Goal: Task Accomplishment & Management: Manage account settings

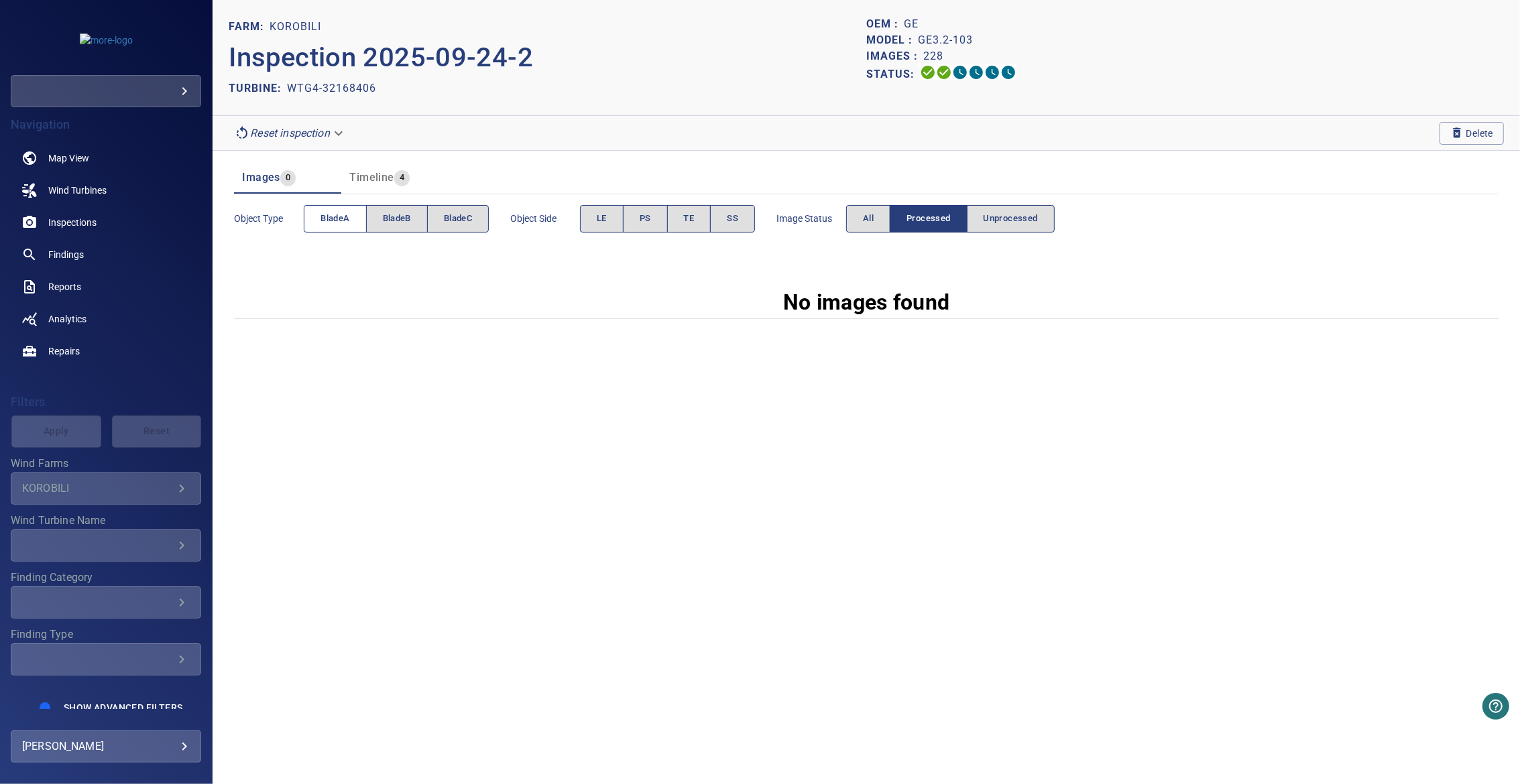
click at [350, 225] on button "bladeA" at bounding box center [334, 219] width 63 height 27
click at [995, 218] on span "Unprocessed" at bounding box center [1010, 218] width 54 height 15
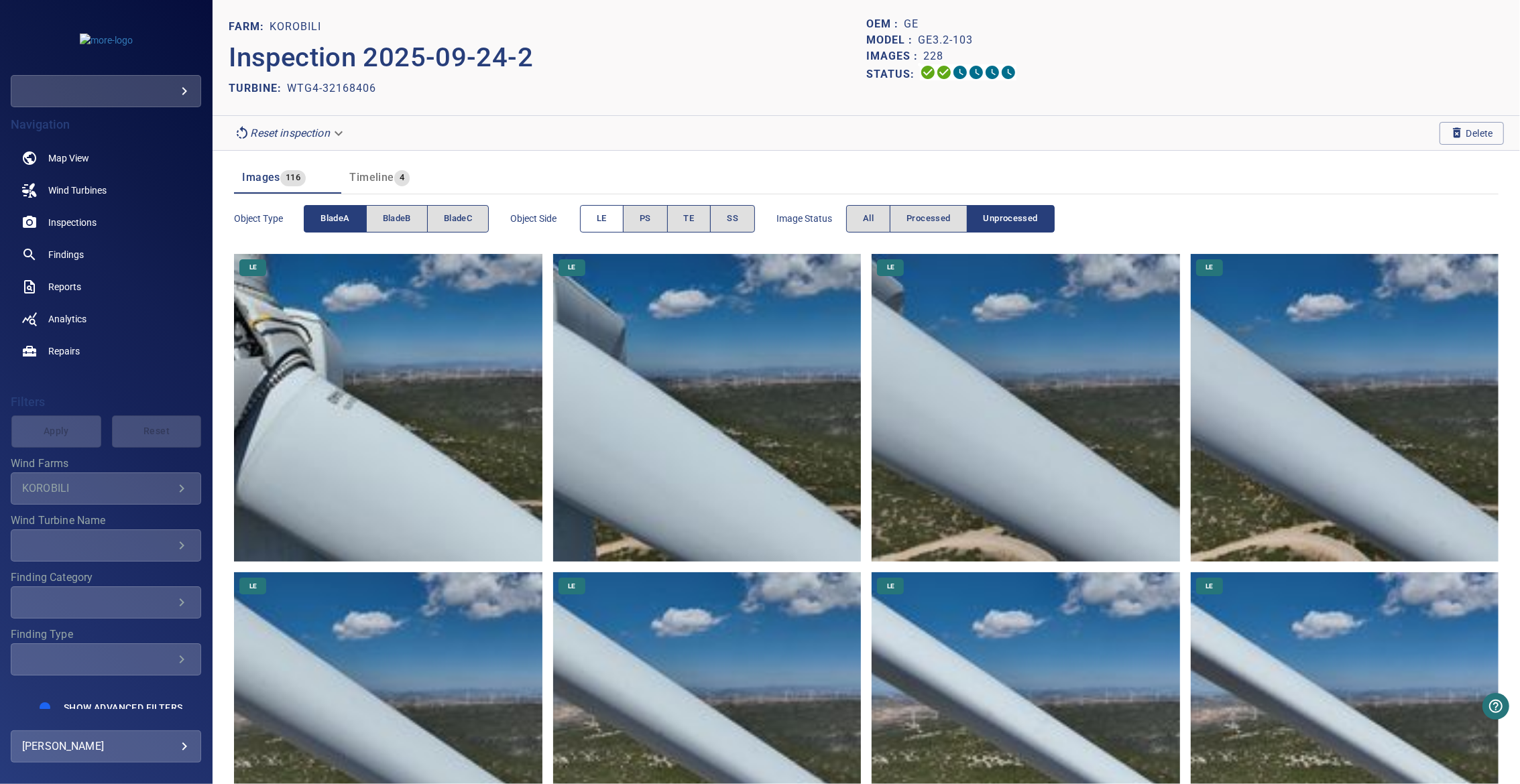
click at [591, 222] on button "LE" at bounding box center [601, 219] width 43 height 27
click at [610, 221] on button "LE" at bounding box center [601, 219] width 43 height 27
click at [639, 221] on button "PS" at bounding box center [645, 219] width 45 height 27
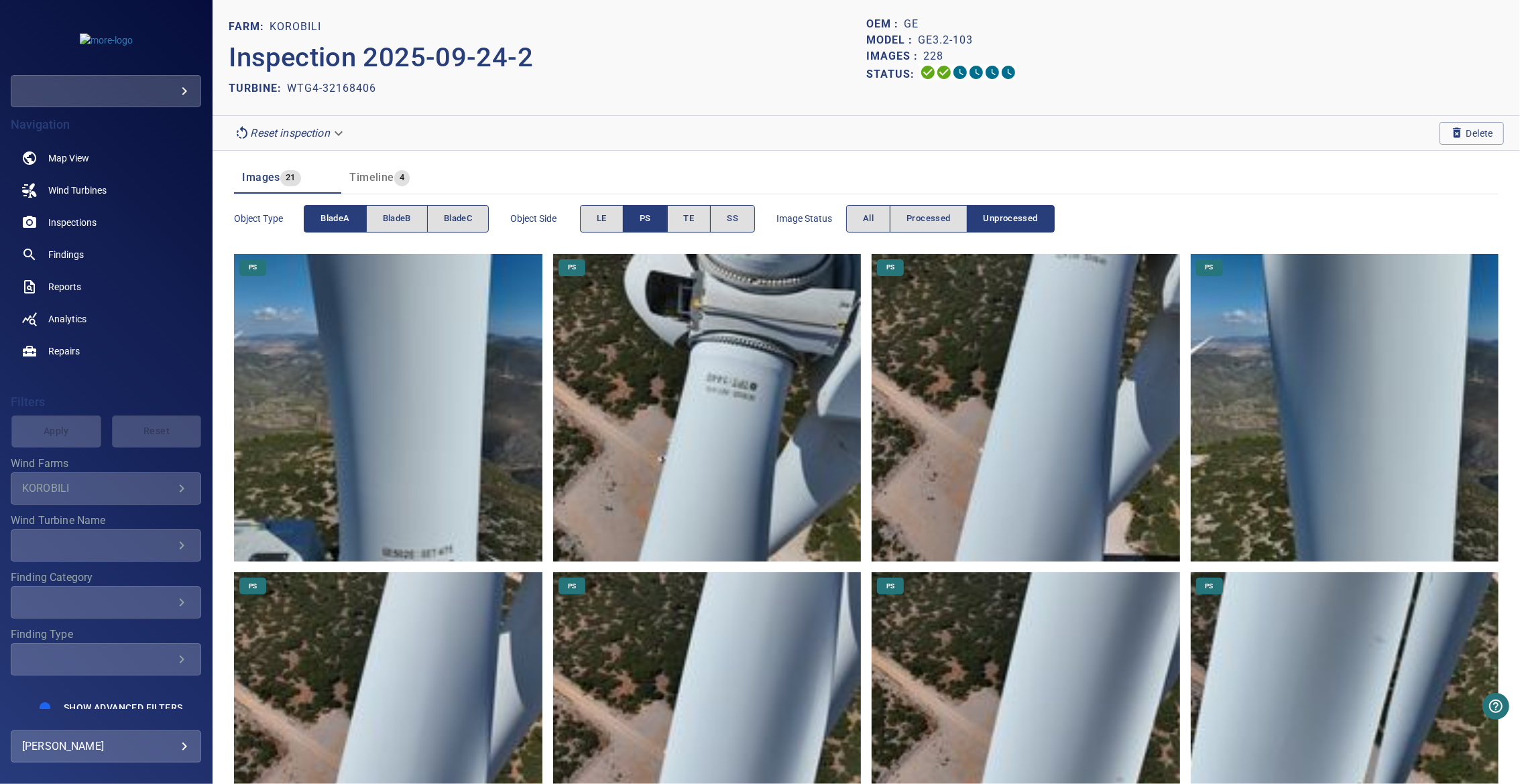
click at [639, 221] on button "PS" at bounding box center [645, 219] width 45 height 27
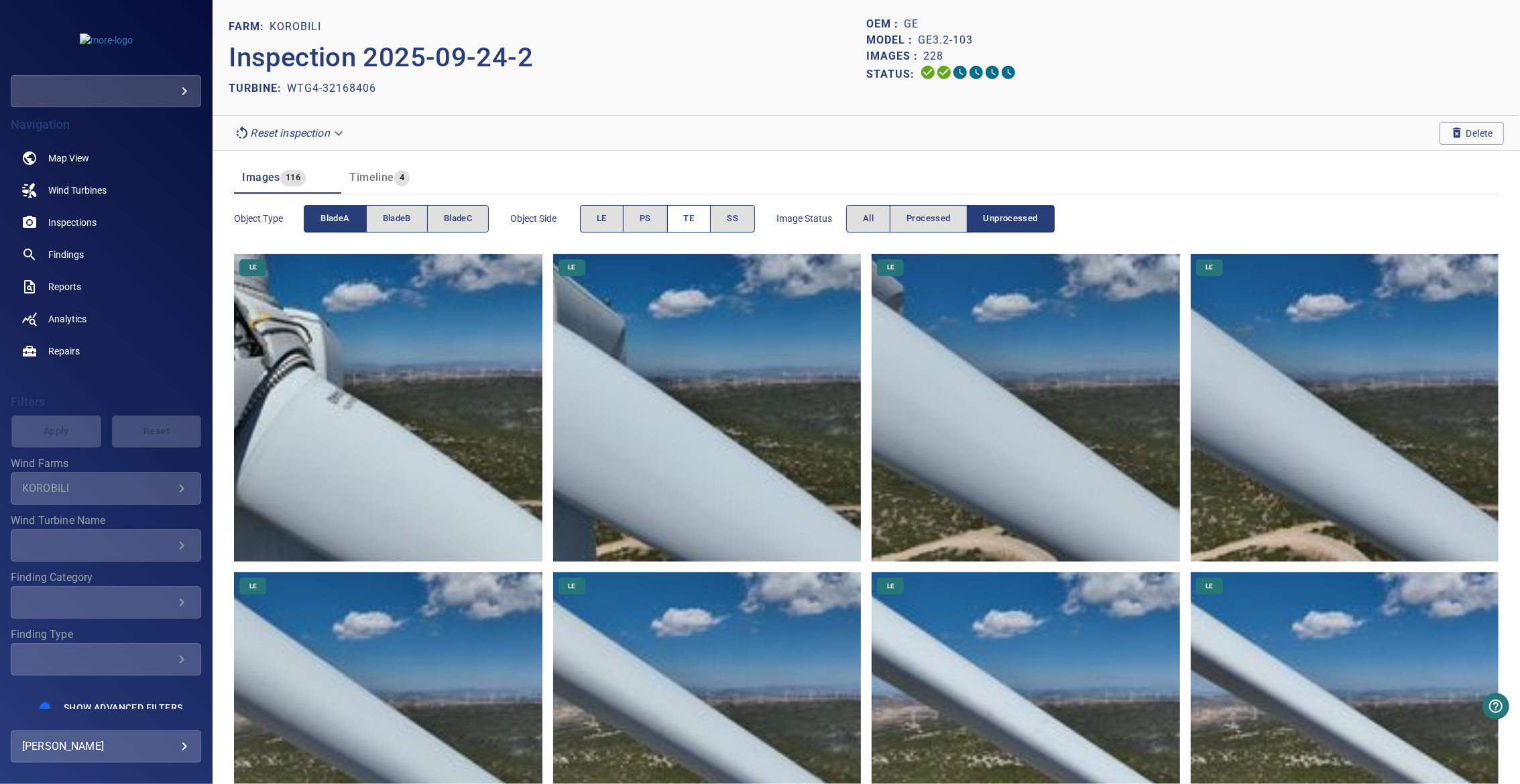
click at [679, 216] on button "TE" at bounding box center [689, 219] width 44 height 27
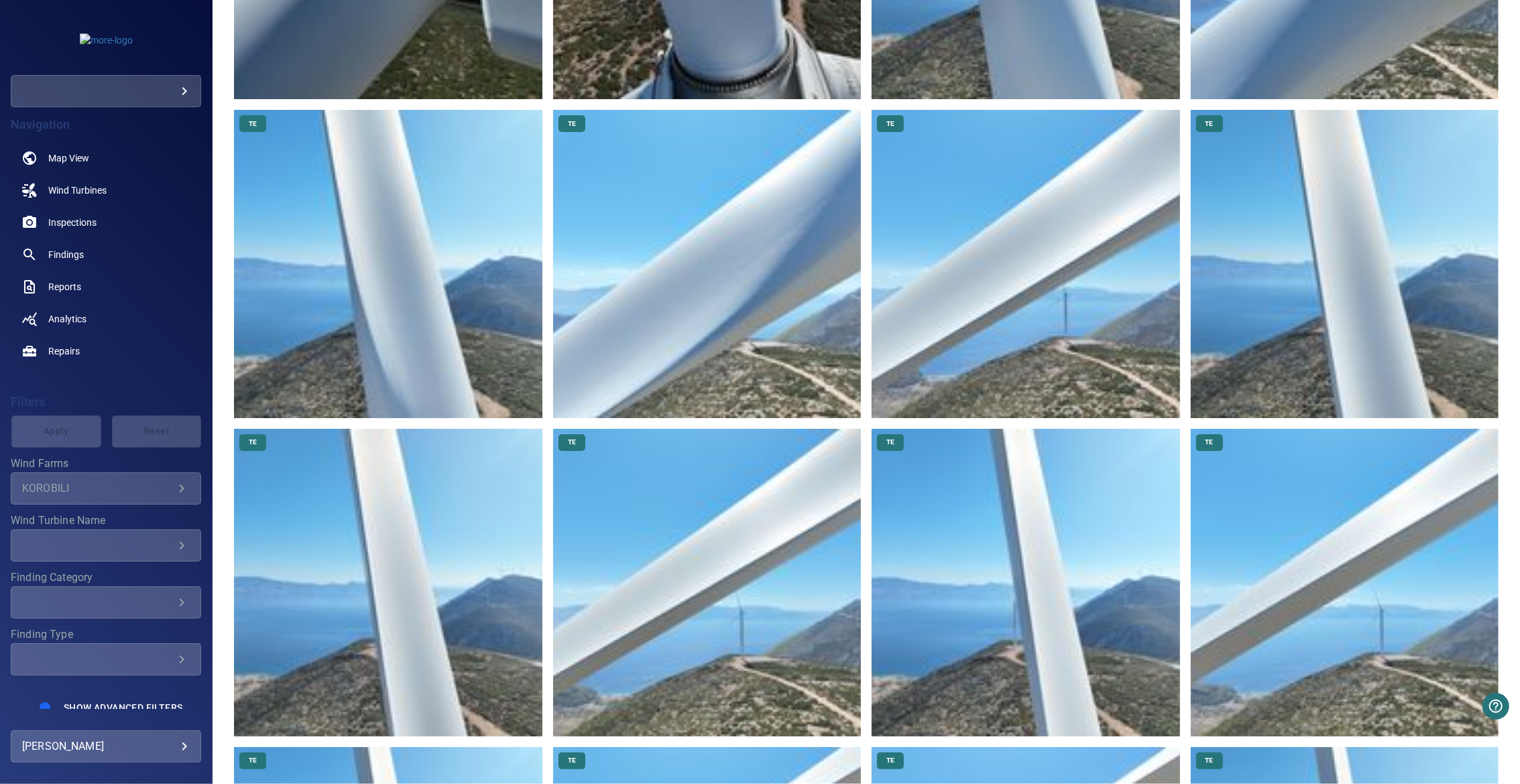
scroll to position [503, 0]
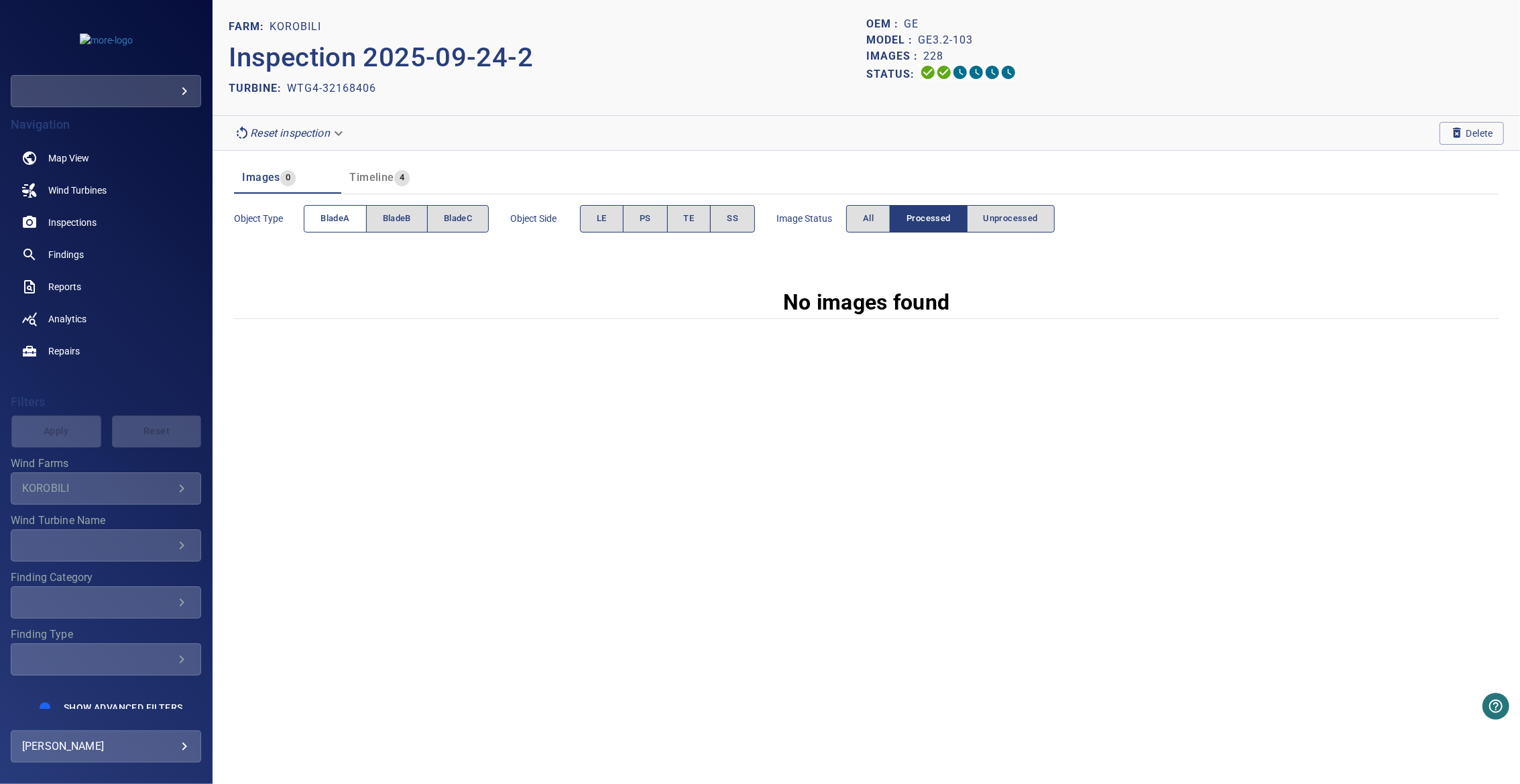
click at [334, 230] on button "bladeA" at bounding box center [334, 219] width 63 height 27
click at [582, 226] on button "LE" at bounding box center [601, 219] width 43 height 27
click at [1025, 228] on button "Unprocessed" at bounding box center [1010, 219] width 88 height 27
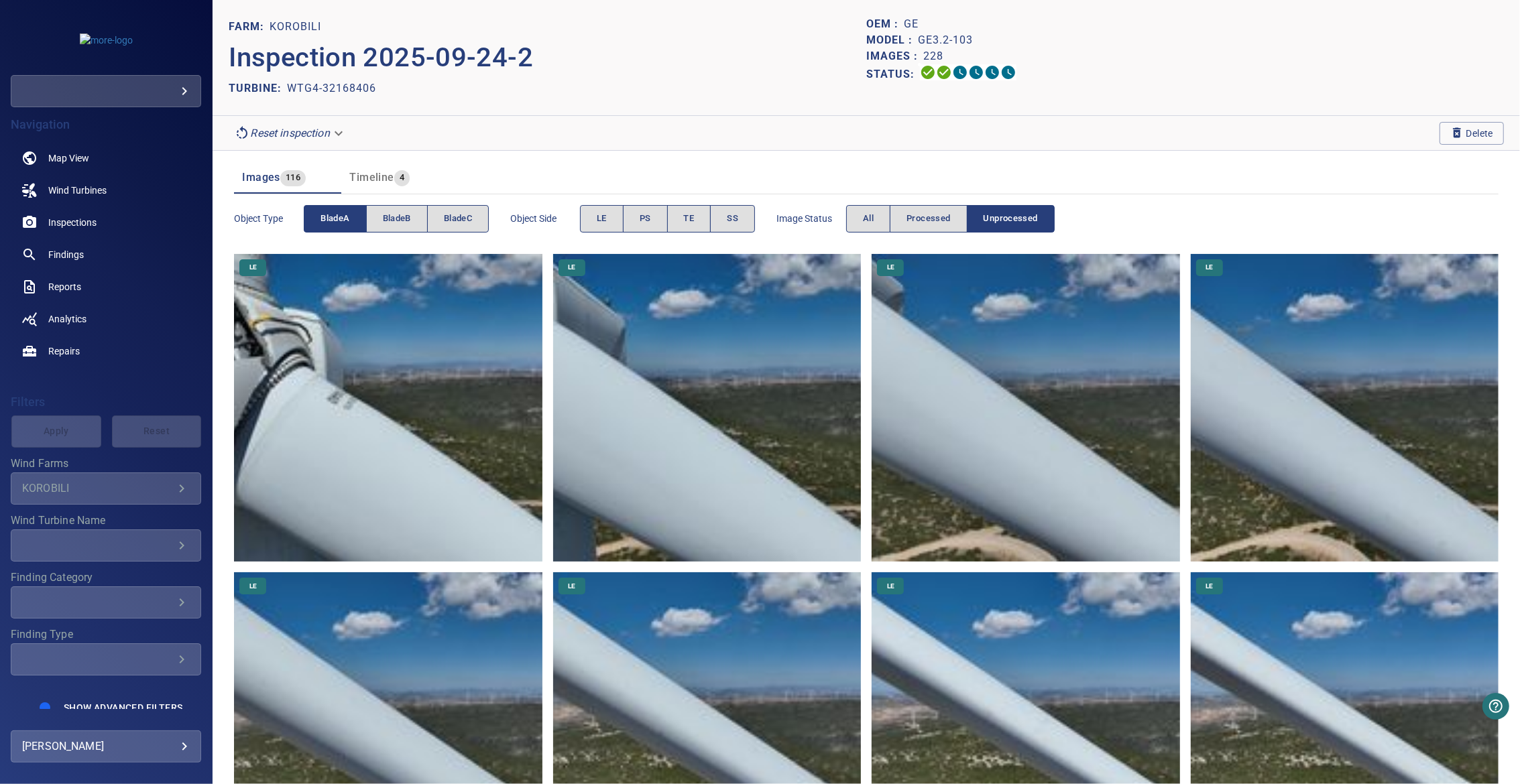
click at [332, 216] on span "bladeA" at bounding box center [335, 218] width 29 height 15
click at [405, 216] on span "bladeB" at bounding box center [396, 218] width 28 height 15
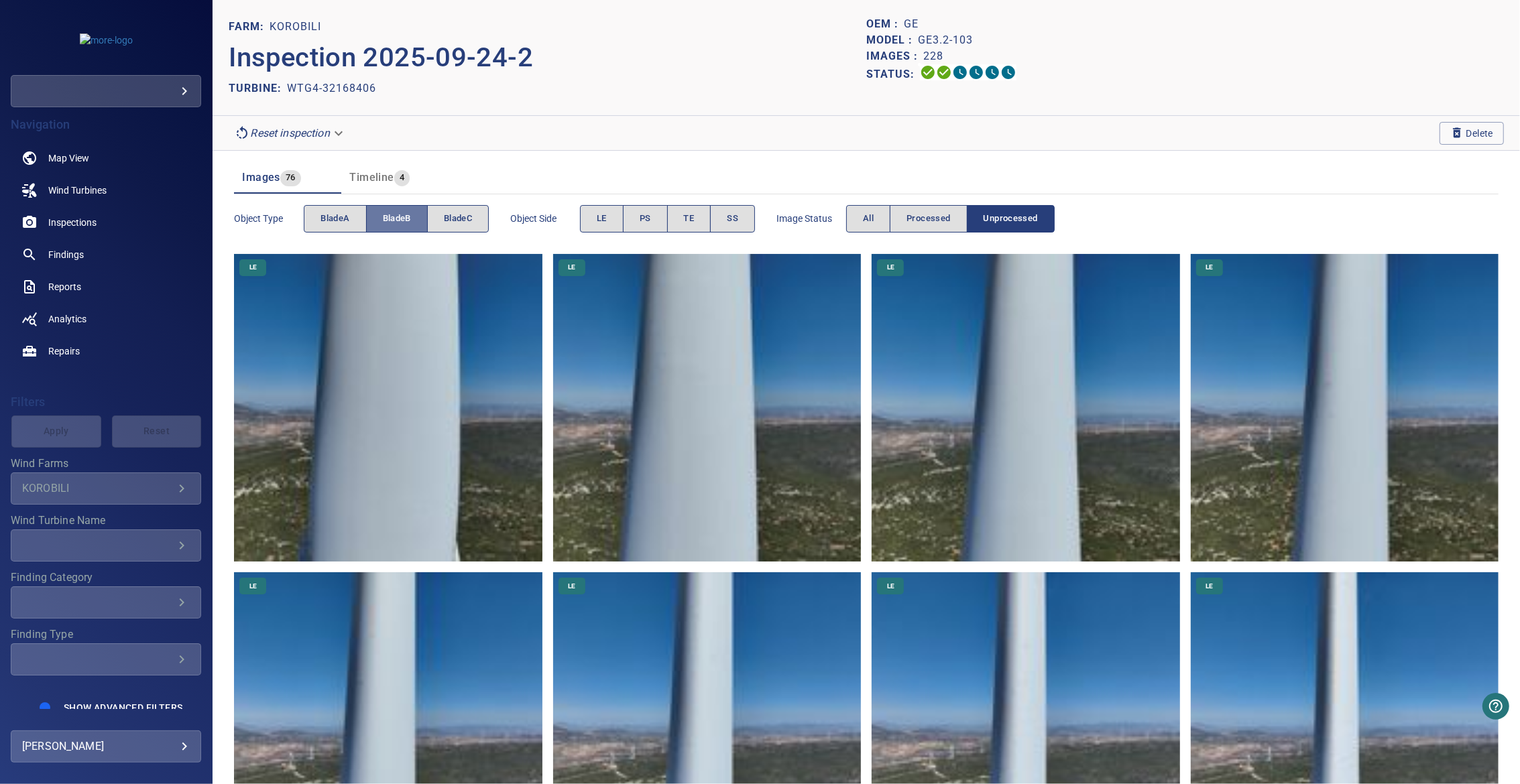
click at [405, 216] on span "bladeB" at bounding box center [396, 218] width 28 height 15
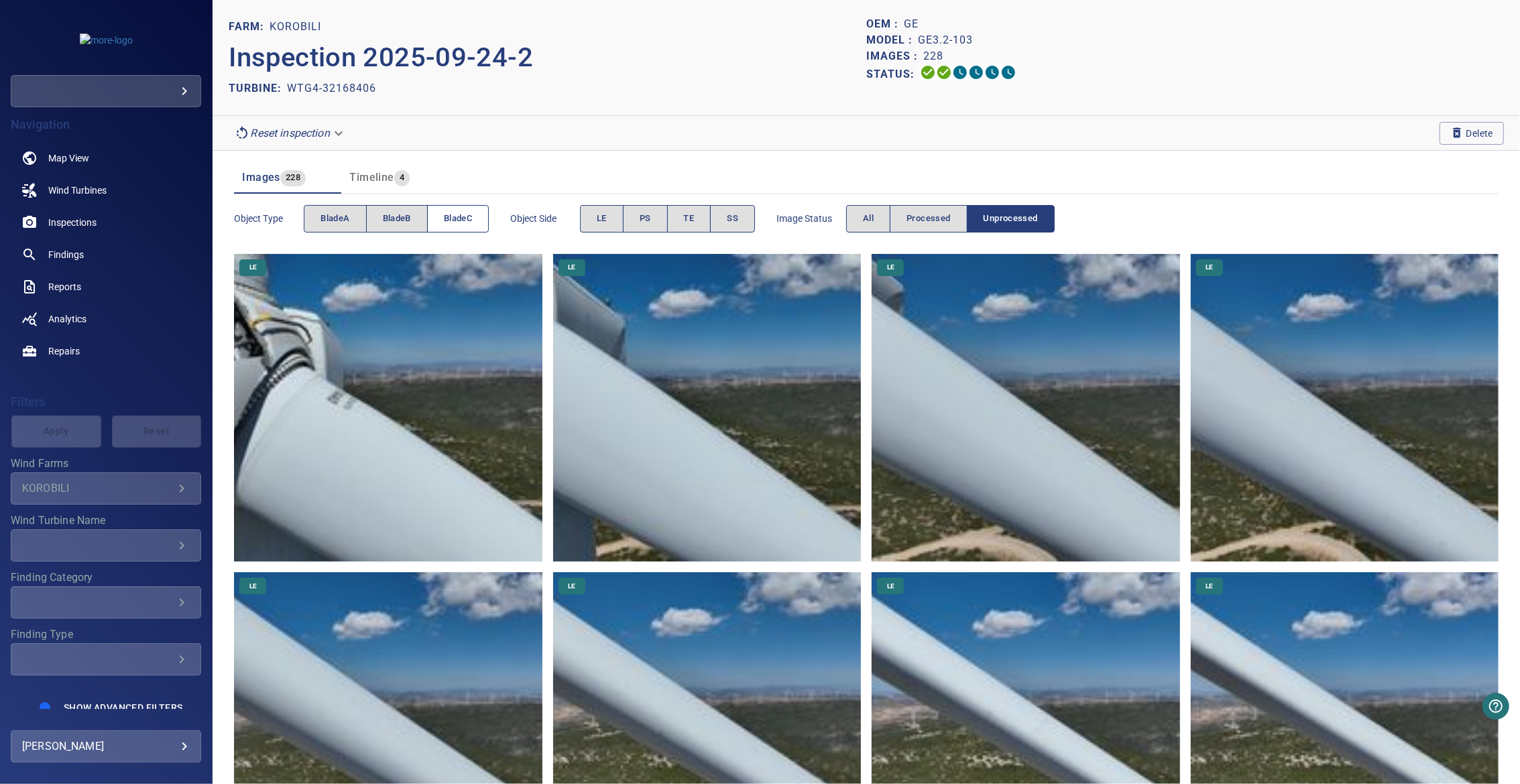
click at [453, 222] on span "bladeC" at bounding box center [457, 218] width 28 height 15
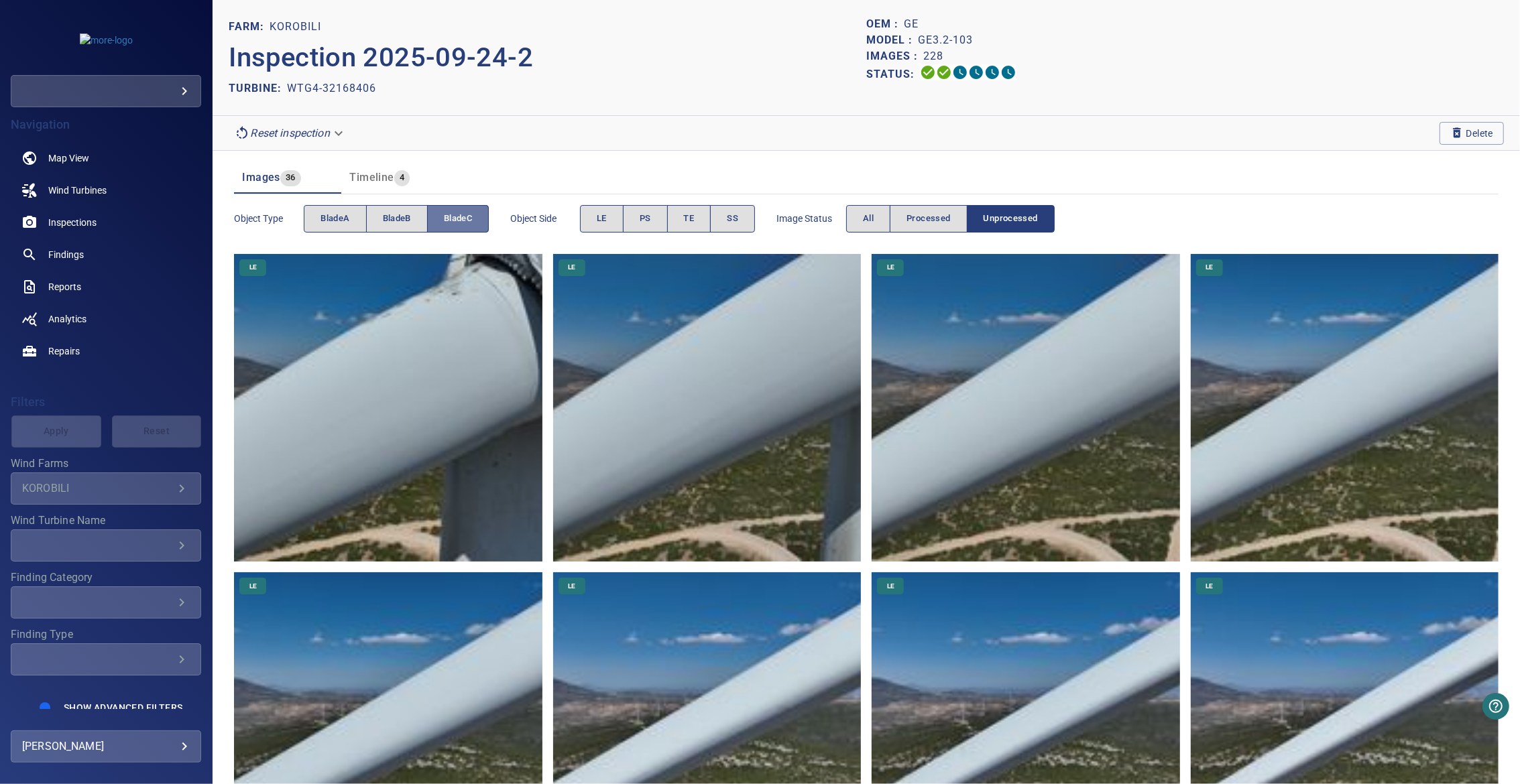
click at [453, 222] on span "bladeC" at bounding box center [457, 218] width 28 height 15
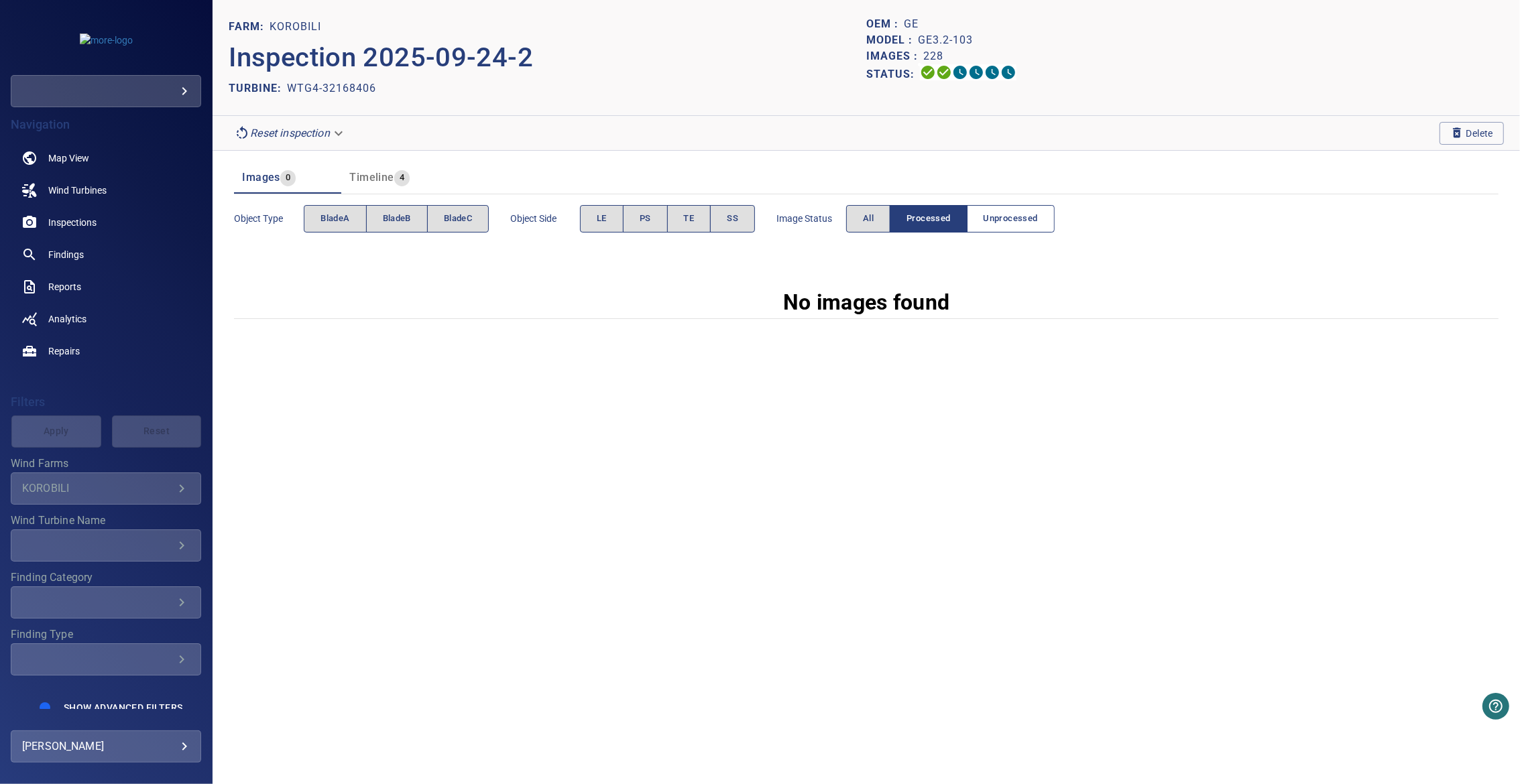
click at [997, 229] on button "Unprocessed" at bounding box center [1010, 219] width 88 height 27
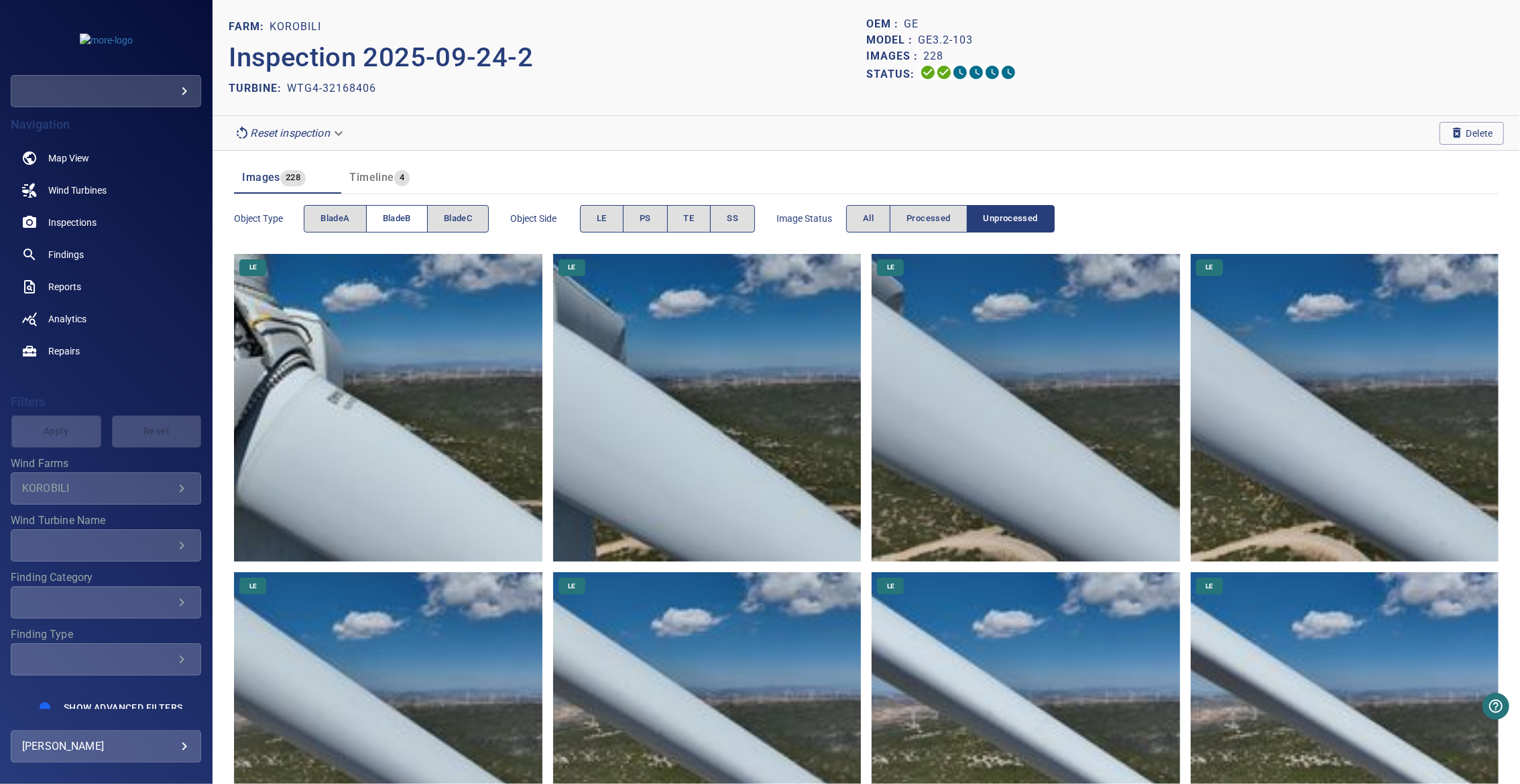
click at [377, 217] on button "bladeB" at bounding box center [397, 219] width 62 height 27
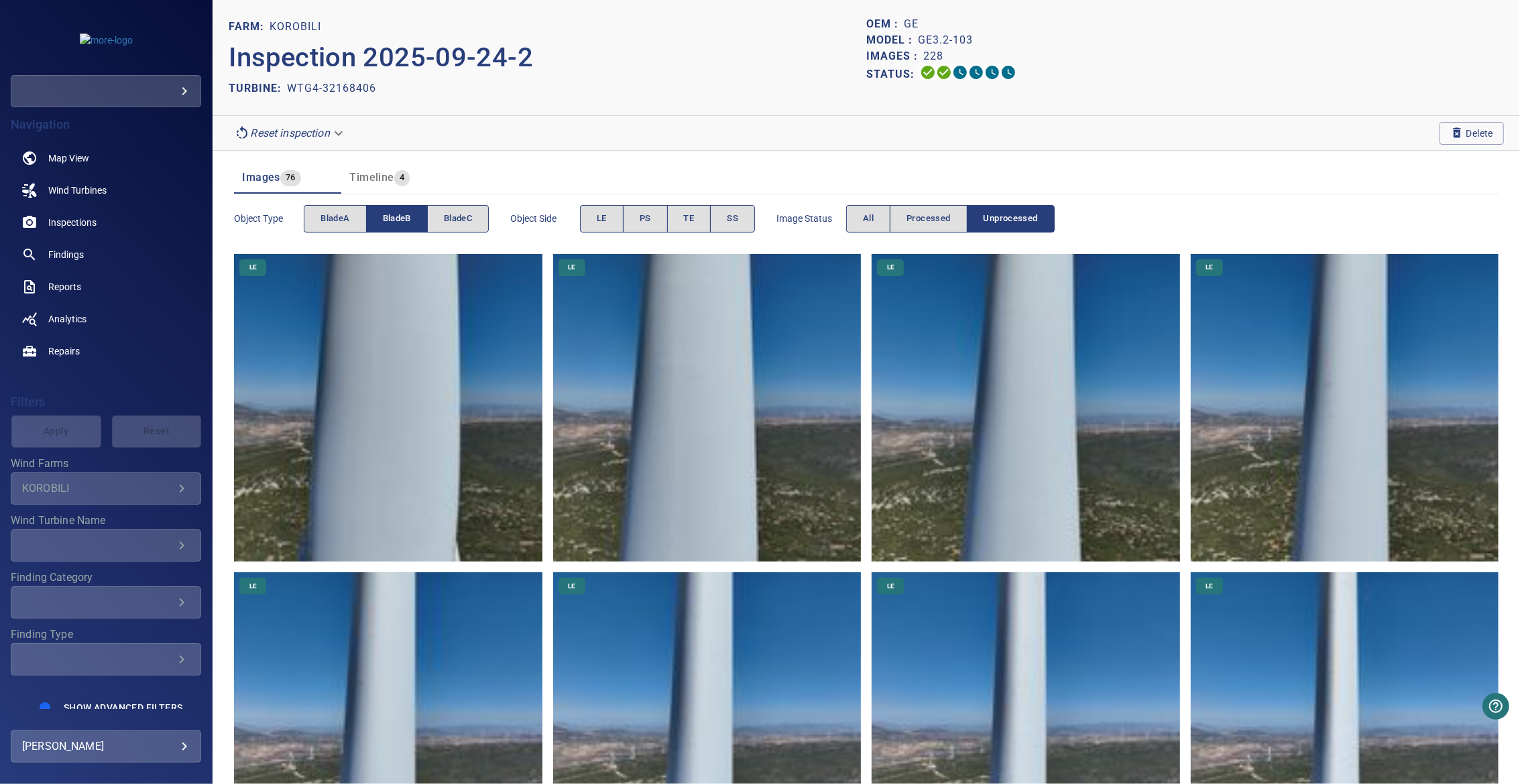
click at [377, 217] on button "bladeB" at bounding box center [397, 219] width 62 height 27
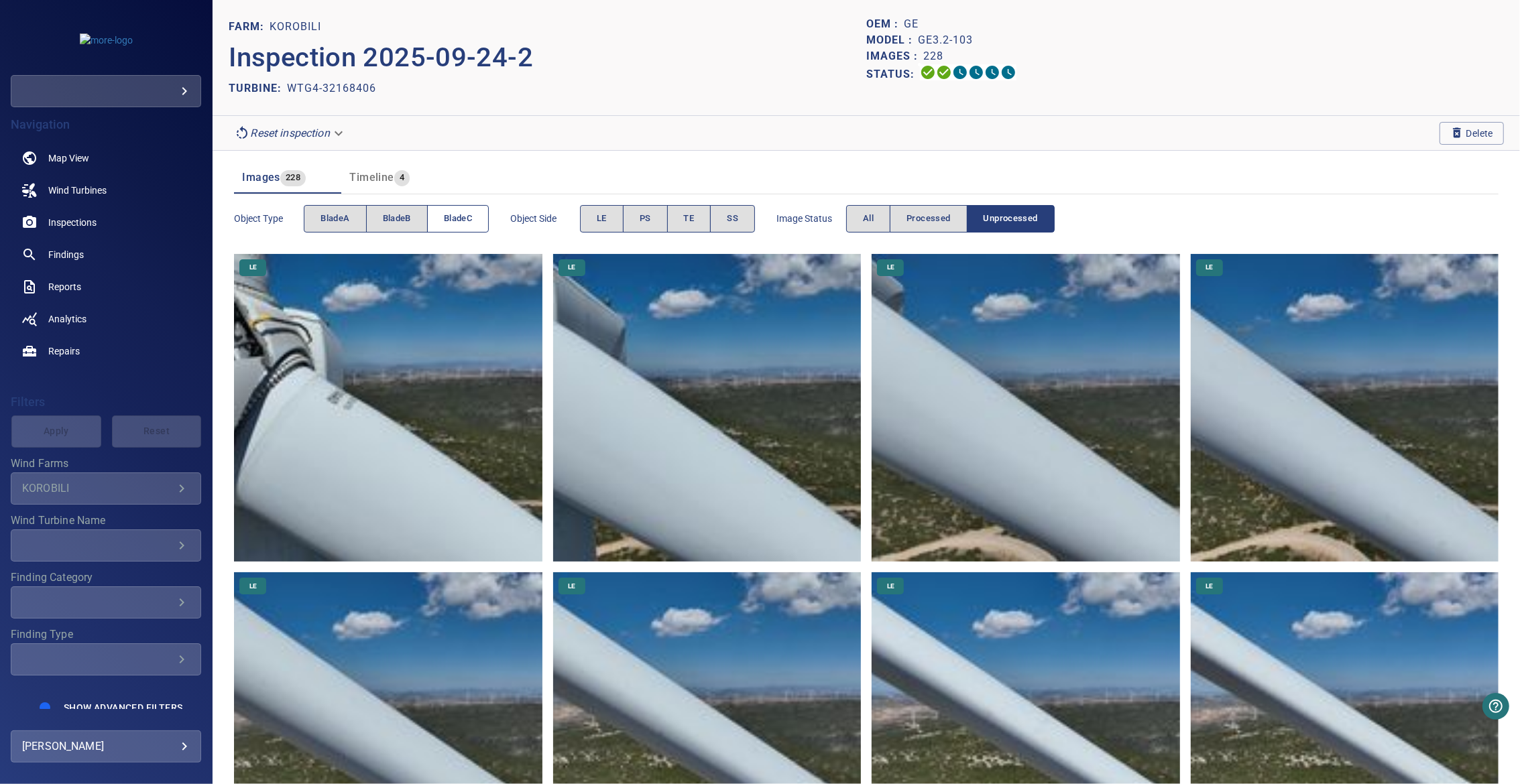
click at [461, 220] on span "bladeC" at bounding box center [457, 218] width 28 height 15
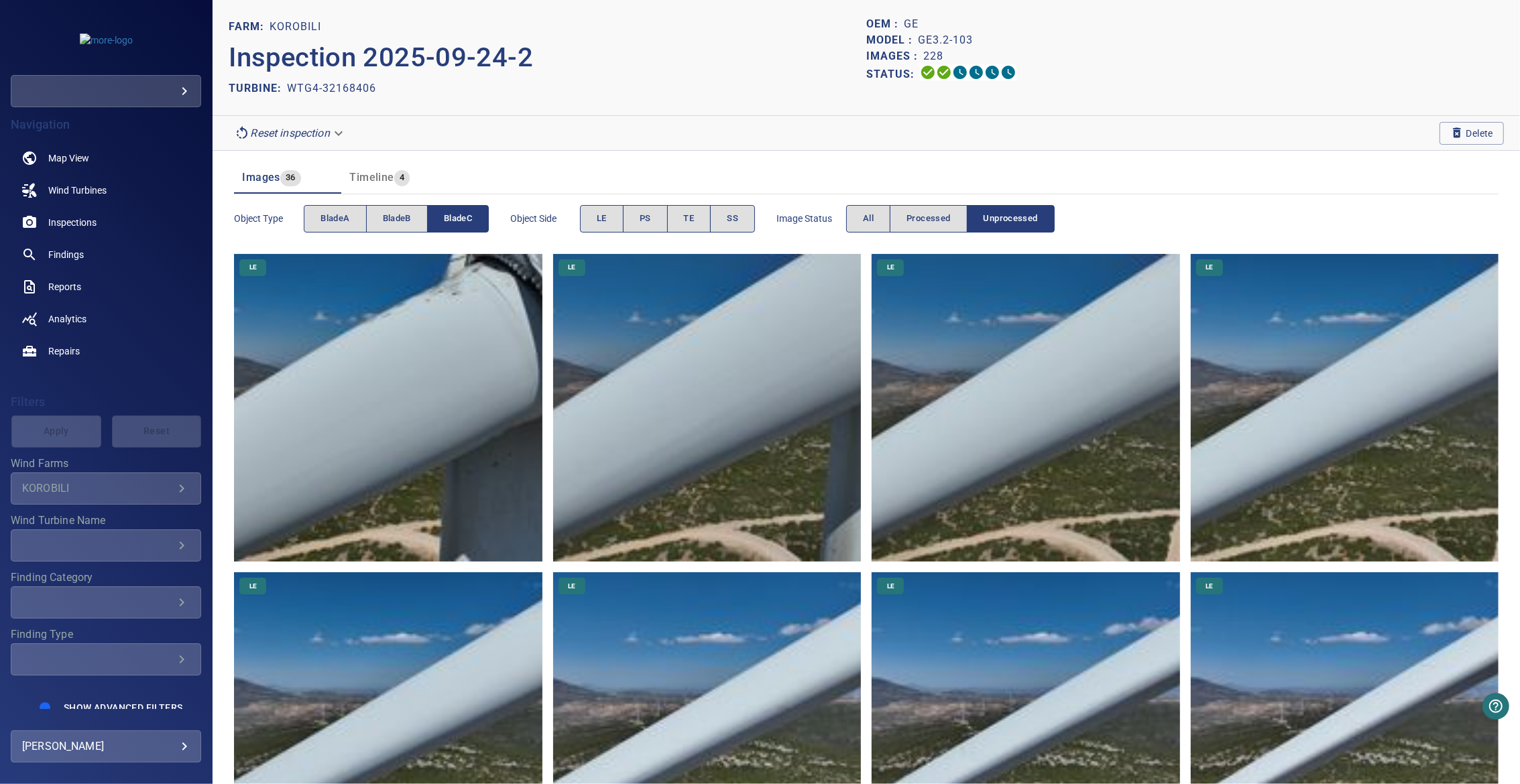
click at [461, 220] on span "bladeC" at bounding box center [457, 218] width 28 height 15
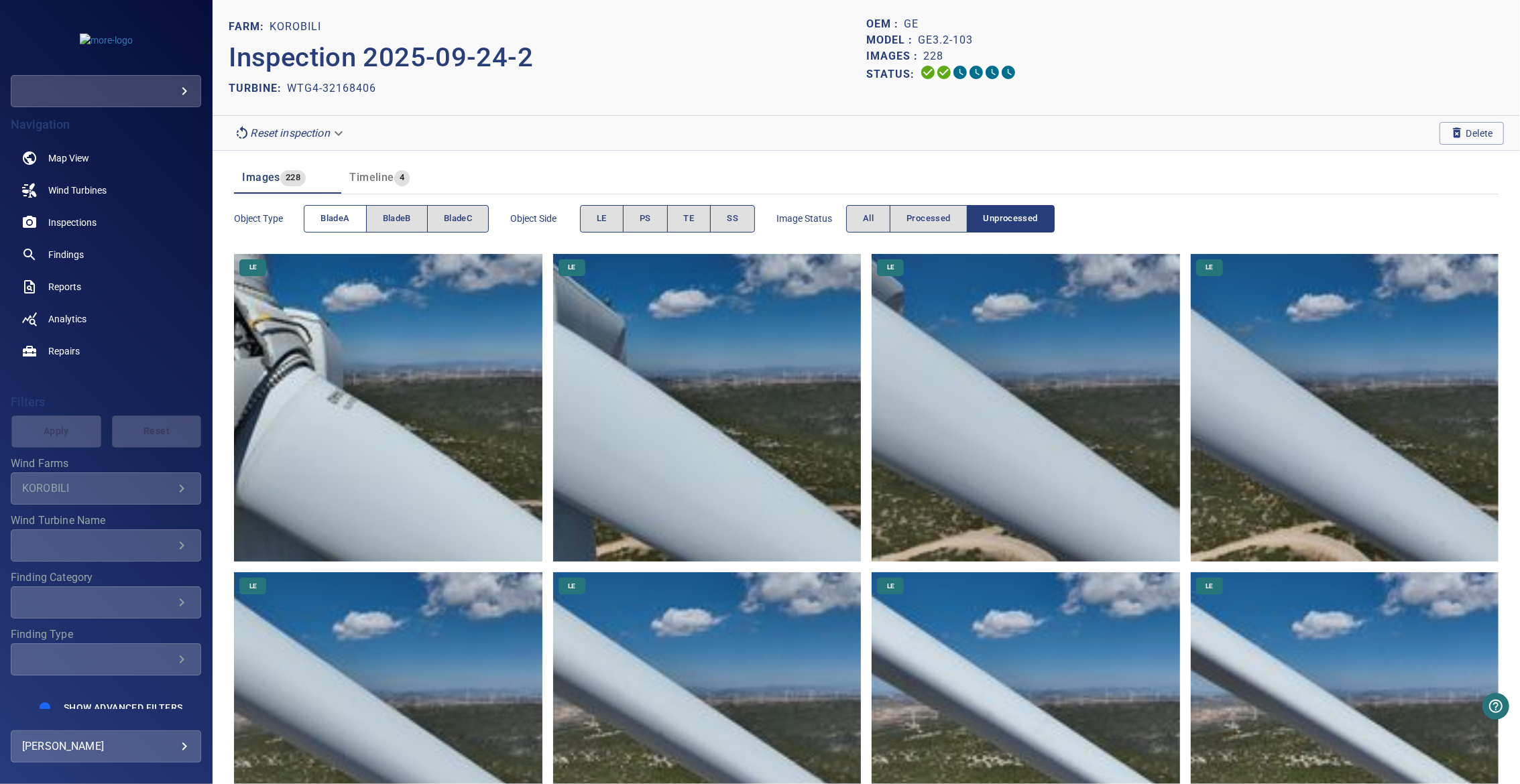
click at [348, 215] on span "bladeA" at bounding box center [335, 218] width 29 height 15
click at [444, 218] on span "bladeC" at bounding box center [457, 218] width 28 height 15
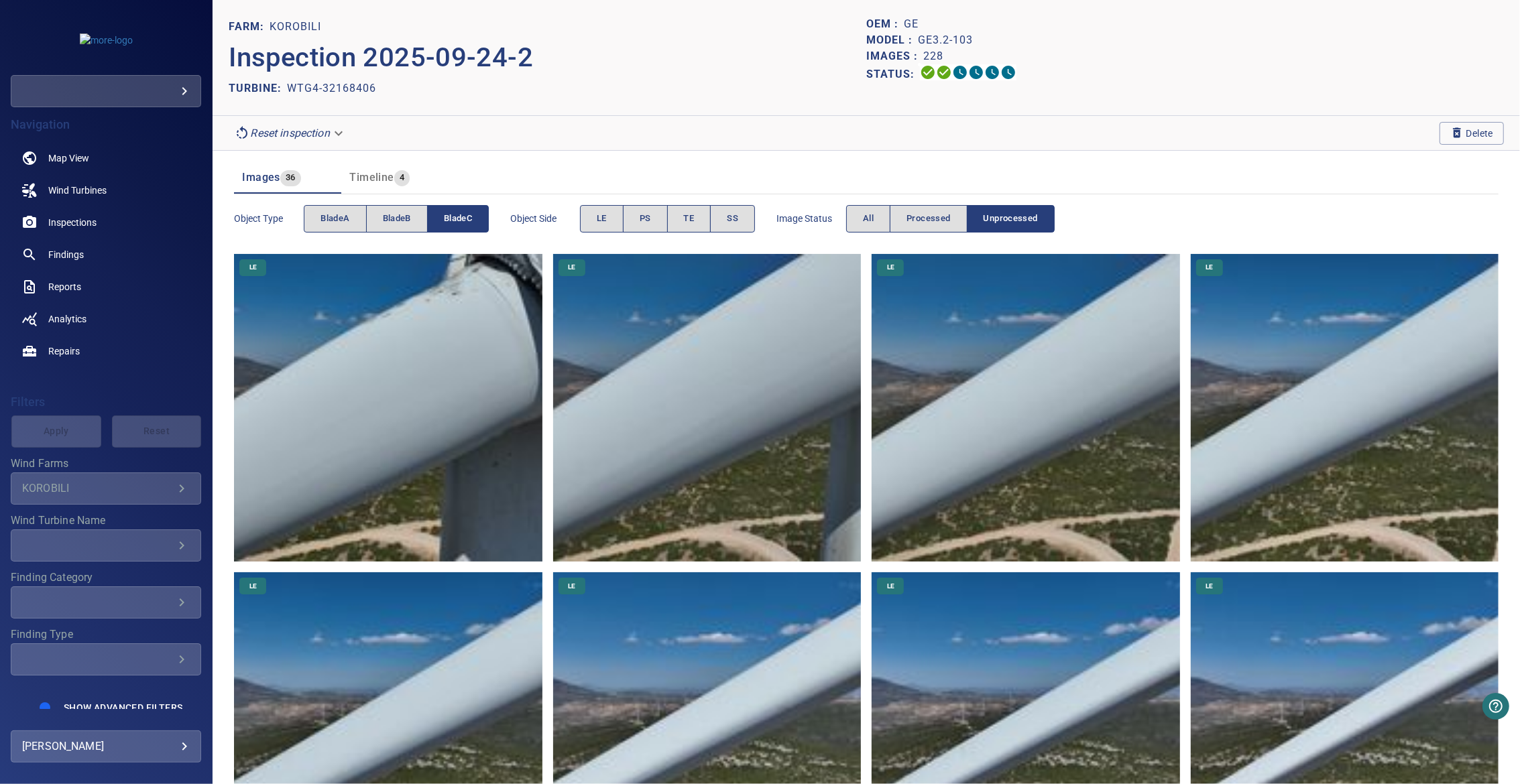
click at [444, 218] on span "bladeC" at bounding box center [457, 218] width 28 height 15
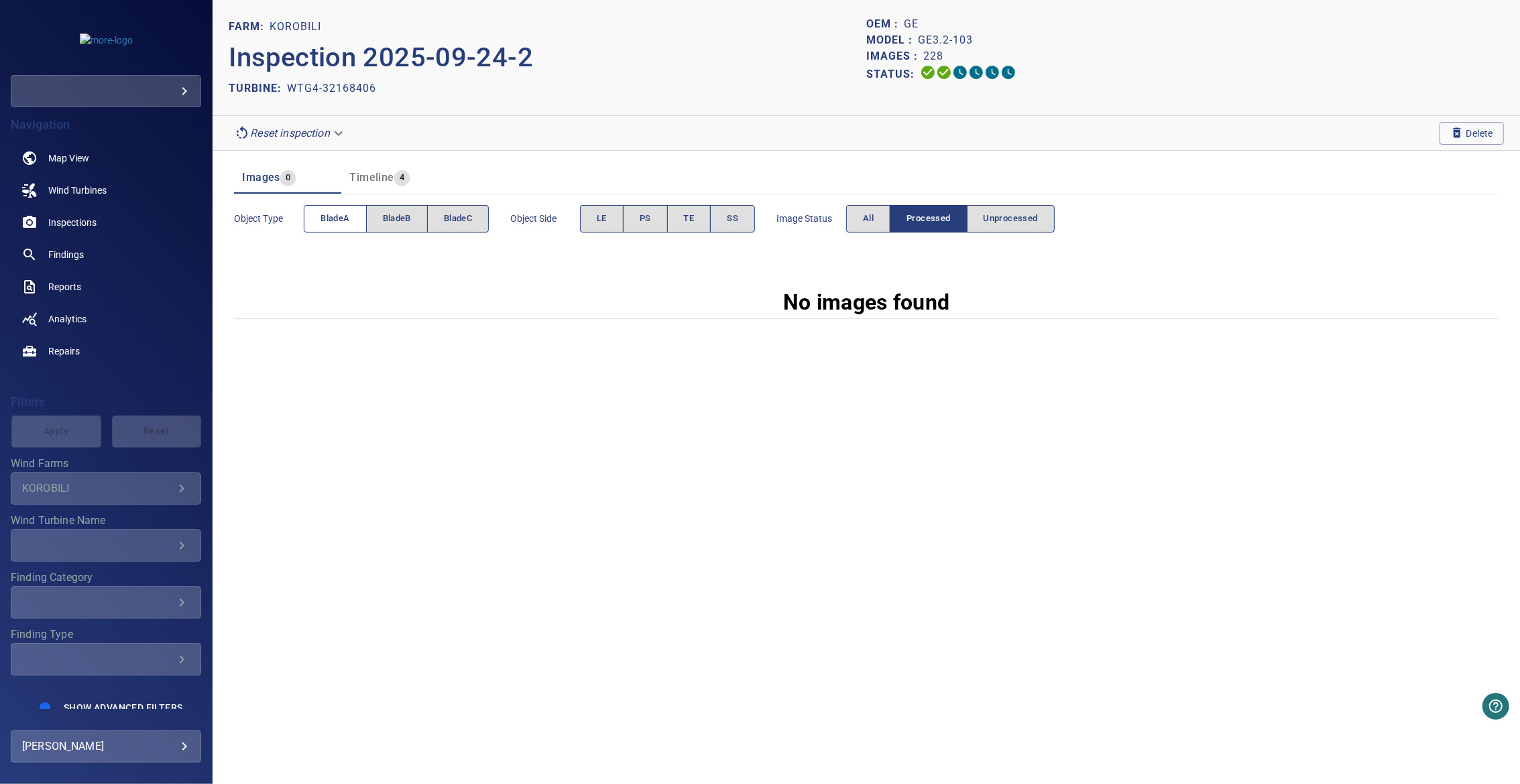
click at [346, 216] on span "bladeA" at bounding box center [335, 218] width 29 height 15
click at [1010, 215] on span "Unprocessed" at bounding box center [1010, 218] width 54 height 15
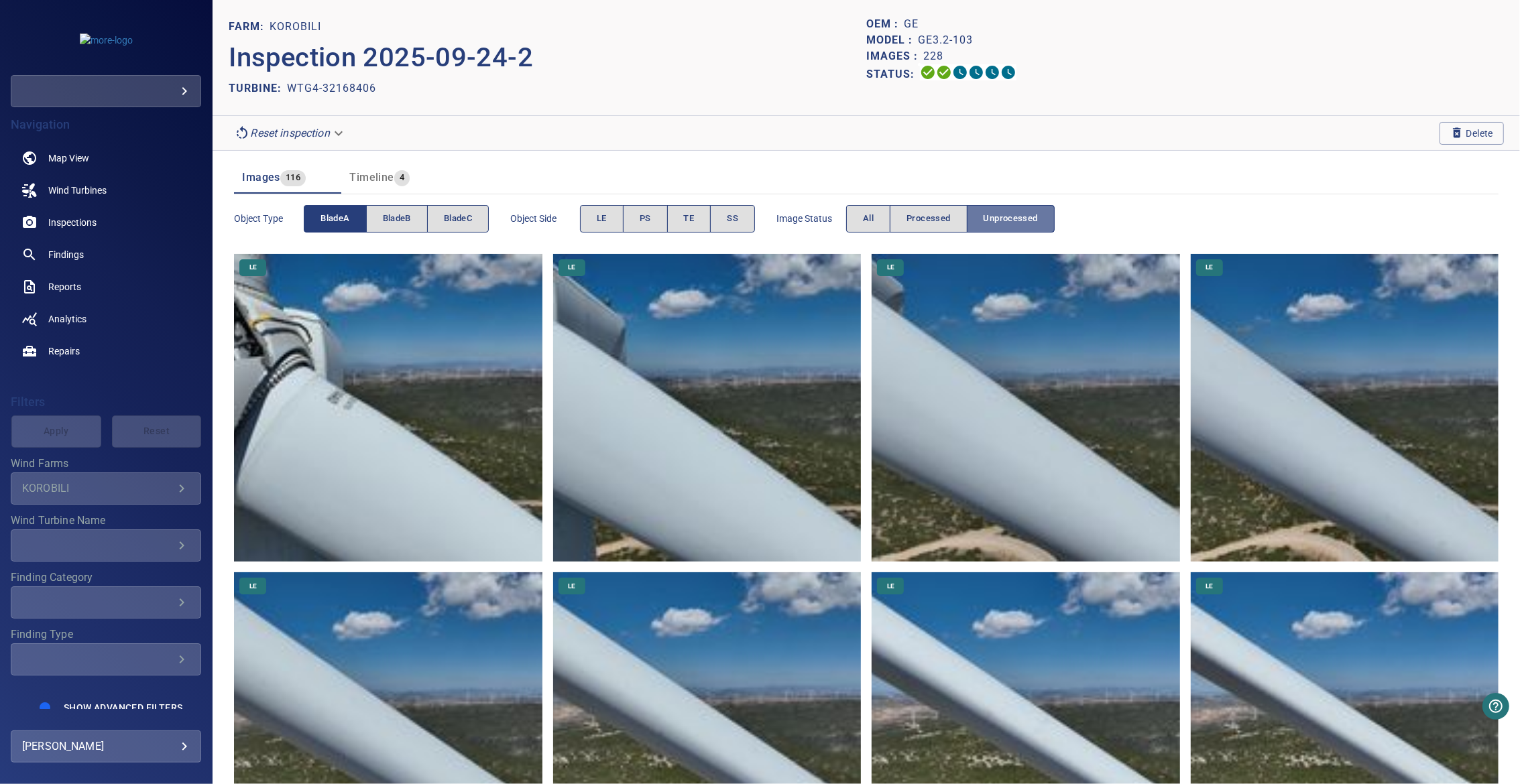
click at [1010, 215] on span "Unprocessed" at bounding box center [1010, 218] width 54 height 15
click at [397, 211] on span "bladeB" at bounding box center [396, 218] width 28 height 15
click at [344, 214] on span "bladeA" at bounding box center [335, 218] width 29 height 15
click at [333, 211] on span "bladeA" at bounding box center [335, 218] width 29 height 15
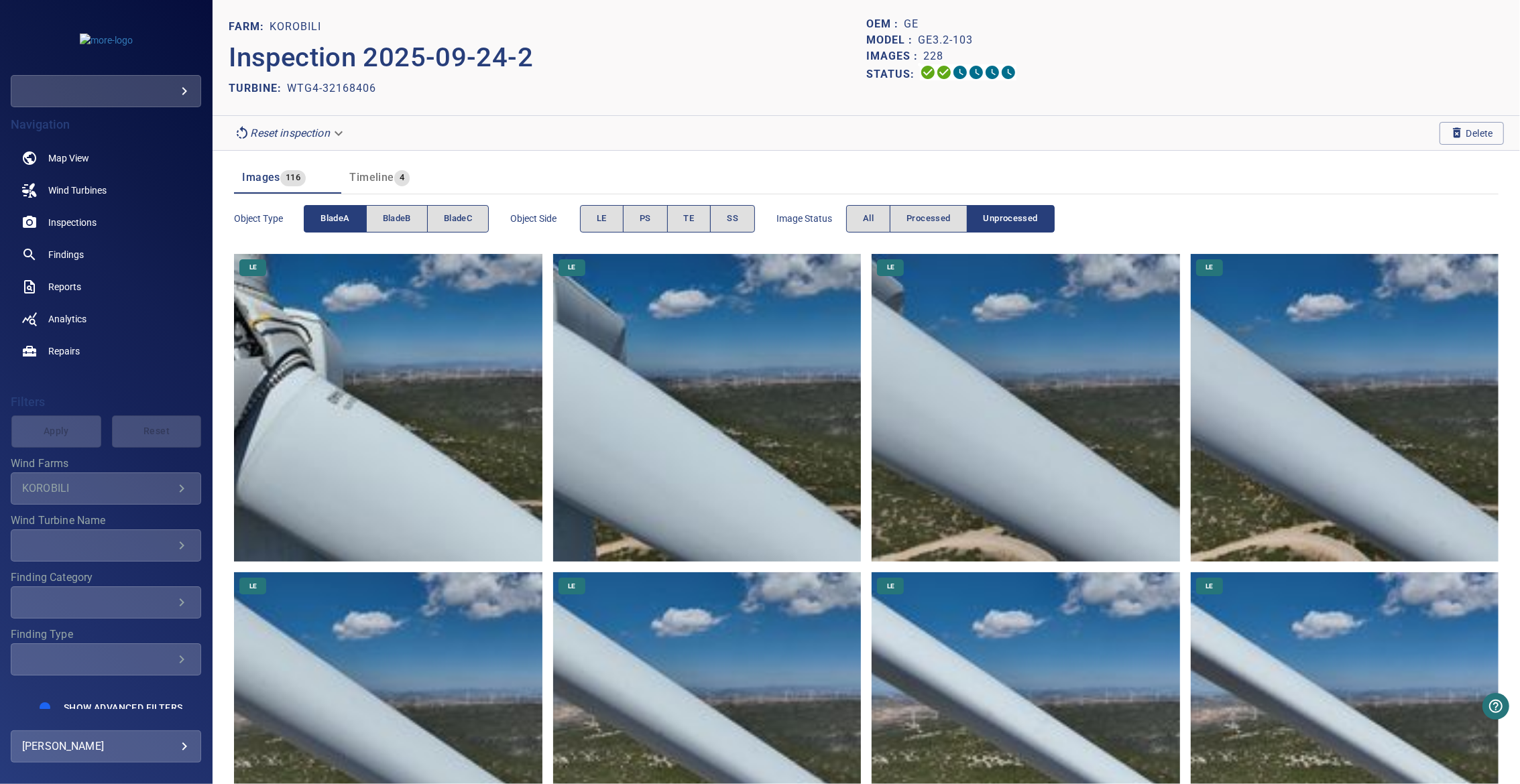
click at [363, 208] on button "bladeA" at bounding box center [334, 219] width 63 height 27
click at [404, 218] on span "bladeB" at bounding box center [396, 218] width 28 height 15
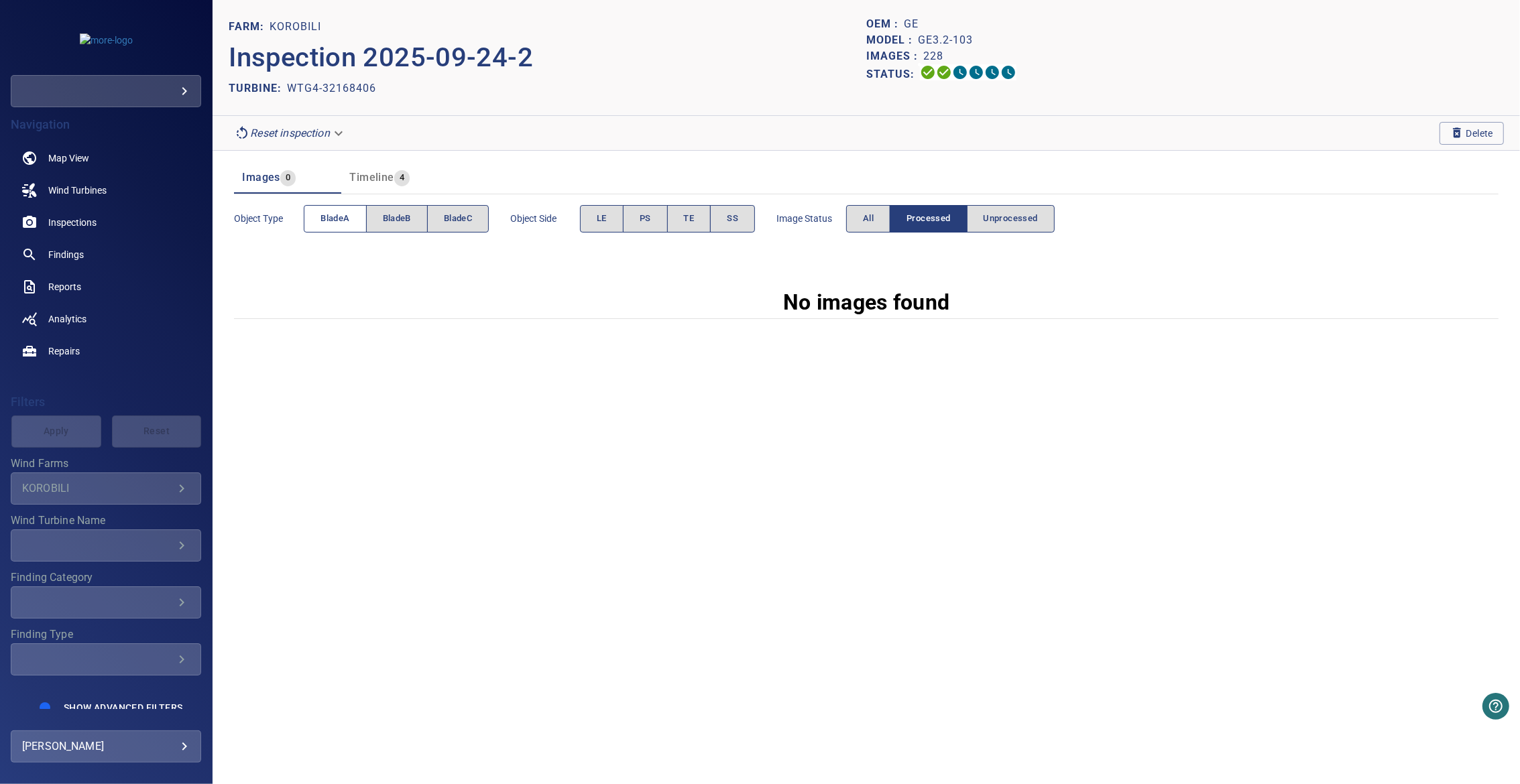
click at [337, 219] on span "bladeA" at bounding box center [335, 218] width 29 height 15
click at [1000, 214] on span "Unprocessed" at bounding box center [1010, 218] width 54 height 15
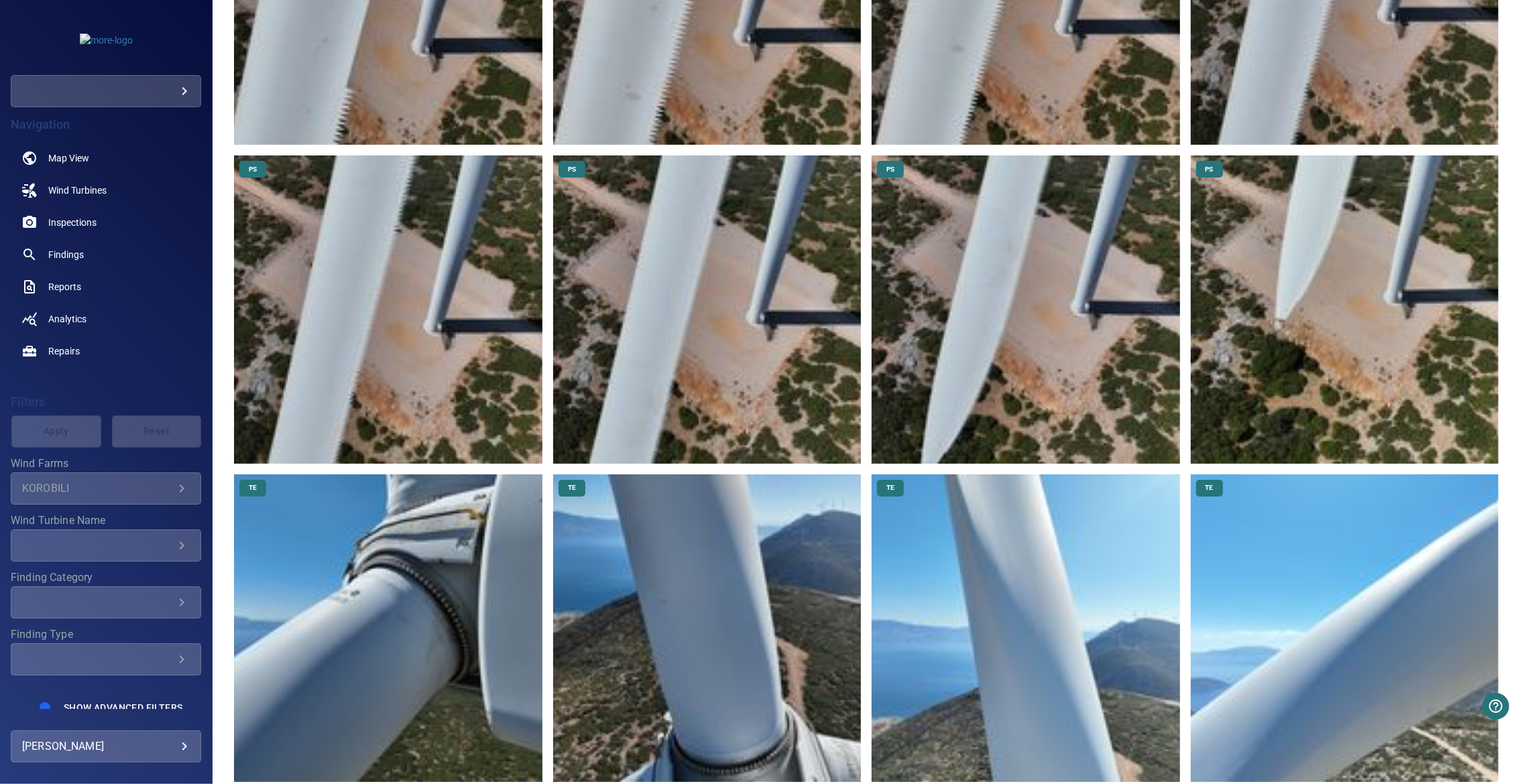
scroll to position [2988, 0]
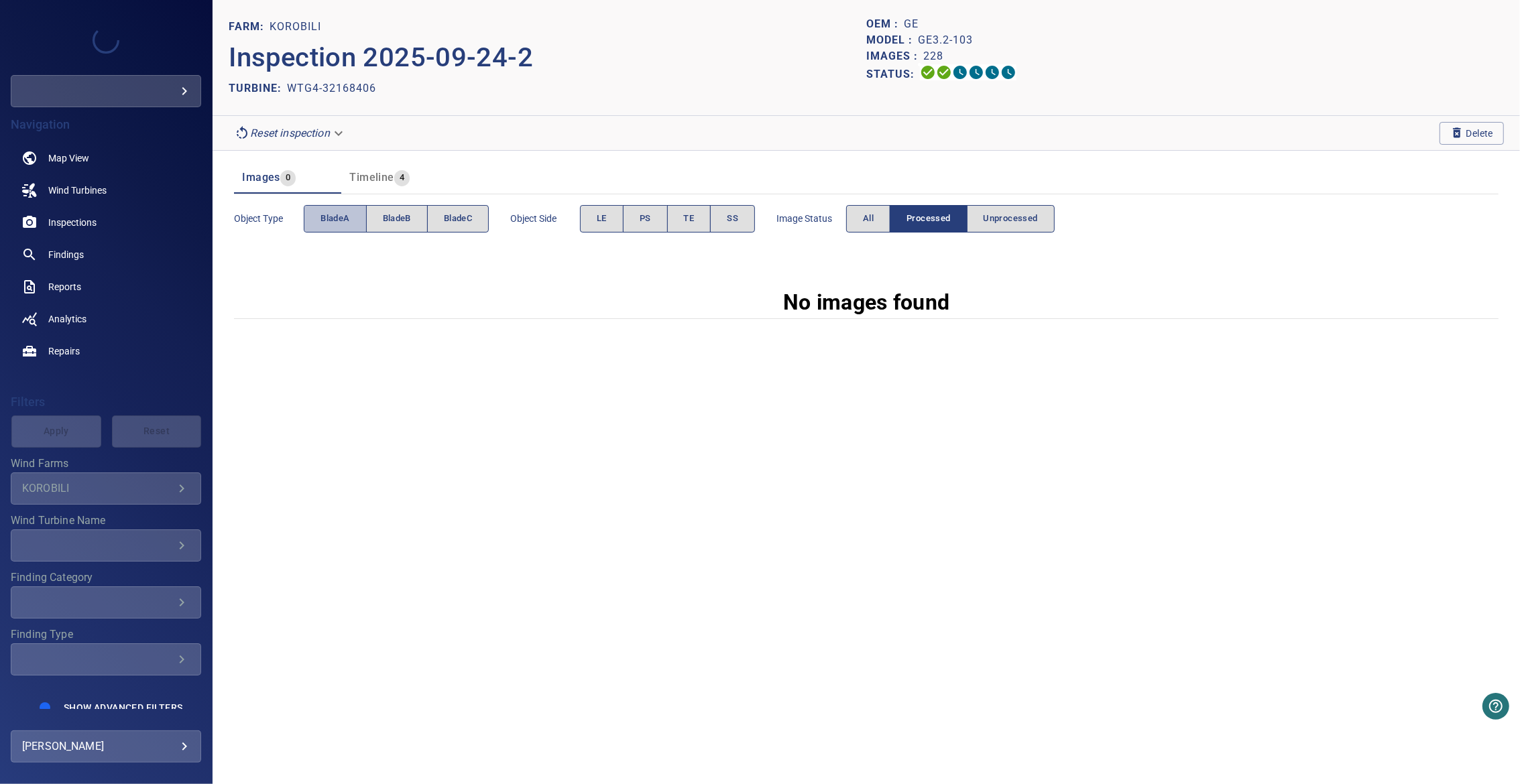
click at [334, 220] on span "bladeA" at bounding box center [335, 218] width 29 height 15
click at [1053, 215] on button "Unprocessed" at bounding box center [1010, 219] width 88 height 27
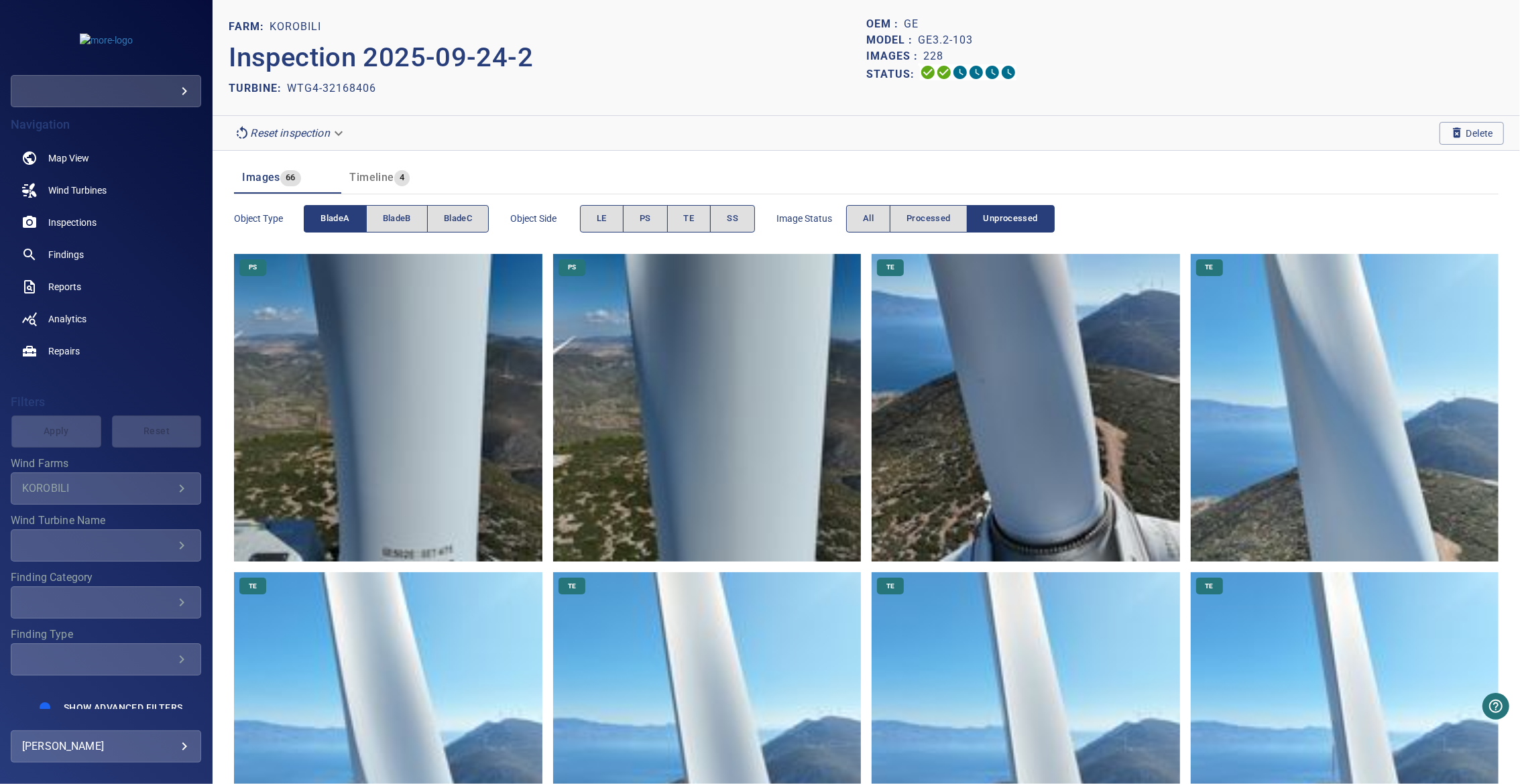
click at [361, 228] on button "bladeA" at bounding box center [334, 219] width 63 height 27
click at [398, 227] on button "bladeB" at bounding box center [397, 219] width 62 height 27
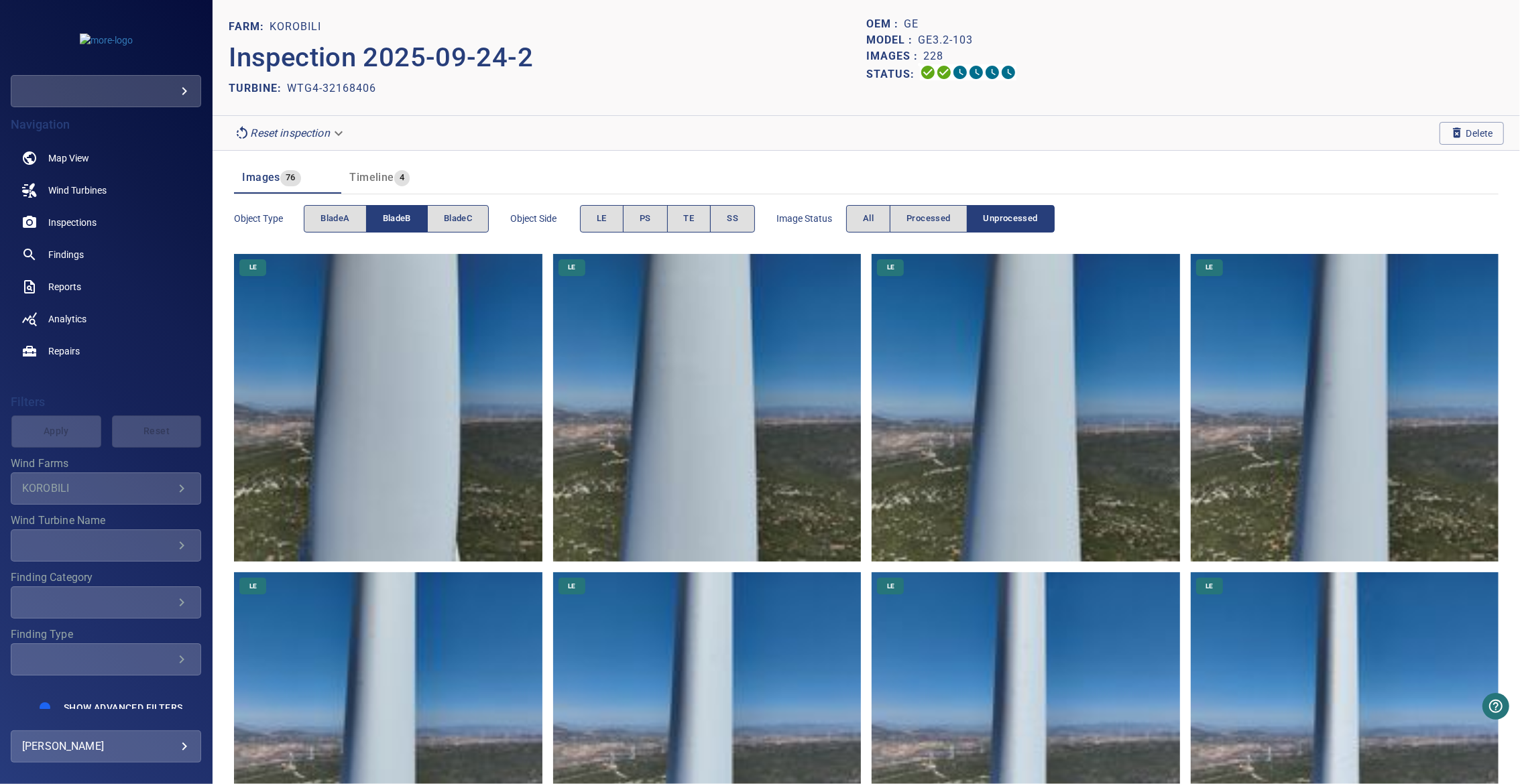
click at [398, 227] on button "bladeB" at bounding box center [397, 219] width 62 height 27
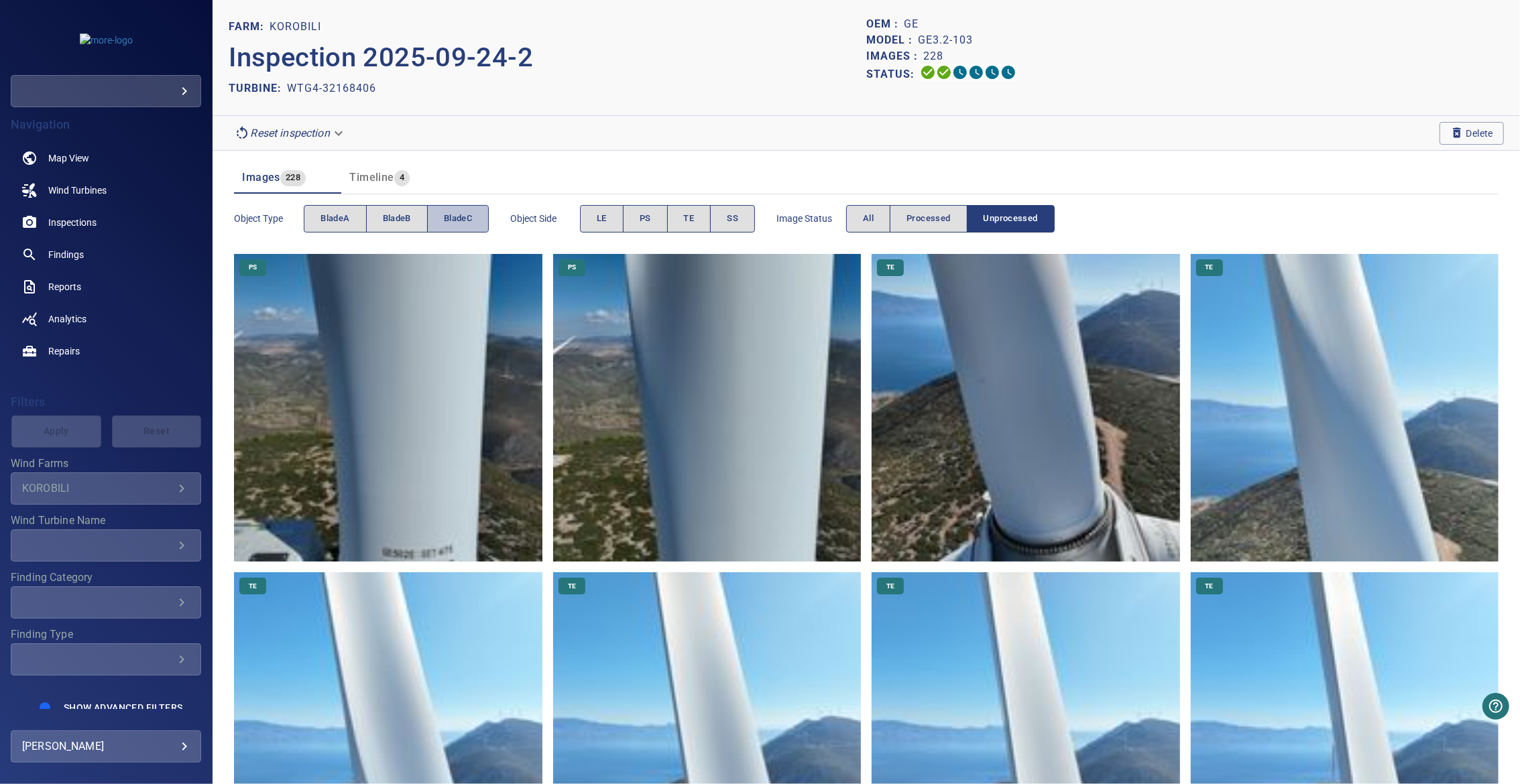
click at [453, 221] on span "bladeC" at bounding box center [457, 218] width 28 height 15
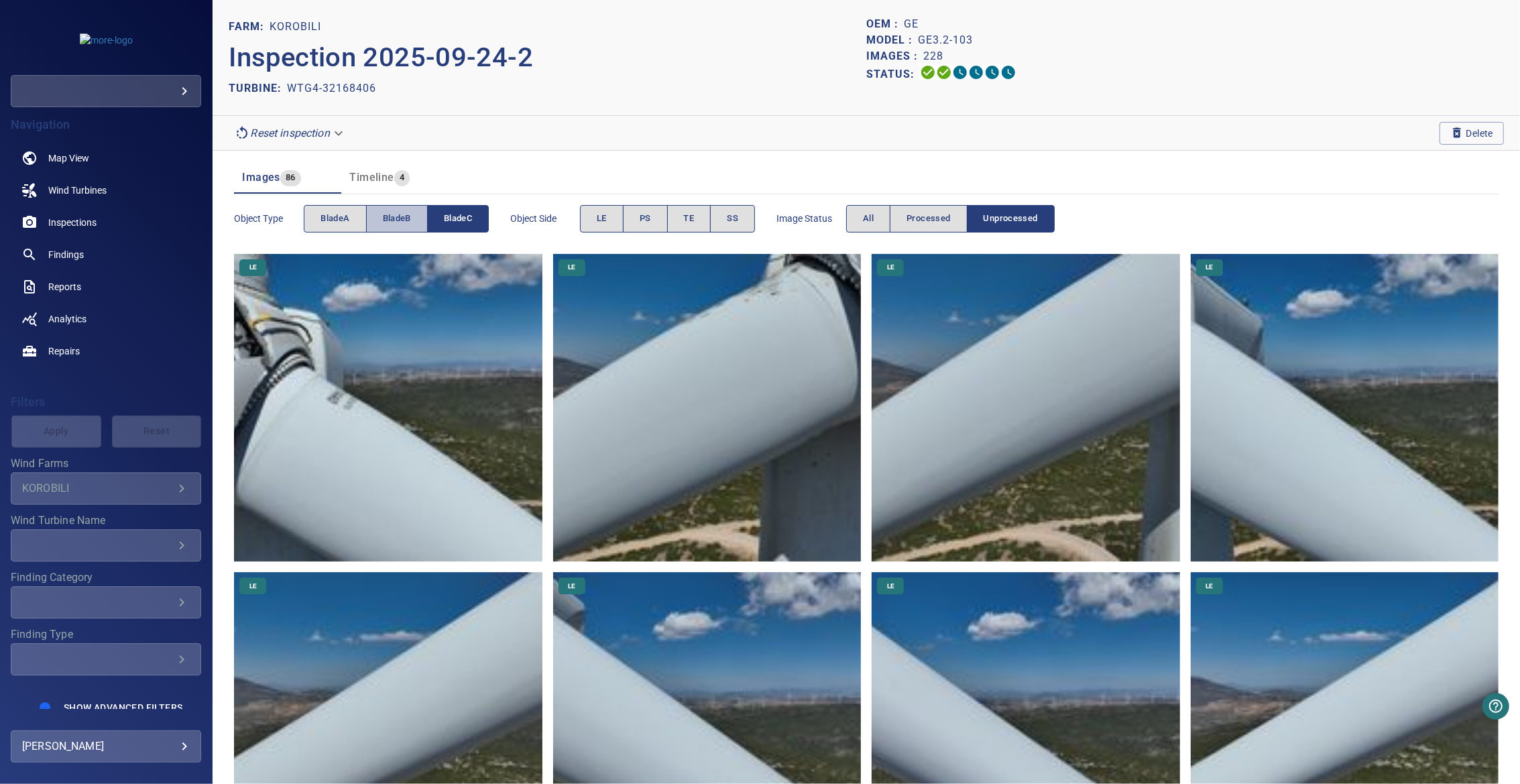
click at [385, 226] on span "bladeB" at bounding box center [396, 218] width 28 height 15
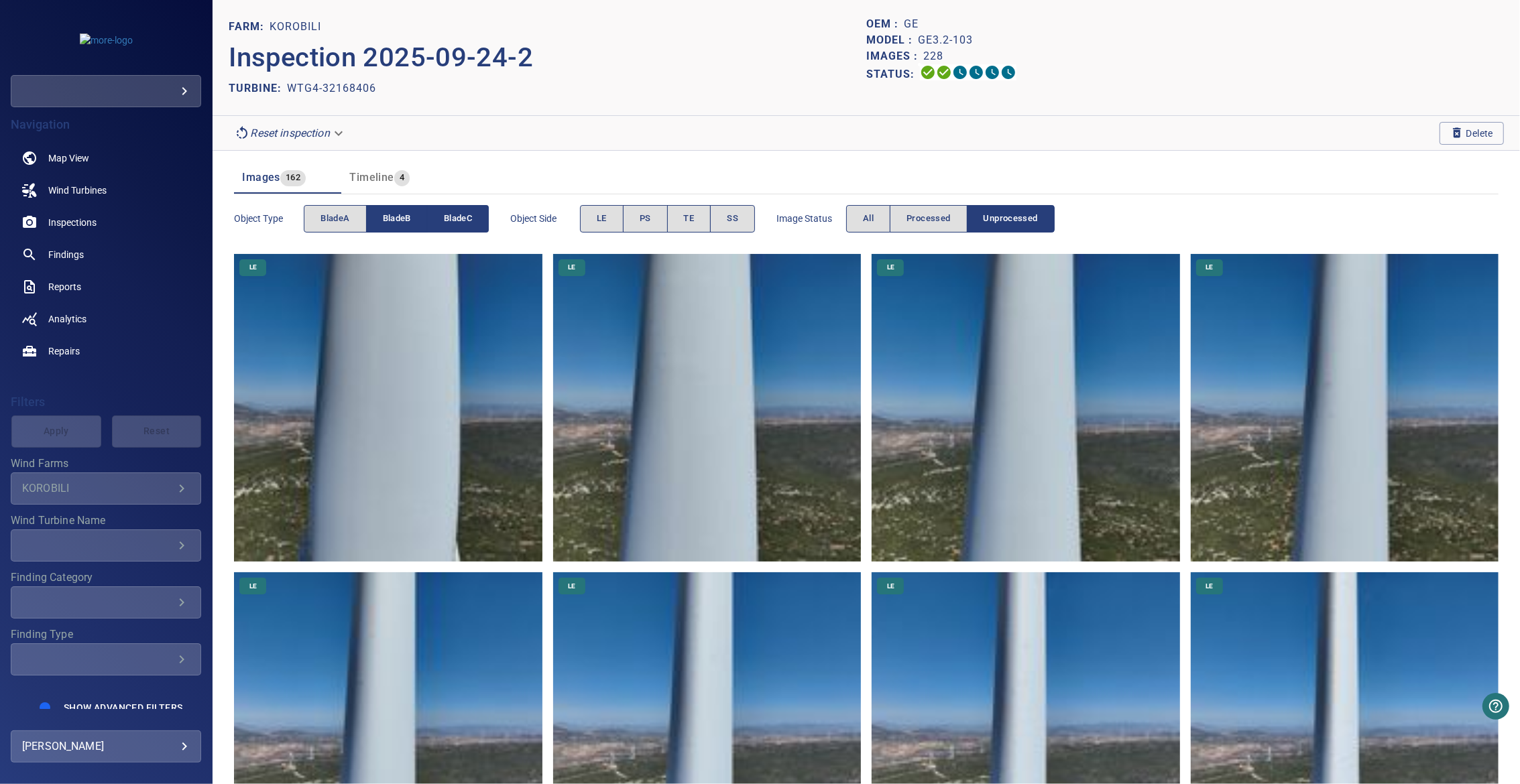
click at [385, 226] on span "bladeB" at bounding box center [396, 218] width 28 height 15
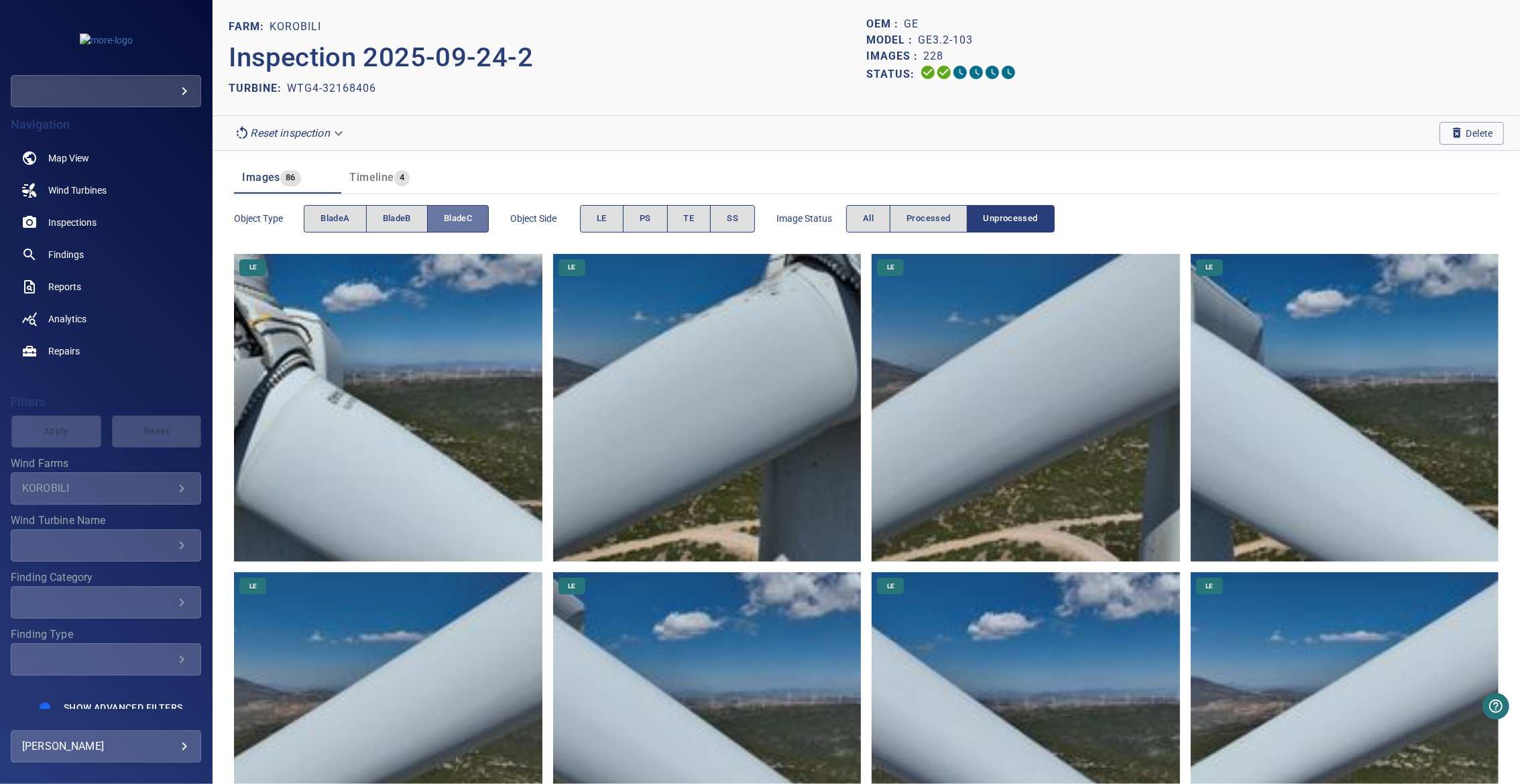
click at [446, 218] on span "bladeC" at bounding box center [457, 218] width 28 height 15
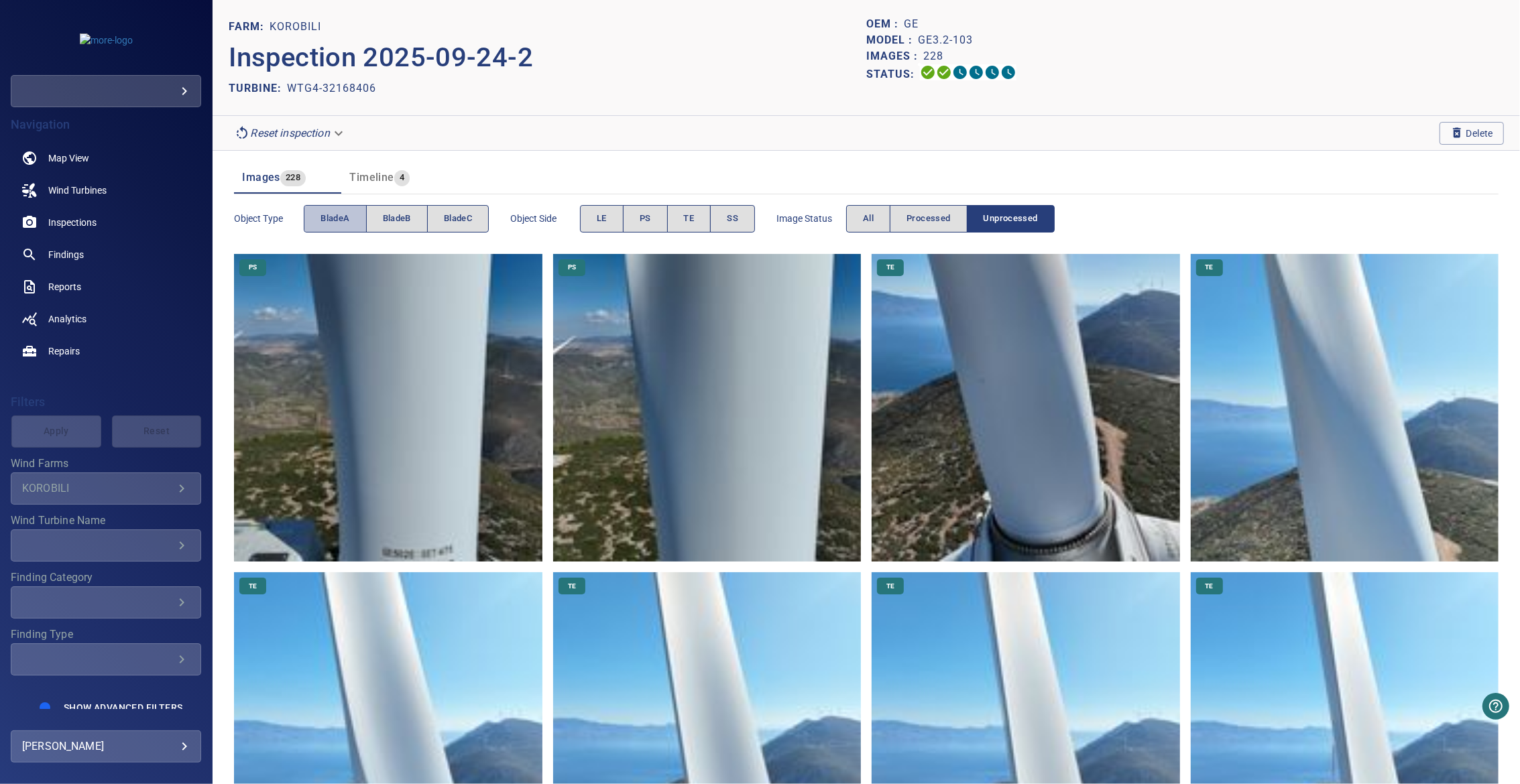
click at [330, 217] on span "bladeA" at bounding box center [335, 218] width 29 height 15
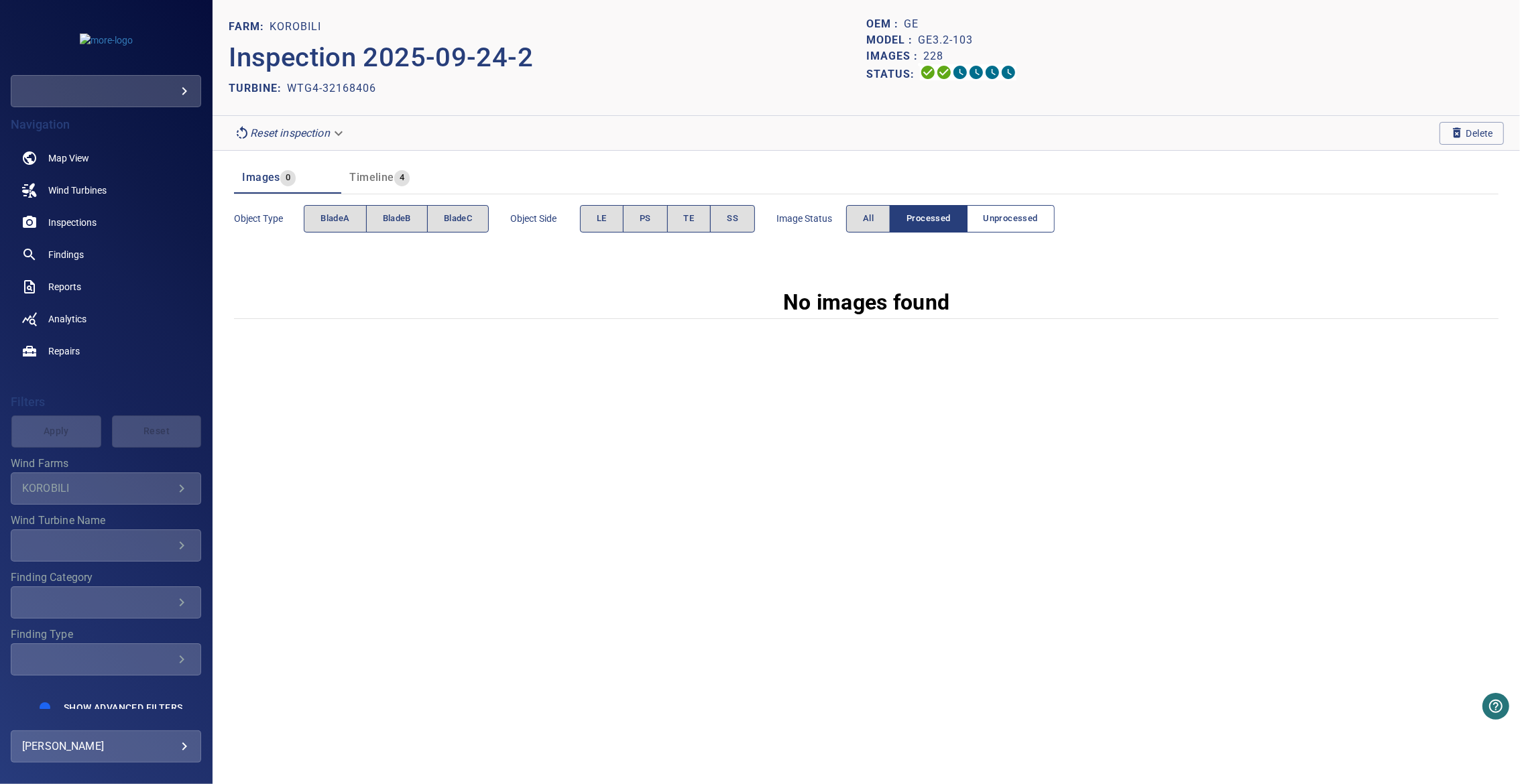
click at [986, 209] on button "Unprocessed" at bounding box center [1010, 219] width 88 height 27
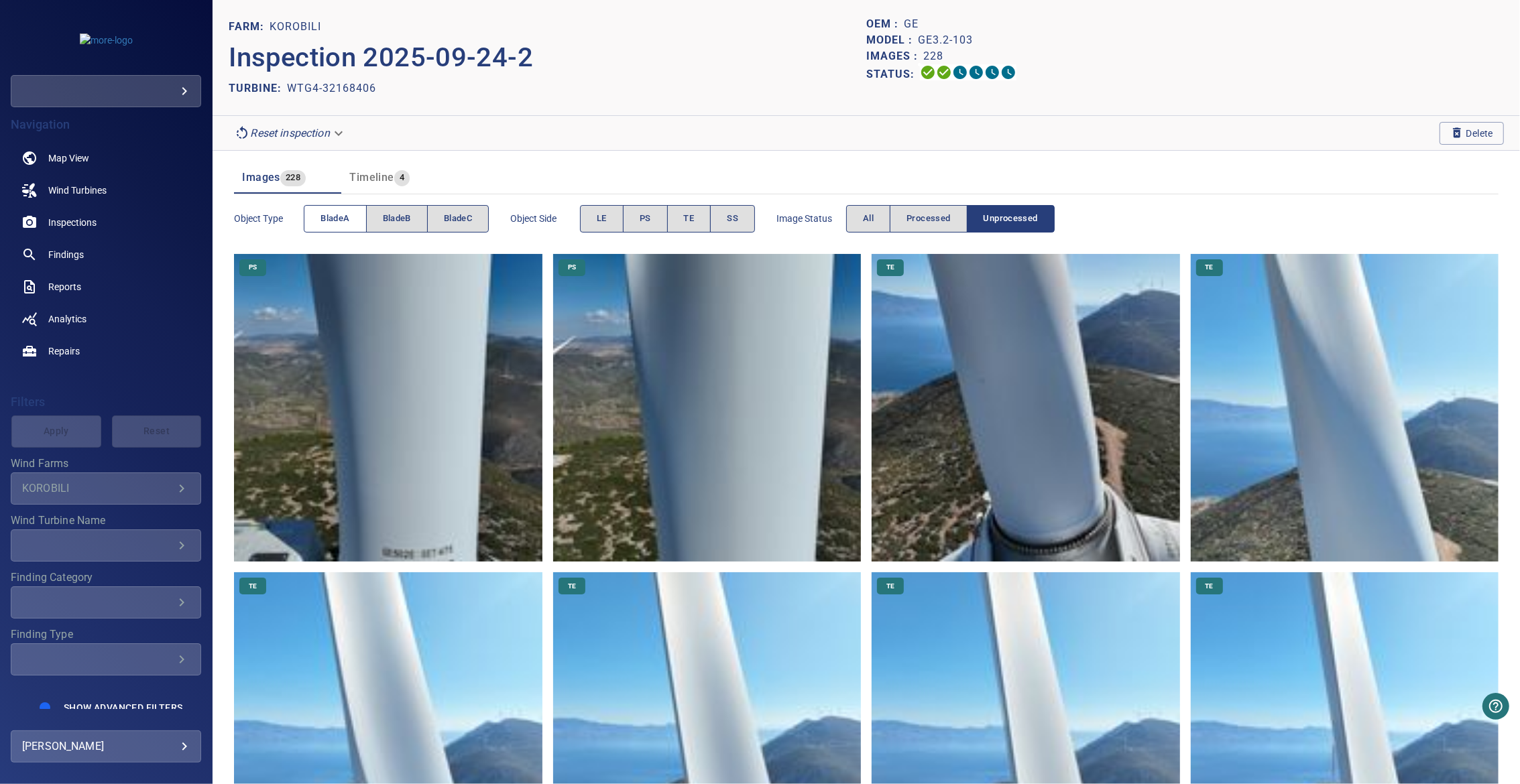
click at [320, 220] on button "bladeA" at bounding box center [334, 219] width 63 height 27
click at [399, 220] on span "bladeB" at bounding box center [396, 218] width 28 height 15
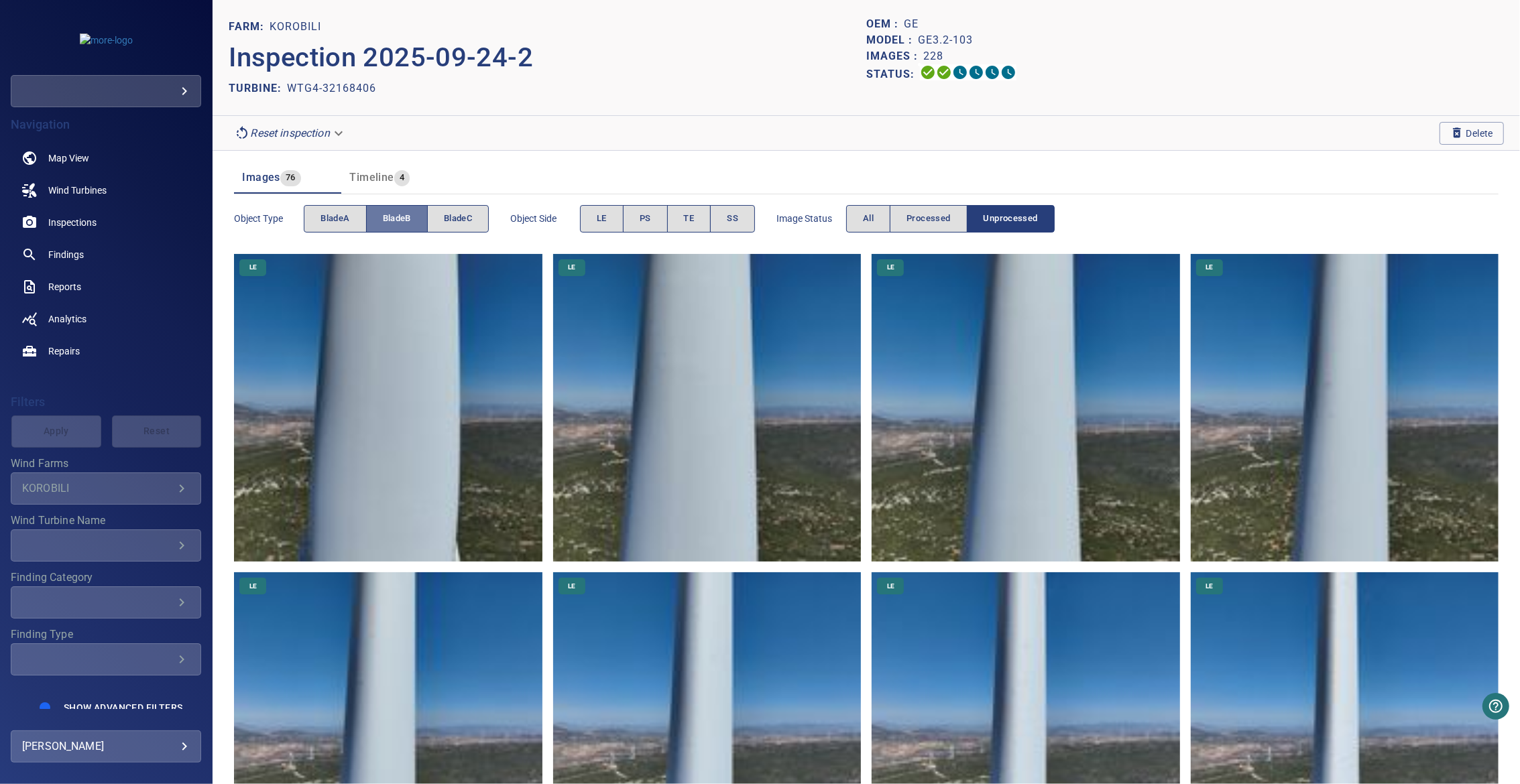
click at [399, 220] on span "bladeB" at bounding box center [396, 218] width 28 height 15
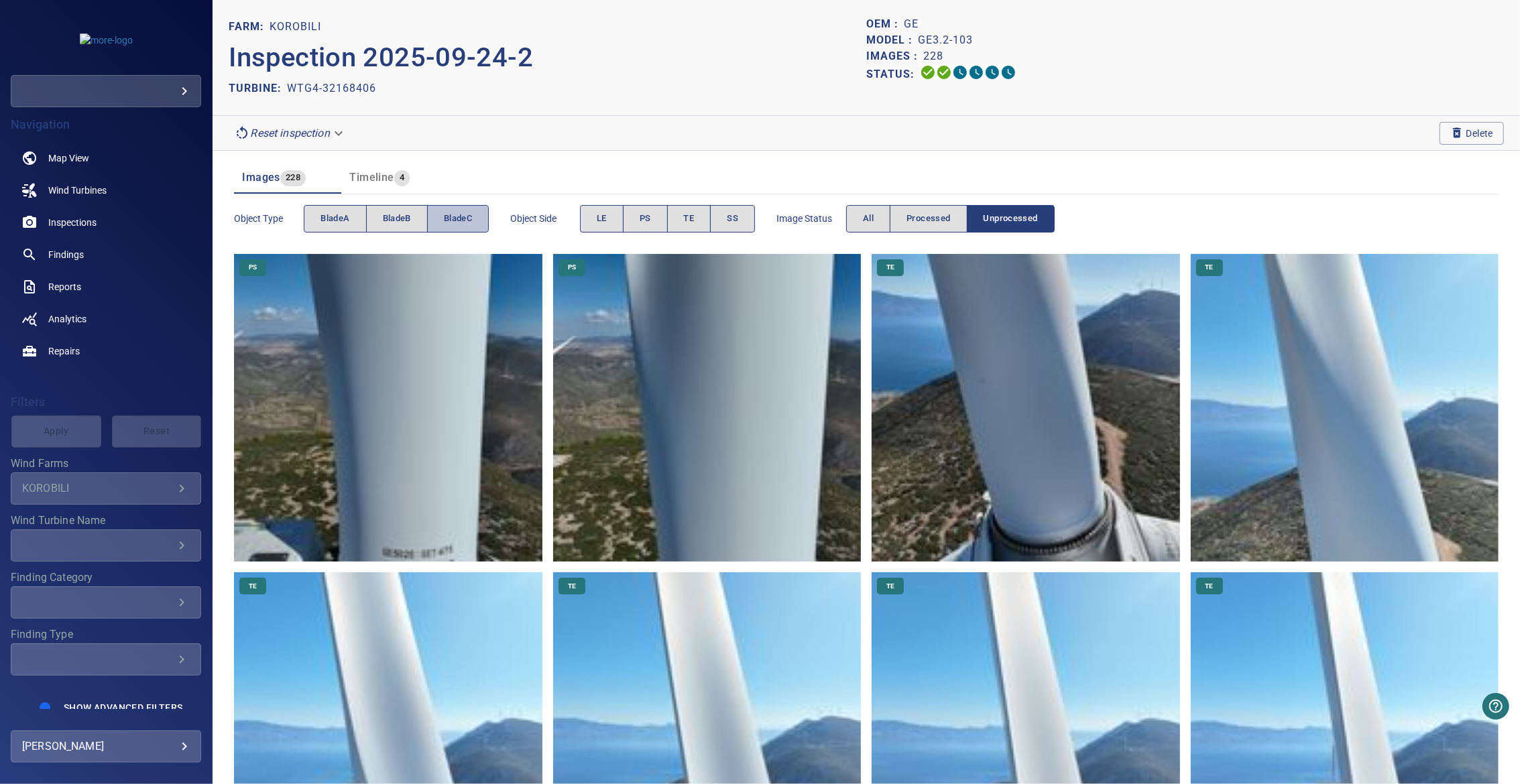
click at [462, 216] on span "bladeC" at bounding box center [457, 218] width 28 height 15
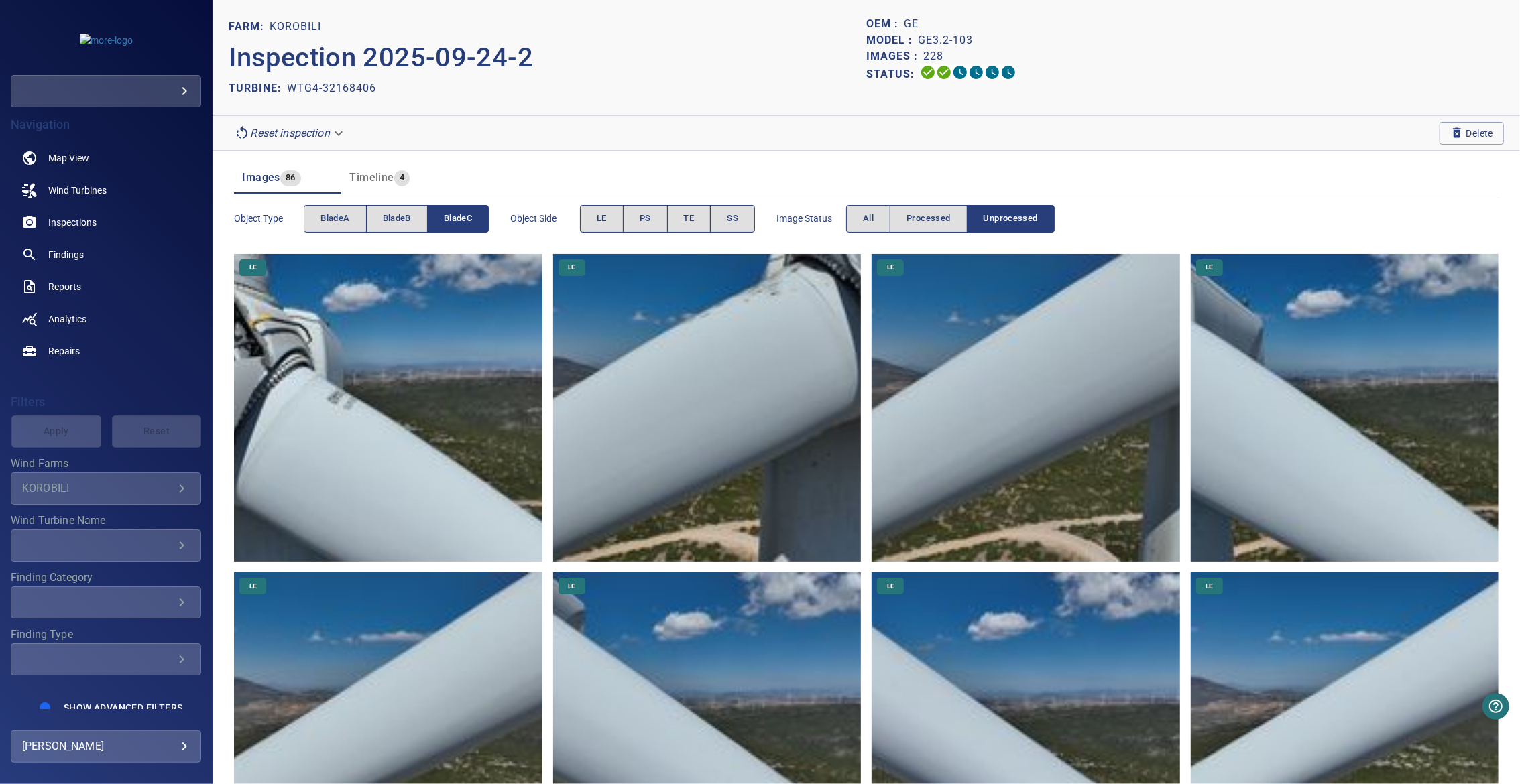
click at [462, 216] on span "bladeC" at bounding box center [457, 218] width 28 height 15
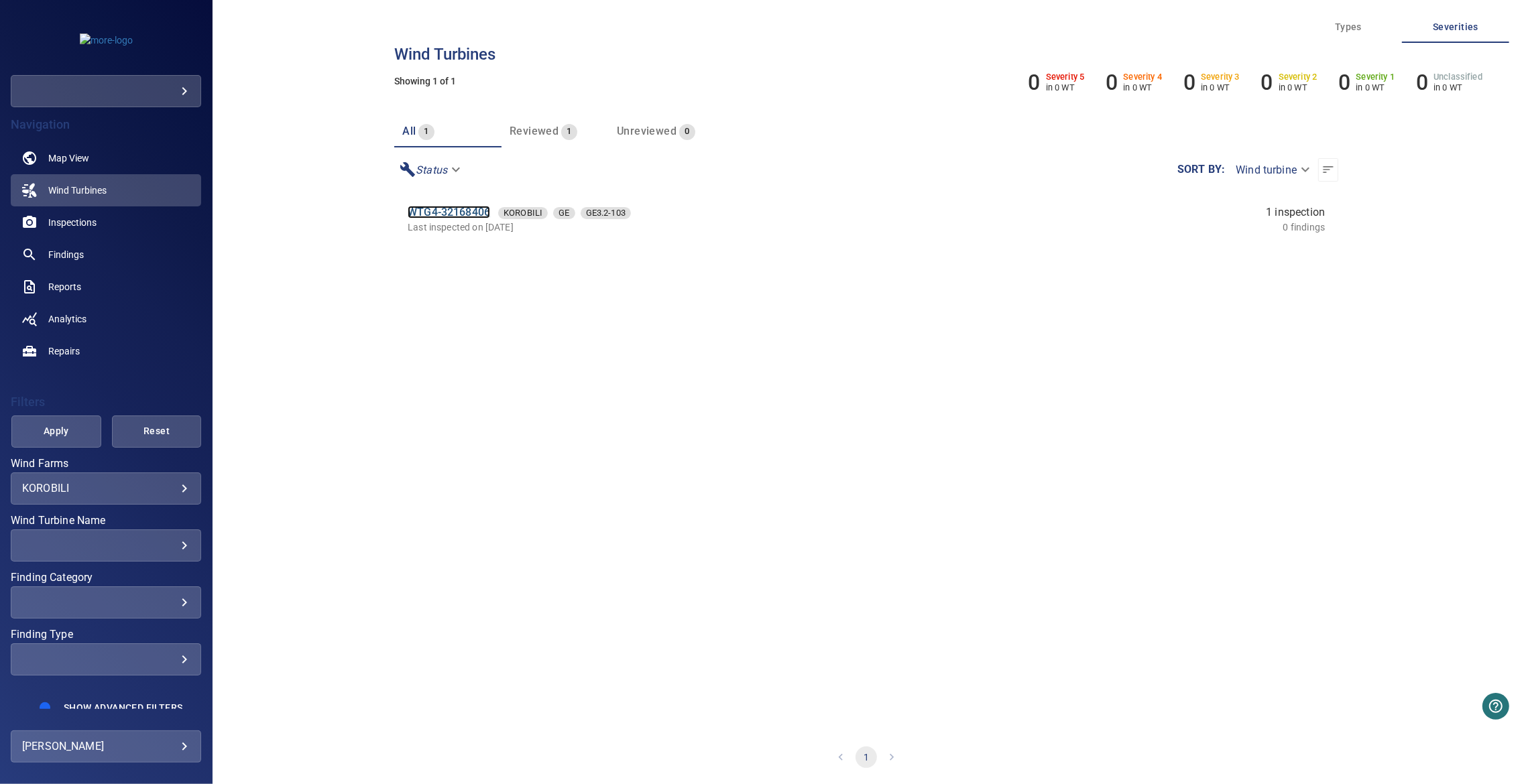
click at [451, 209] on link "WTG4-32168406" at bounding box center [449, 212] width 82 height 13
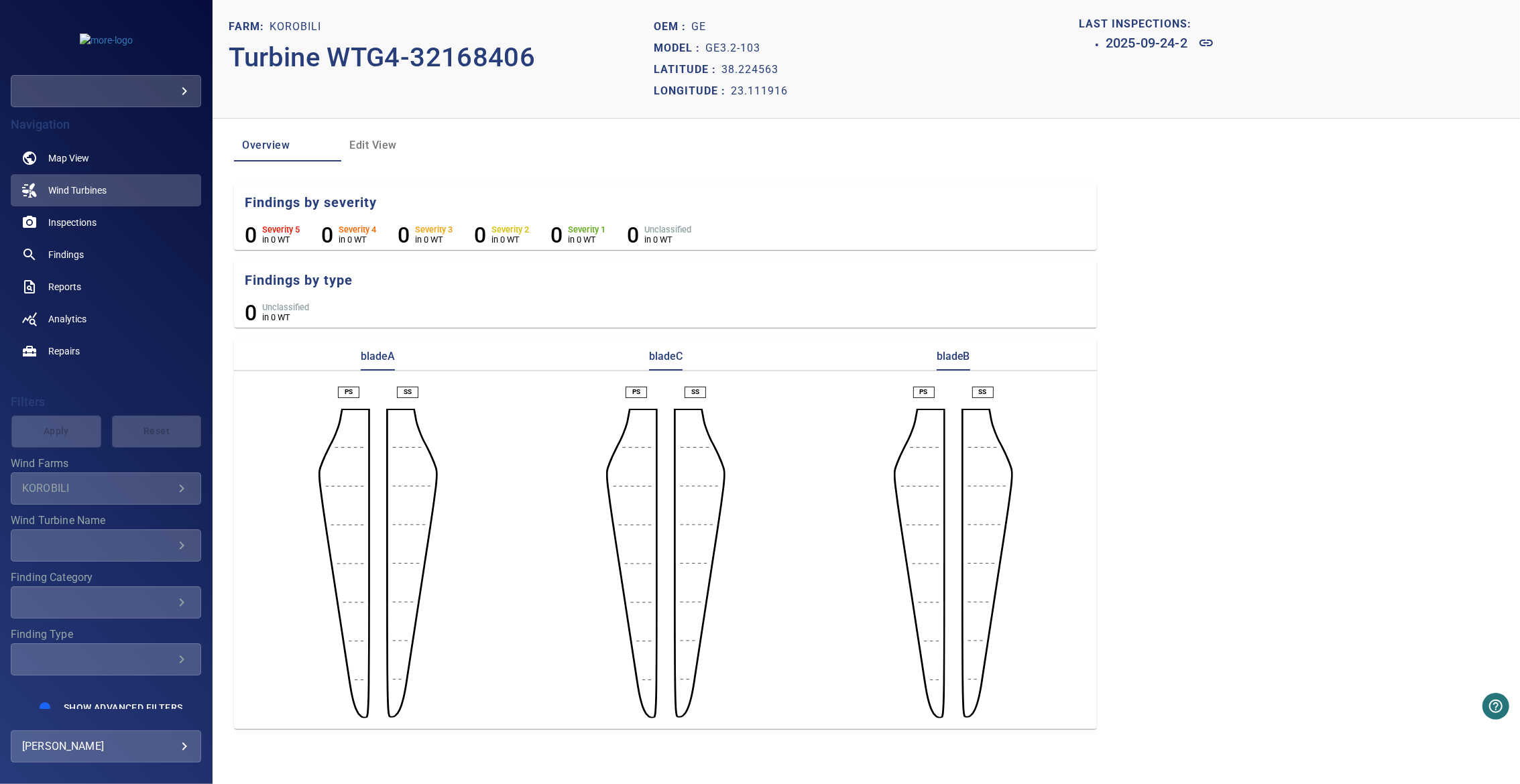
click at [385, 138] on span "Edit View" at bounding box center [395, 145] width 91 height 19
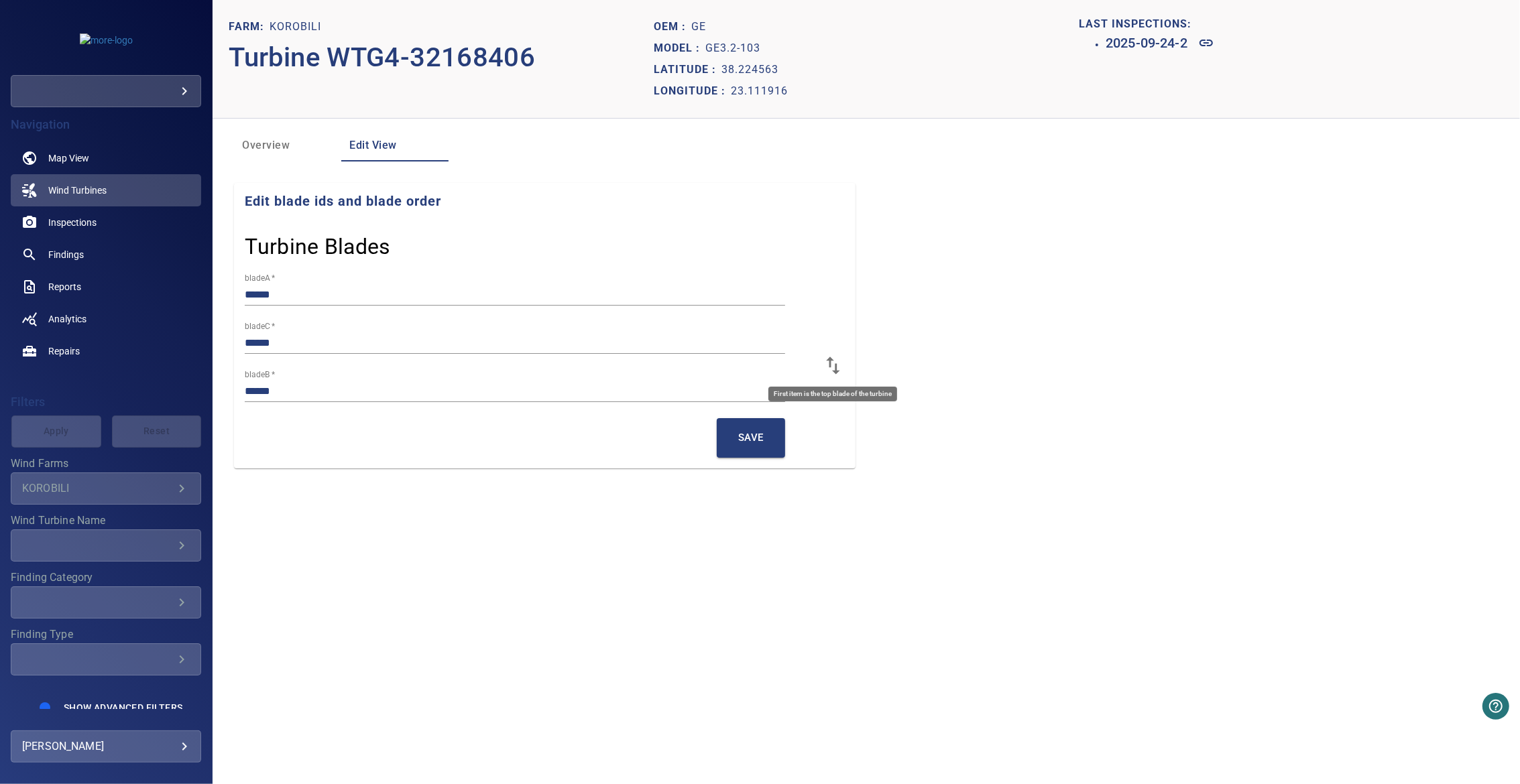
click at [831, 362] on icon at bounding box center [833, 365] width 23 height 23
click at [754, 436] on span "Save" at bounding box center [751, 437] width 25 height 17
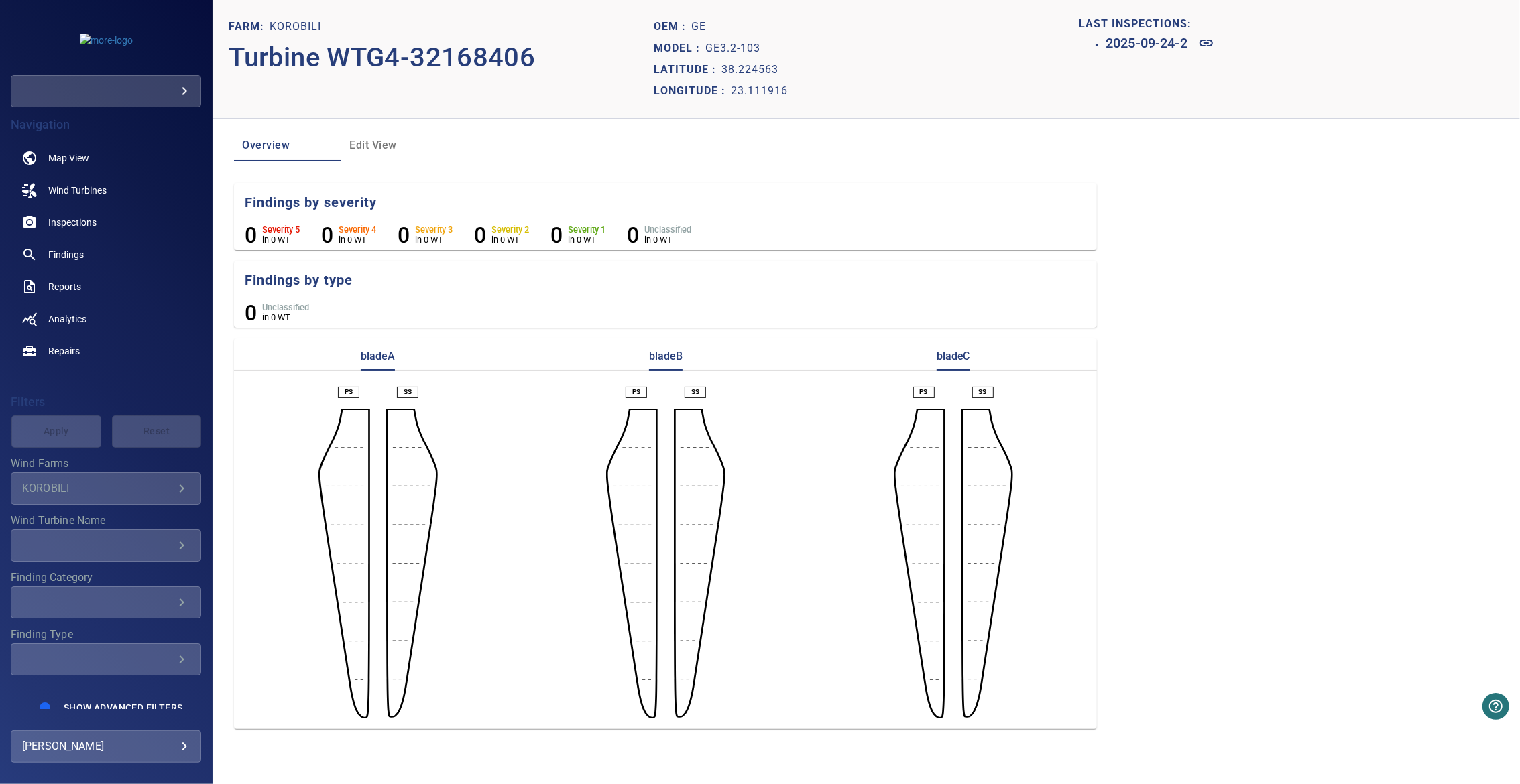
click at [372, 136] on span "Edit View" at bounding box center [395, 145] width 91 height 19
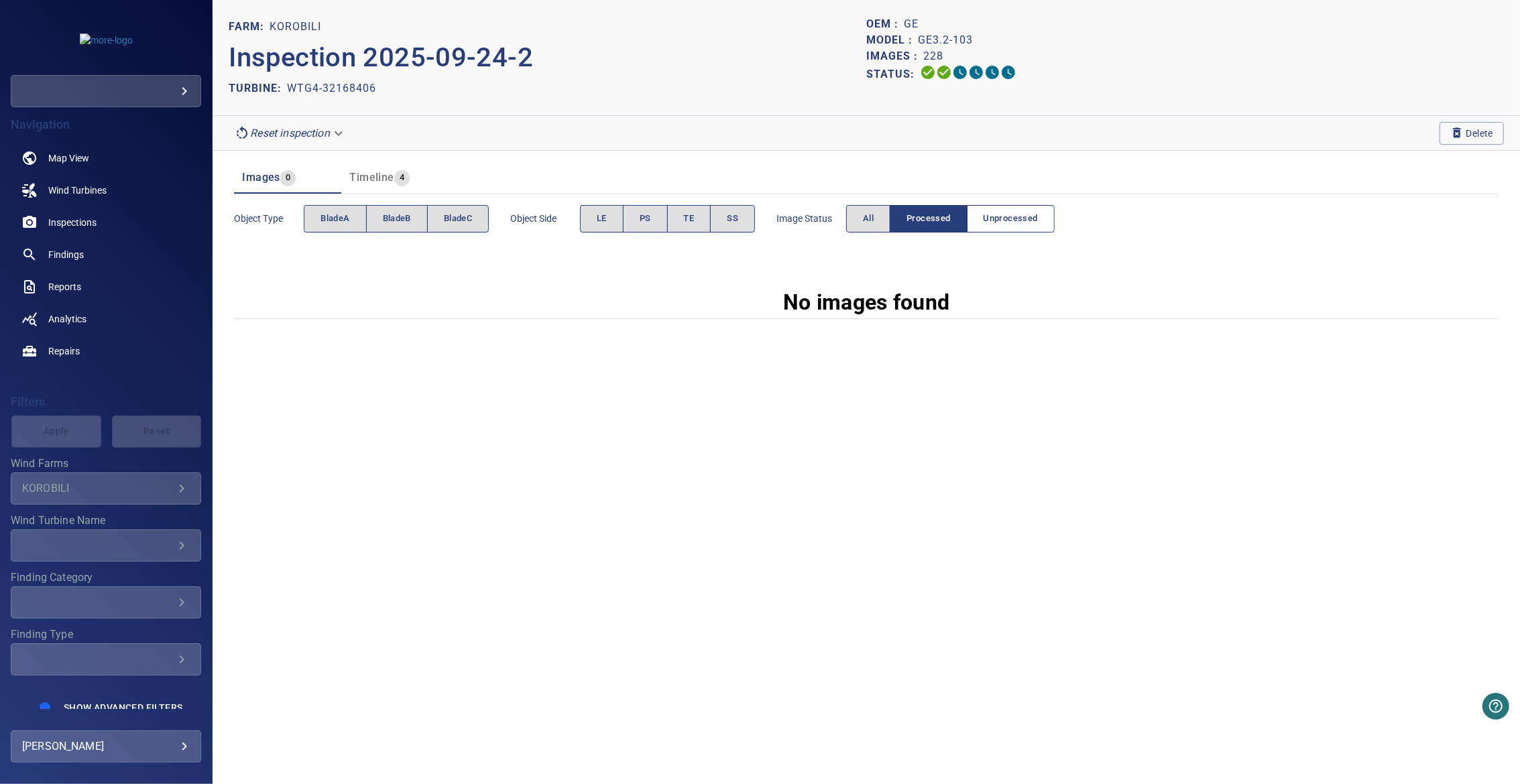
click at [1012, 222] on span "Unprocessed" at bounding box center [1010, 218] width 54 height 15
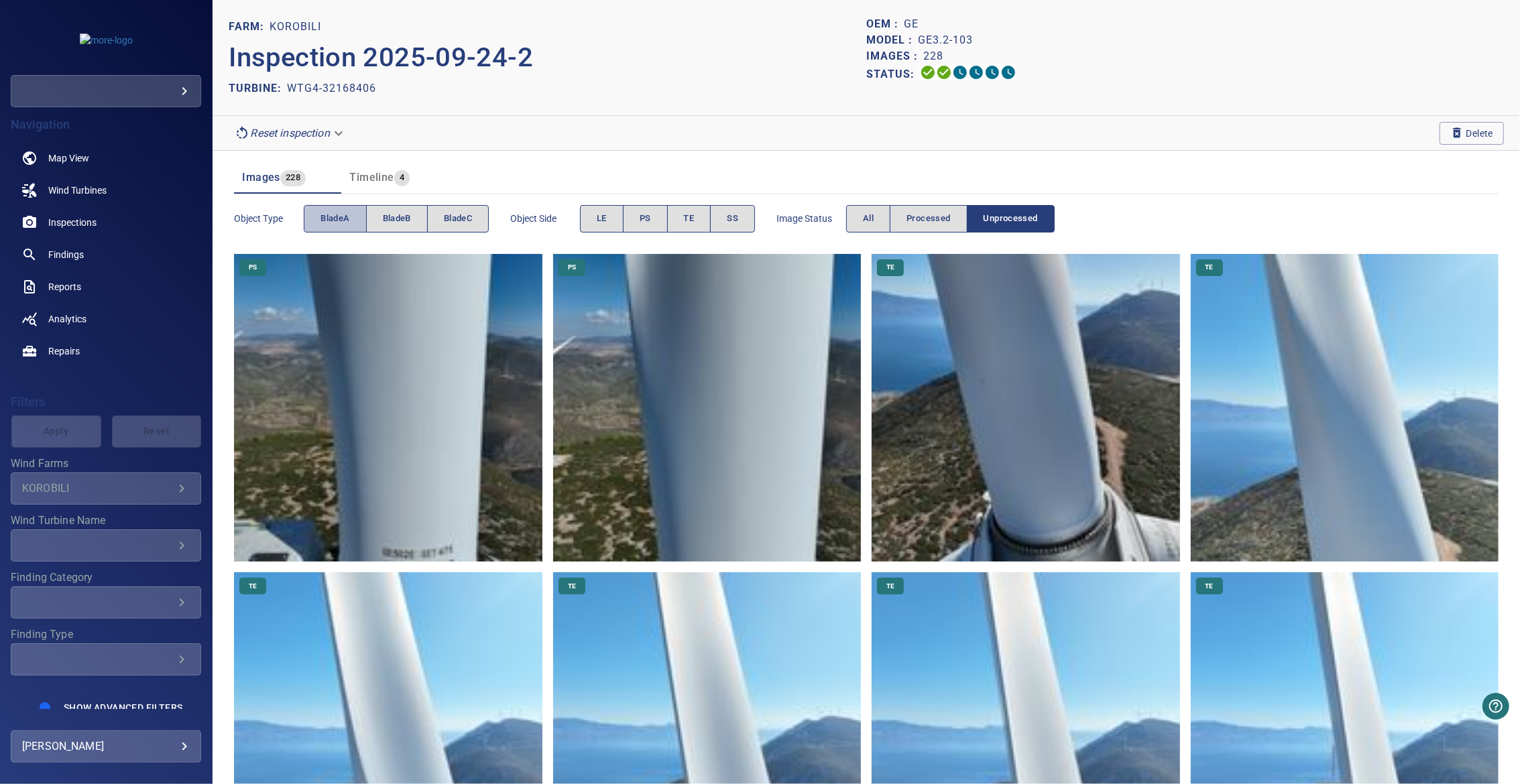
click at [339, 218] on span "bladeA" at bounding box center [335, 218] width 29 height 15
click at [342, 219] on span "bladeA" at bounding box center [335, 218] width 29 height 15
click at [389, 220] on span "bladeB" at bounding box center [396, 218] width 28 height 15
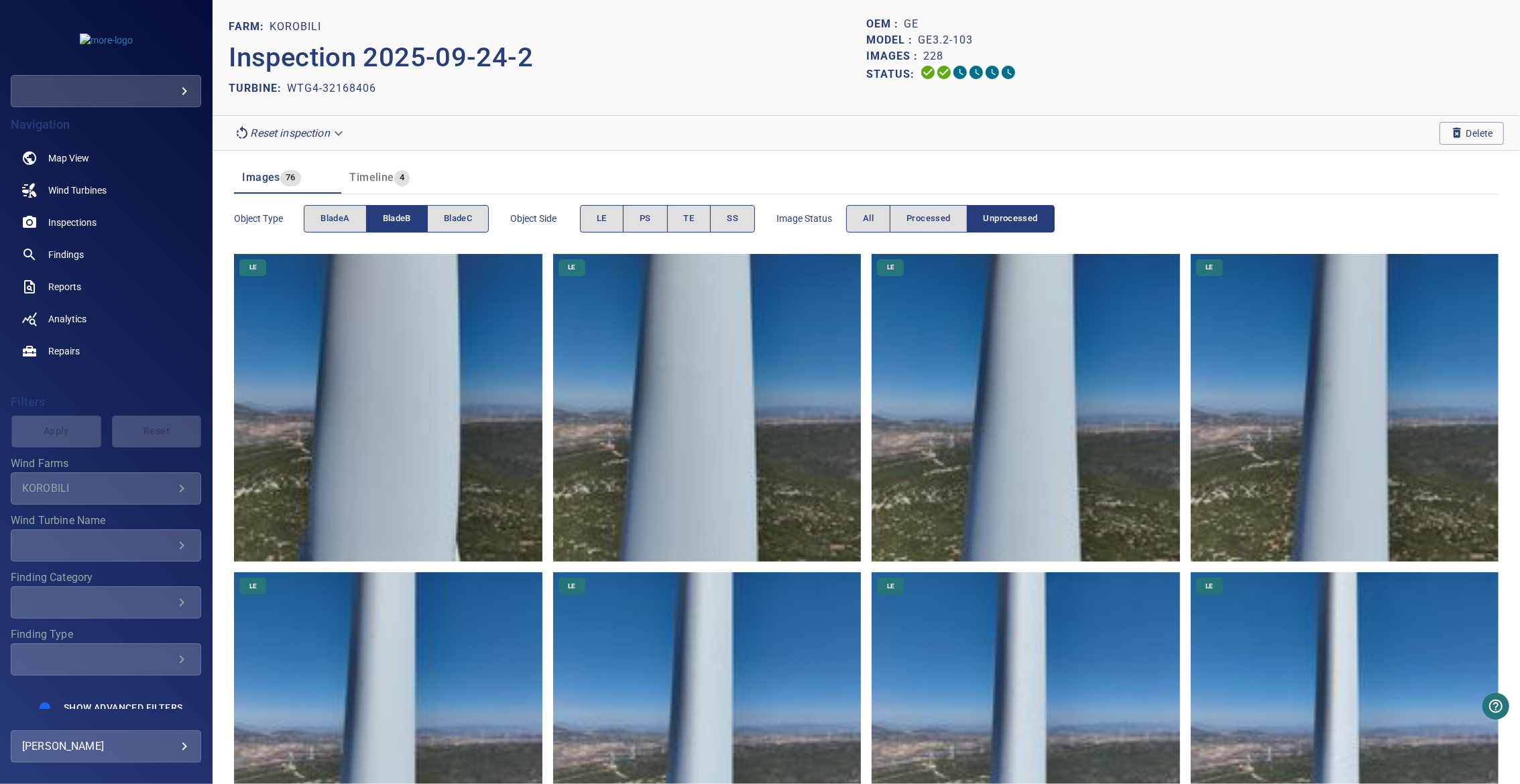
click at [389, 220] on span "bladeB" at bounding box center [396, 218] width 28 height 15
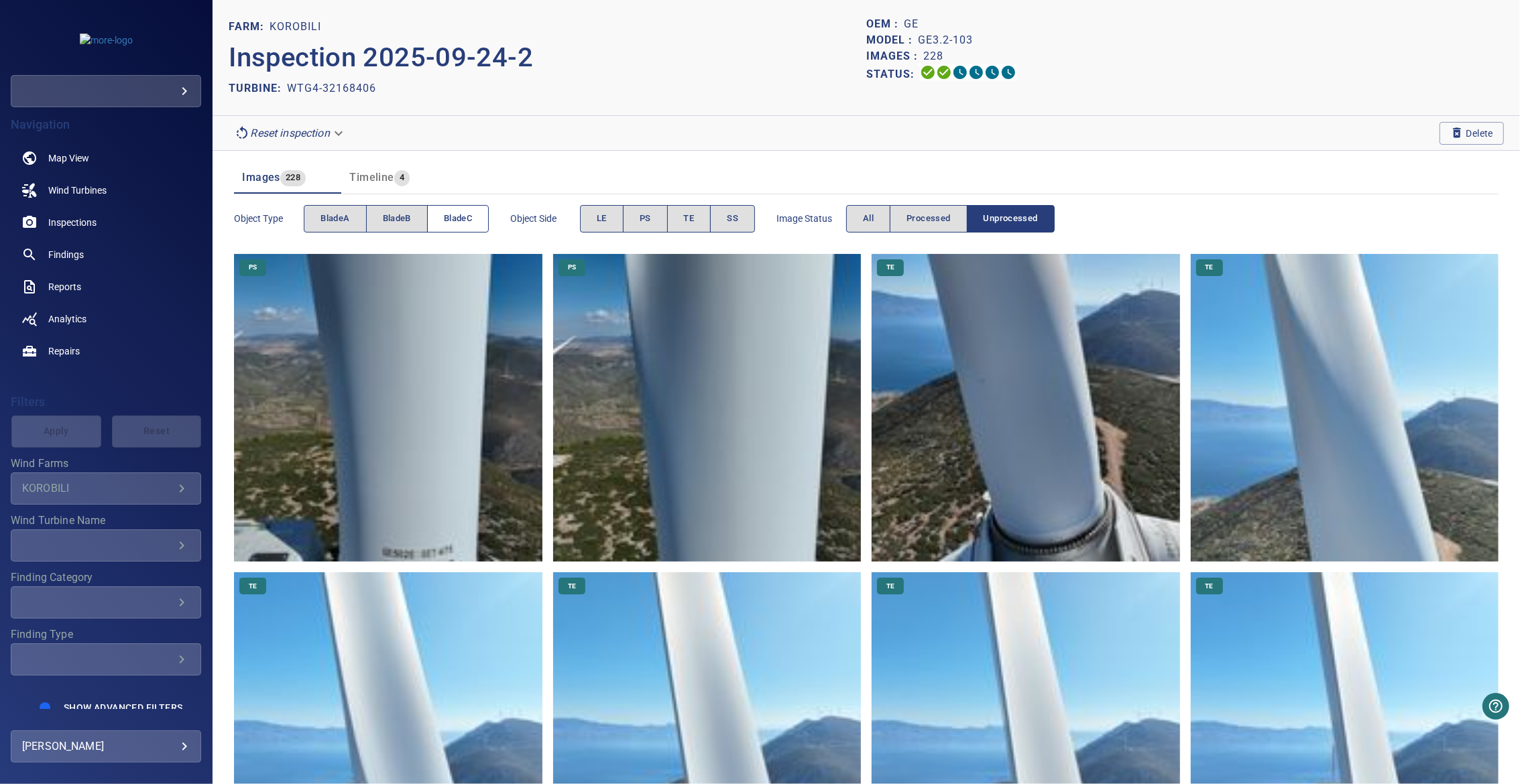
click at [449, 221] on span "bladeC" at bounding box center [457, 218] width 28 height 15
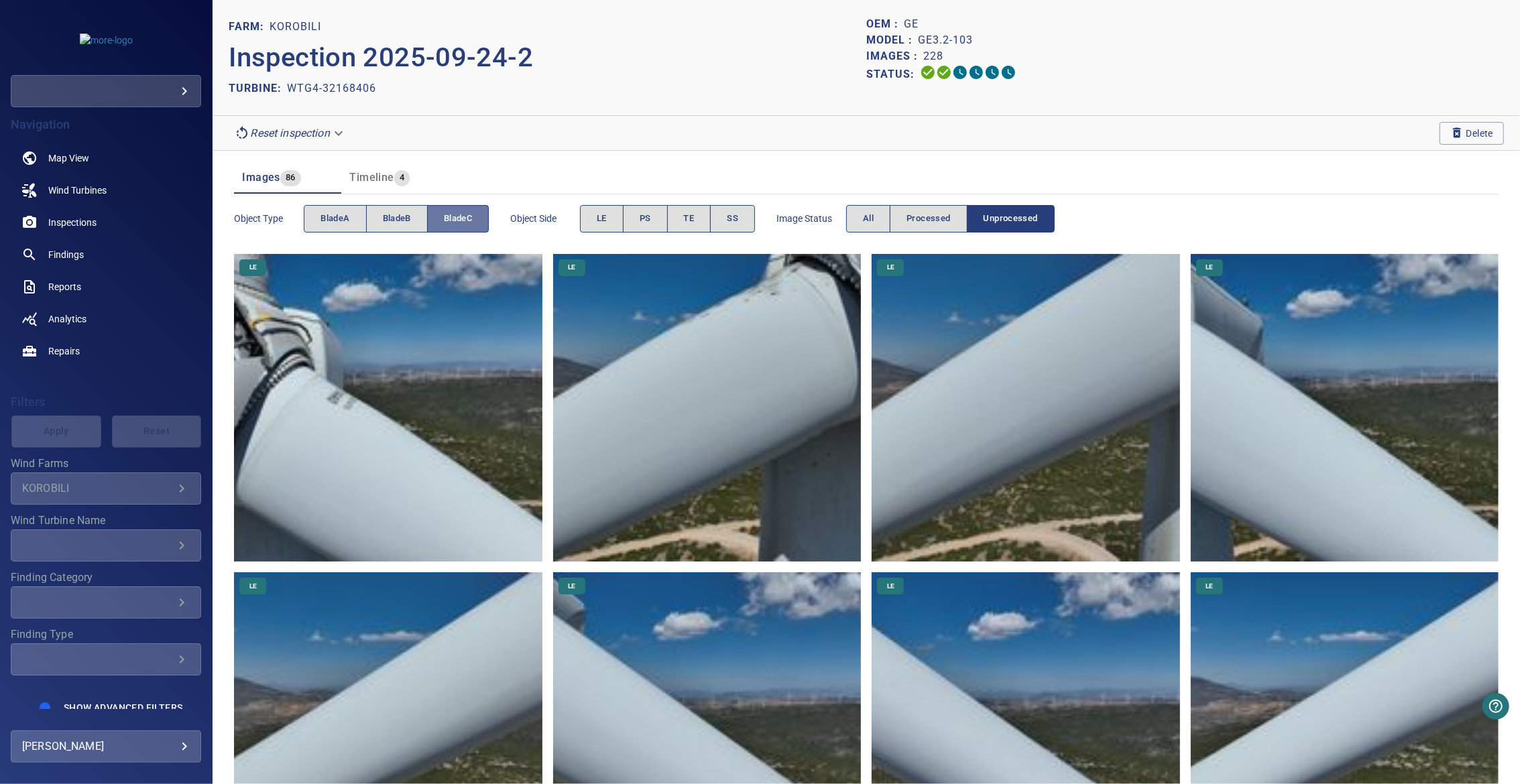
click at [449, 221] on span "bladeC" at bounding box center [457, 218] width 28 height 15
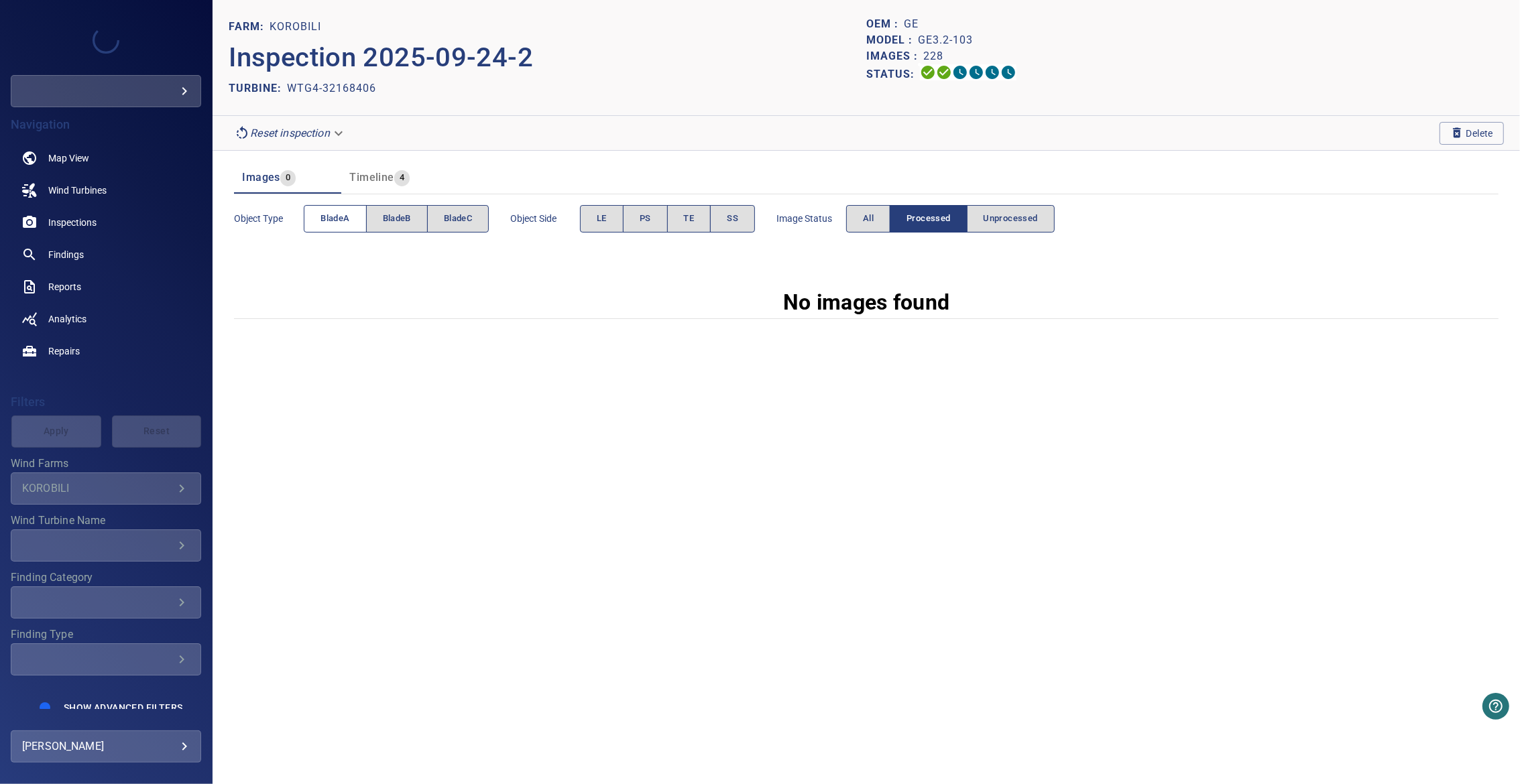
click at [313, 214] on button "bladeA" at bounding box center [334, 219] width 63 height 27
click at [984, 216] on span "Unprocessed" at bounding box center [1010, 218] width 54 height 15
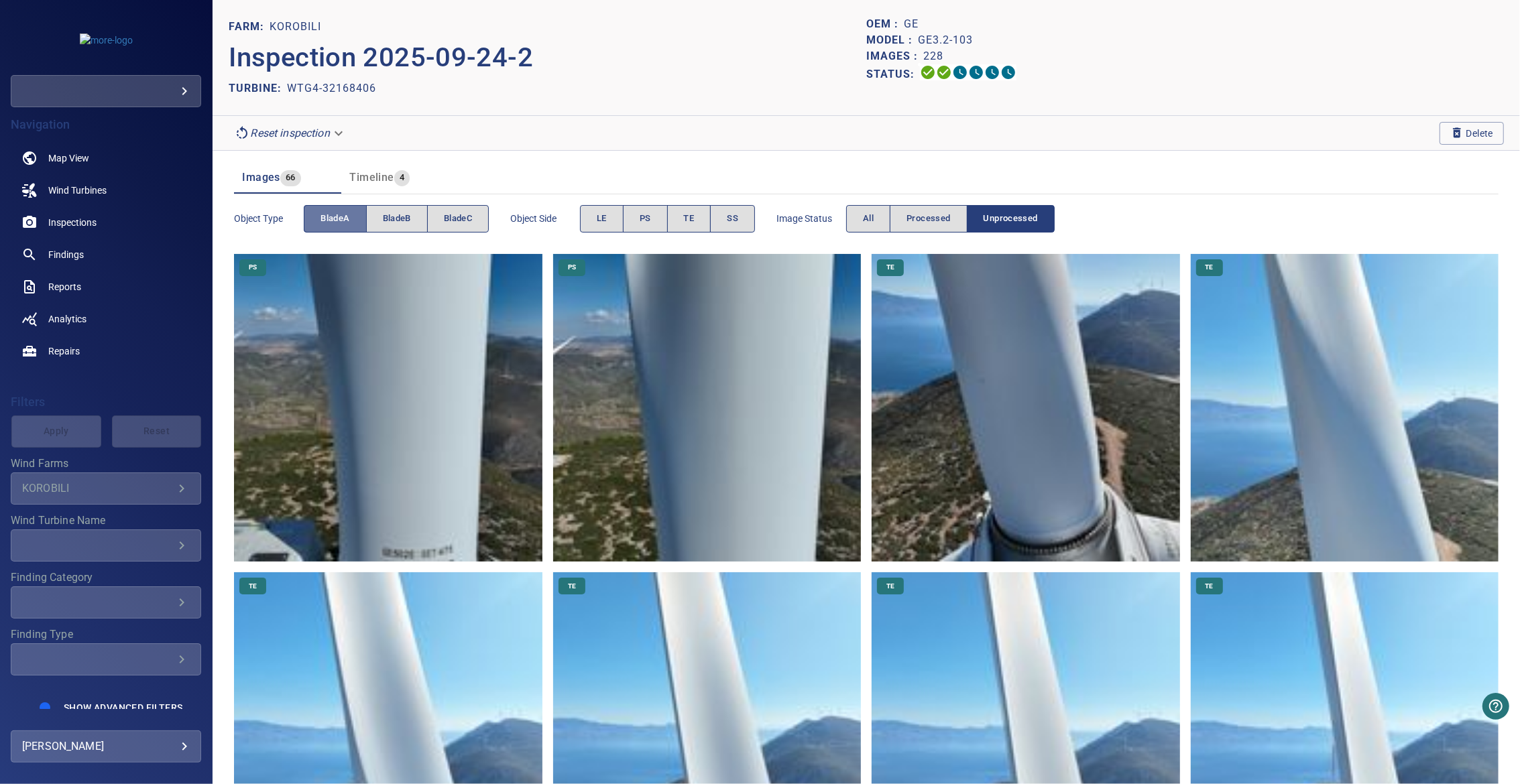
click at [333, 224] on span "bladeA" at bounding box center [335, 218] width 29 height 15
click at [398, 221] on span "bladeB" at bounding box center [396, 218] width 28 height 15
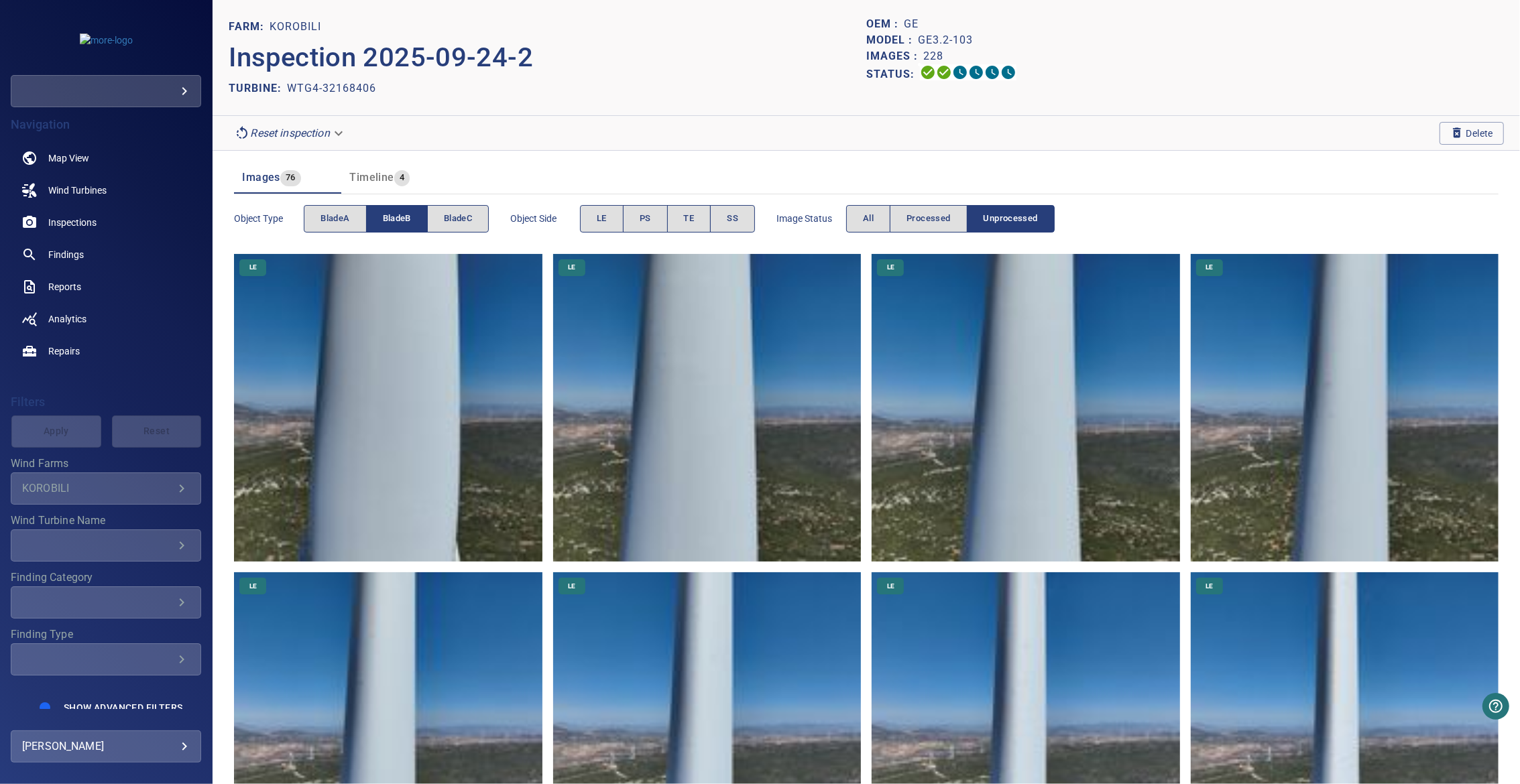
click at [398, 221] on span "bladeB" at bounding box center [396, 218] width 28 height 15
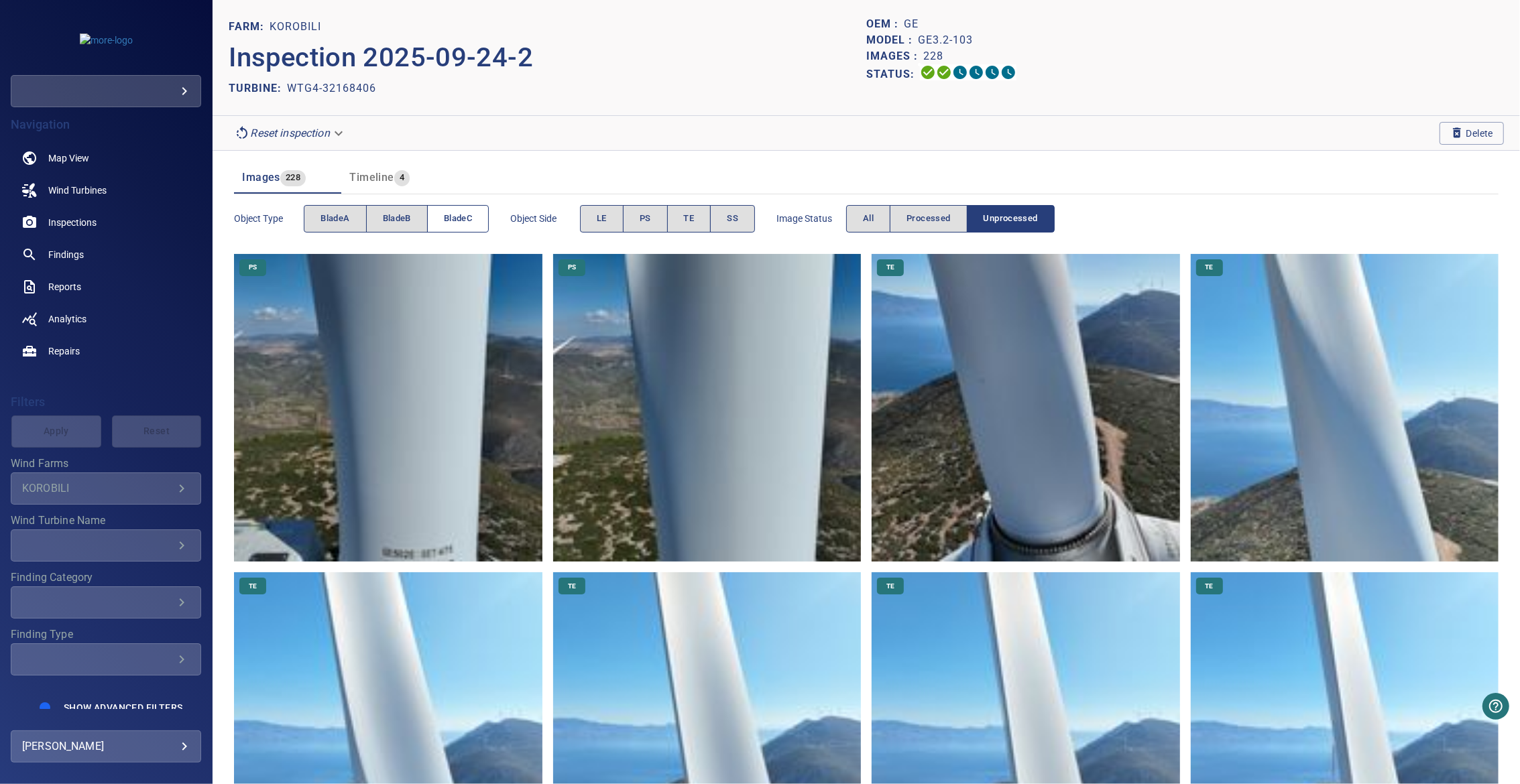
click at [442, 219] on button "bladeC" at bounding box center [458, 219] width 62 height 27
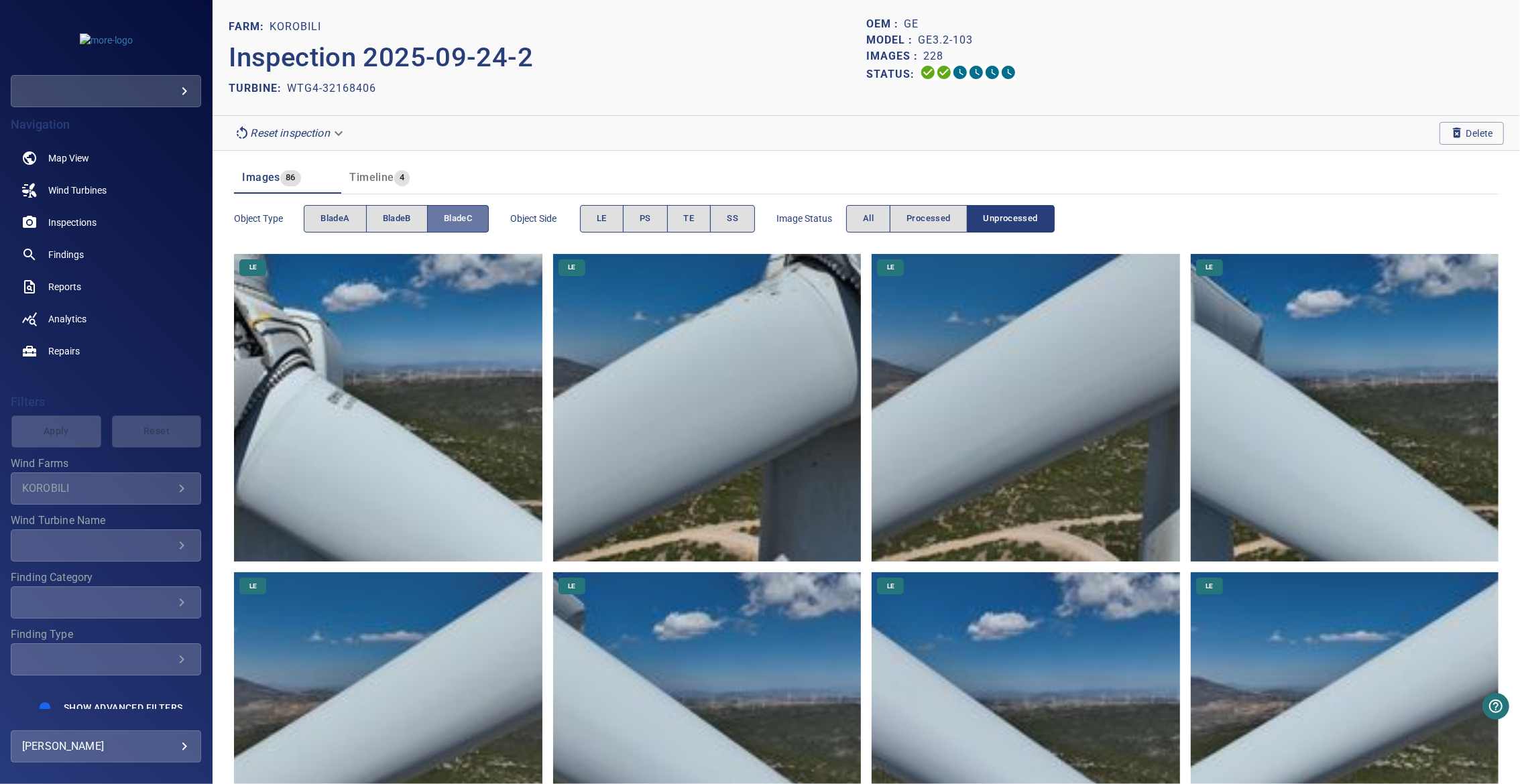
click at [429, 218] on button "bladeC" at bounding box center [458, 219] width 62 height 27
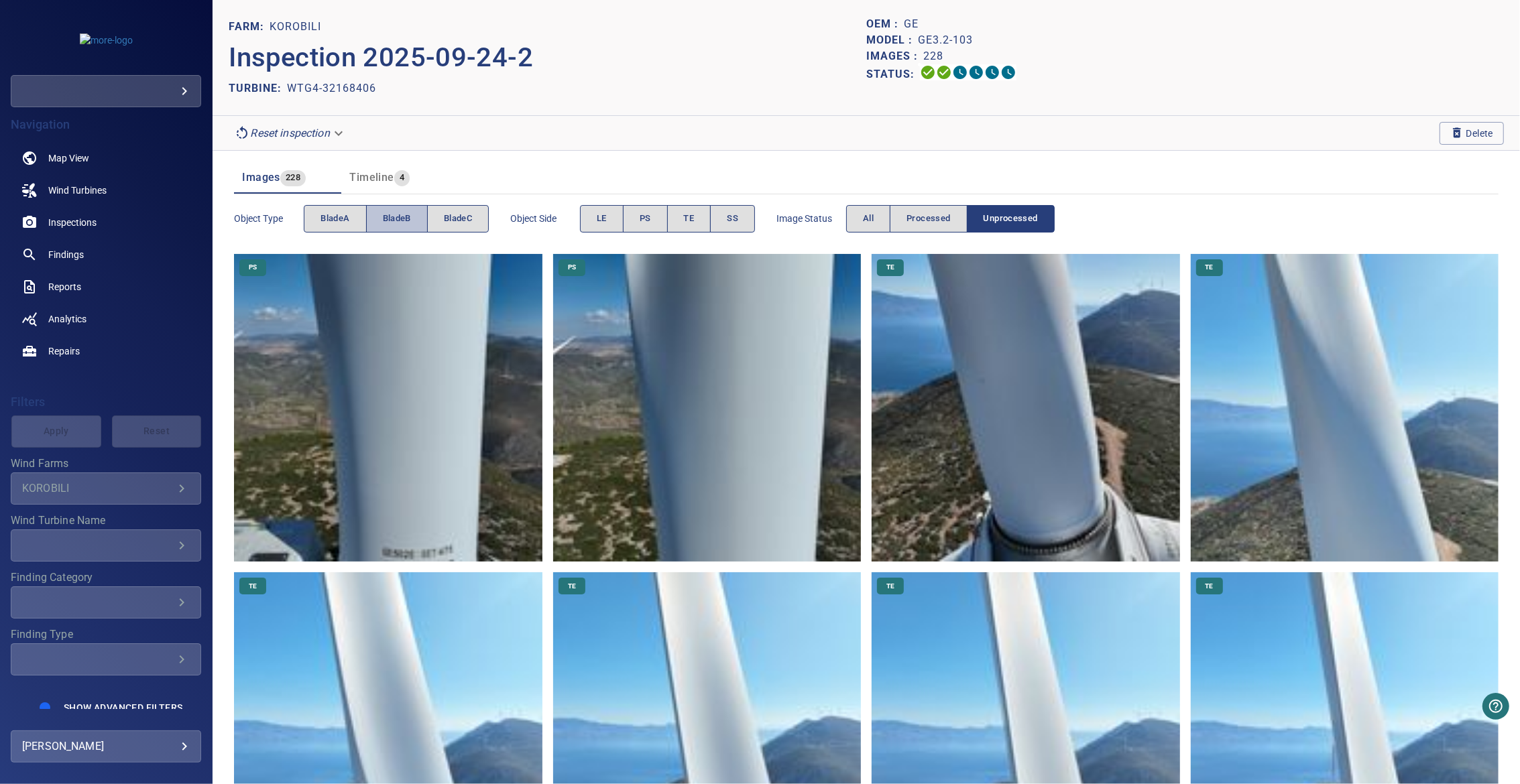
click at [410, 218] on span "bladeB" at bounding box center [396, 218] width 28 height 15
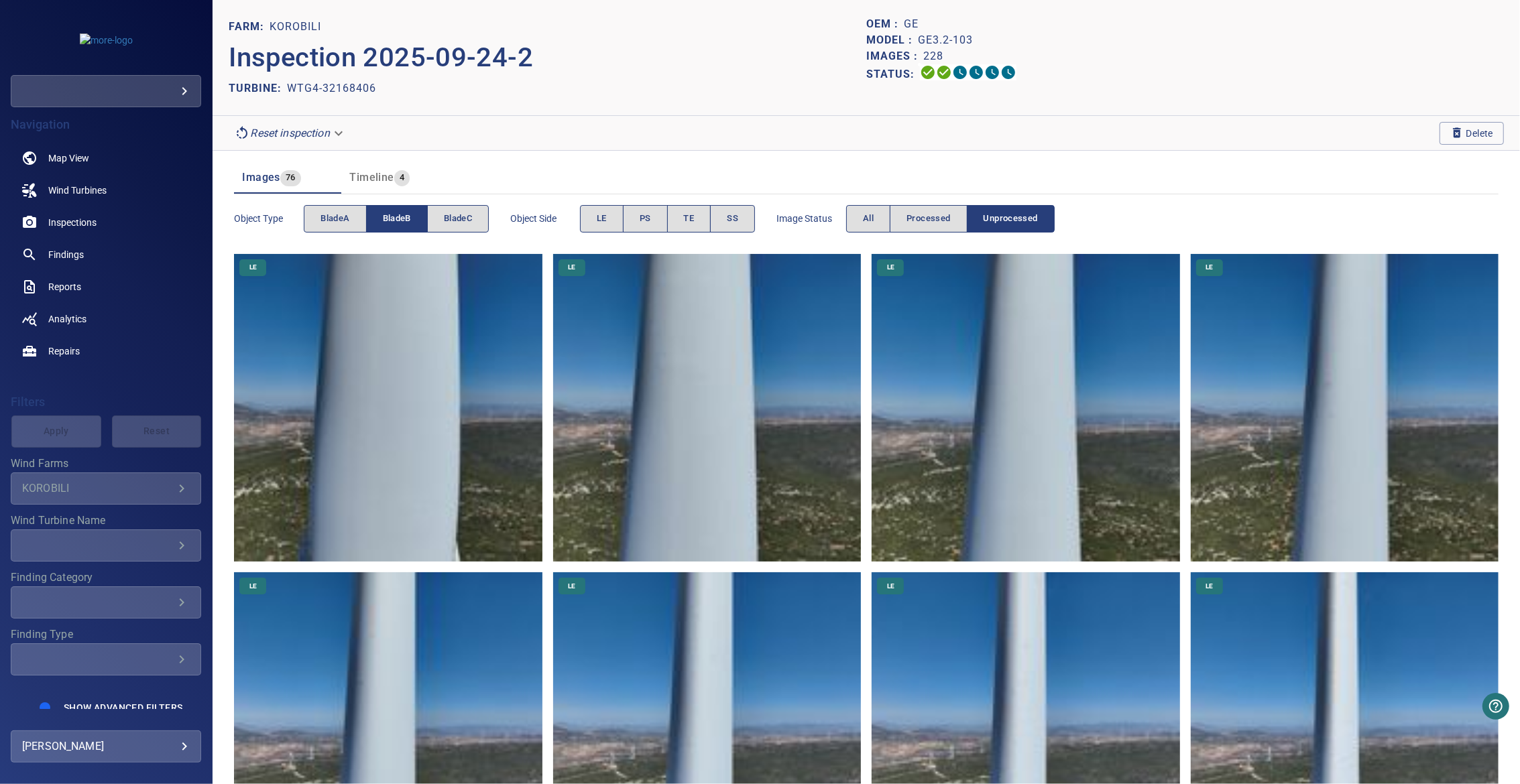
click at [406, 228] on button "bladeB" at bounding box center [397, 219] width 62 height 27
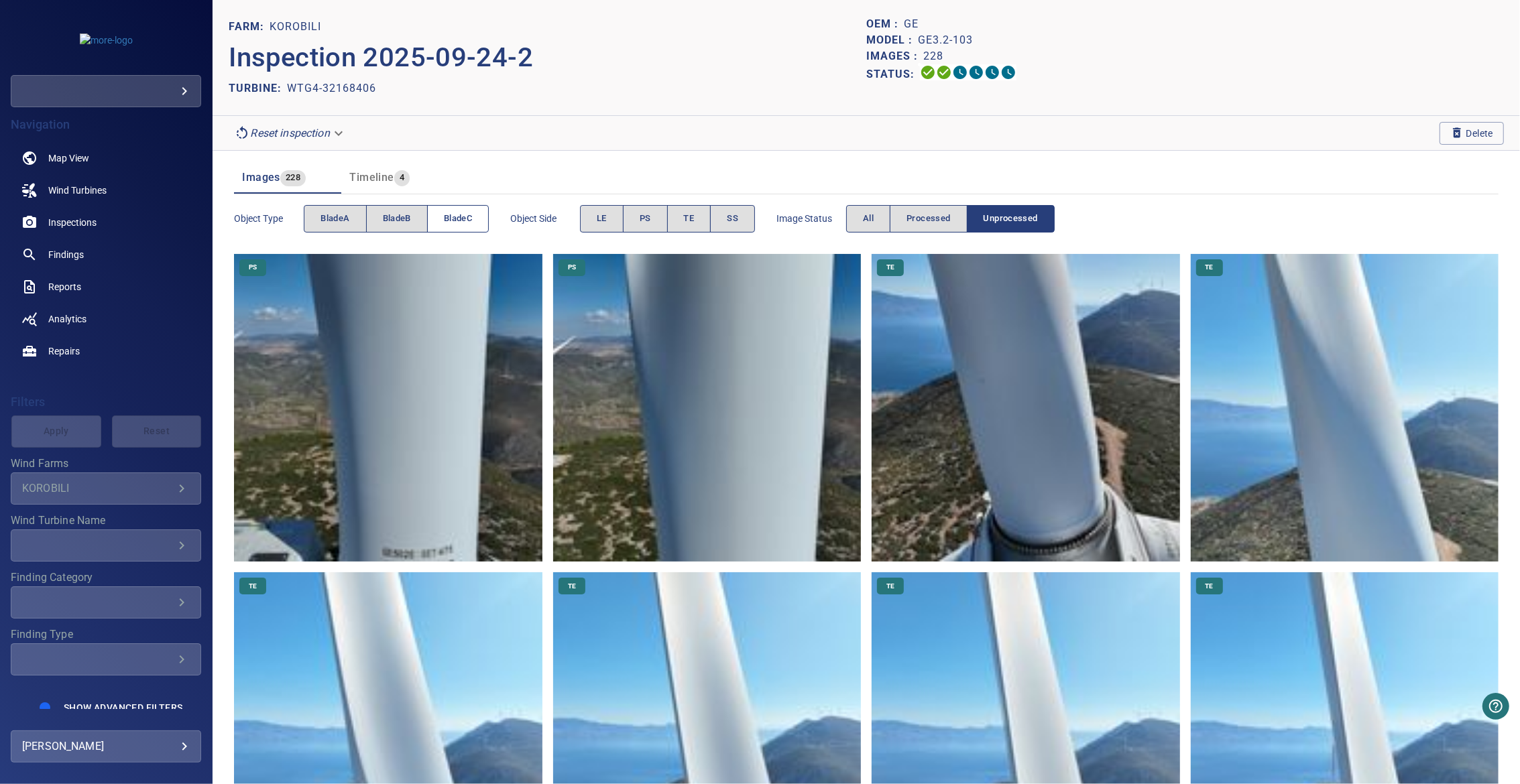
click at [451, 217] on span "bladeC" at bounding box center [457, 218] width 28 height 15
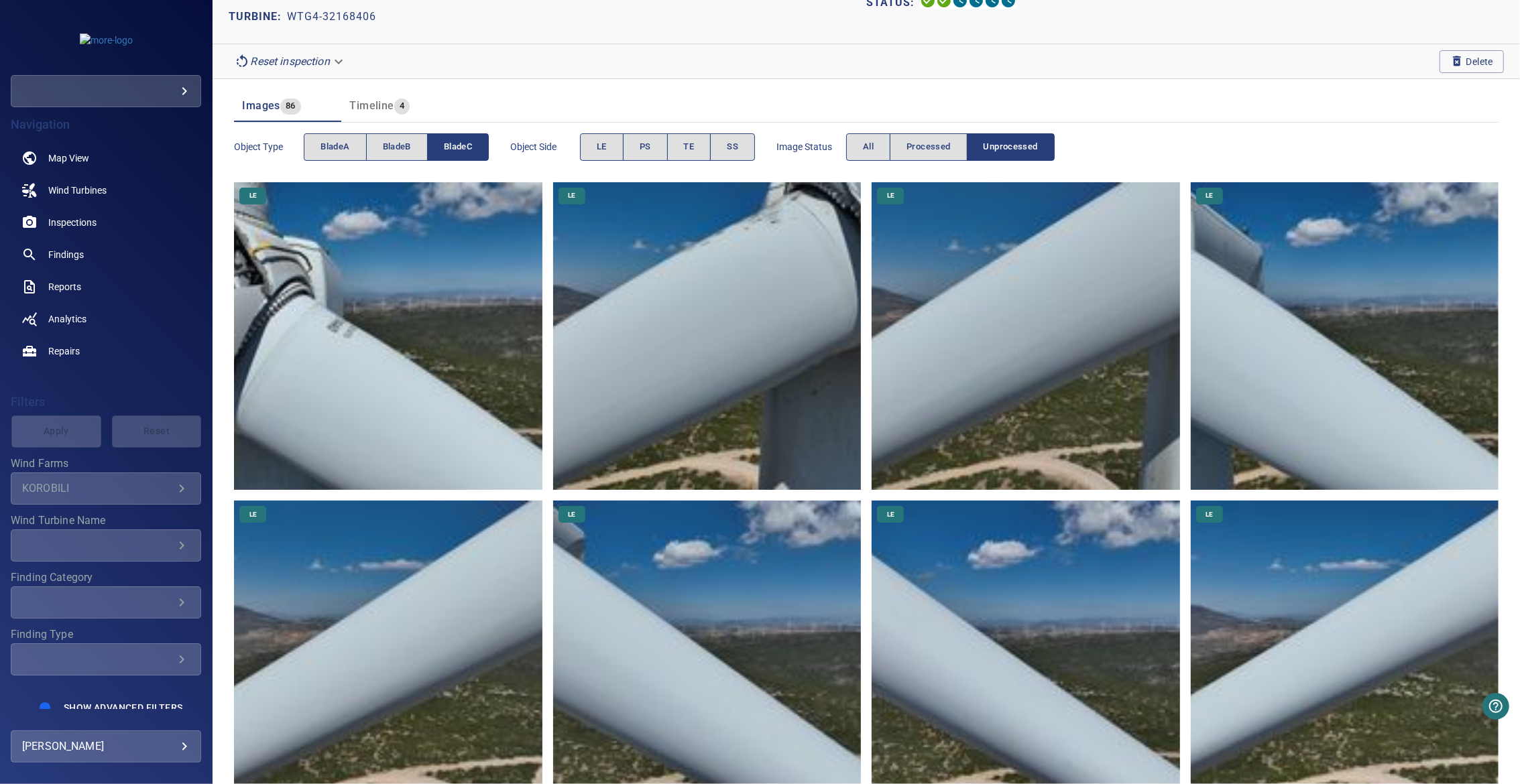
scroll to position [73, 0]
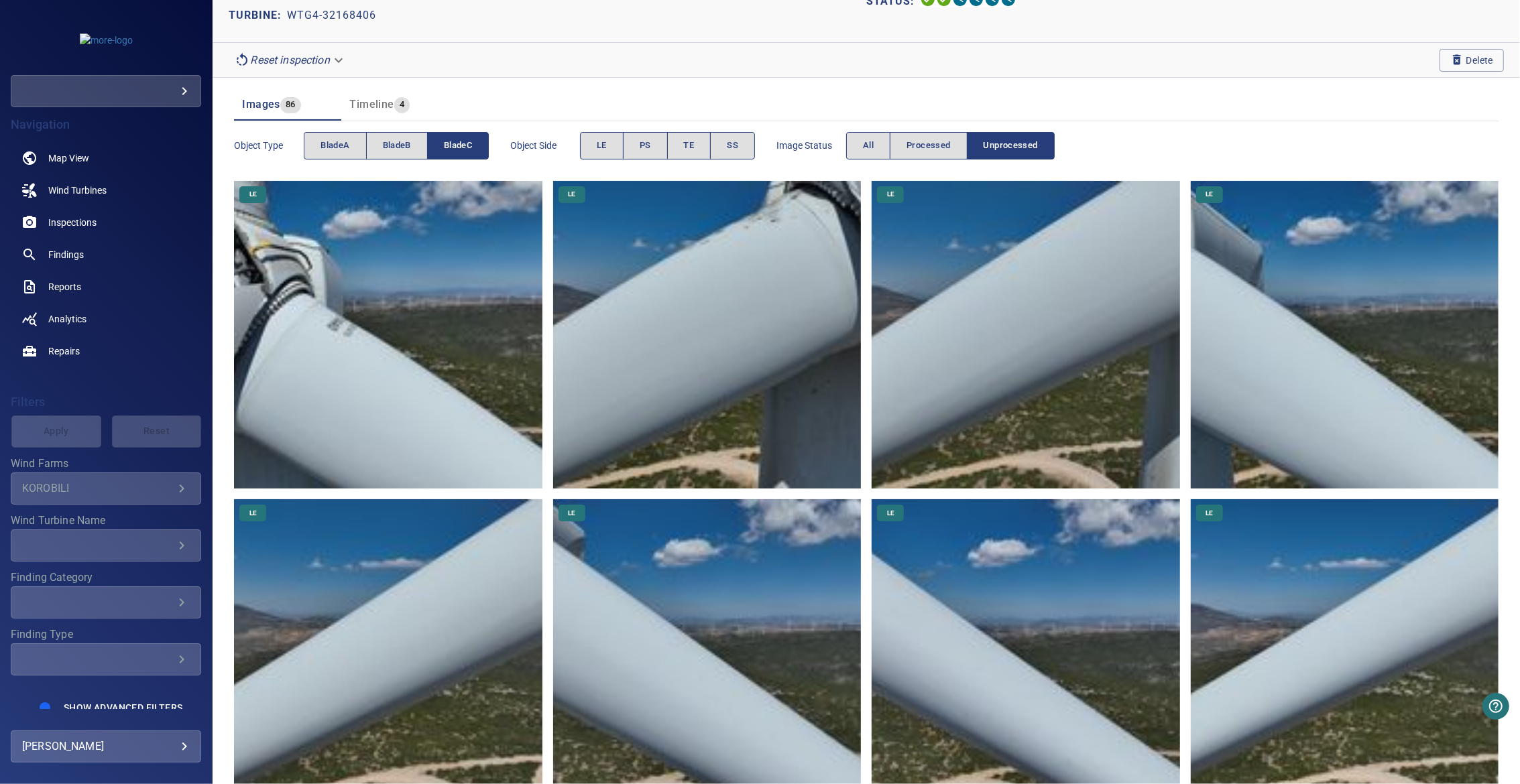
click at [469, 149] on span "bladeC" at bounding box center [457, 146] width 28 height 15
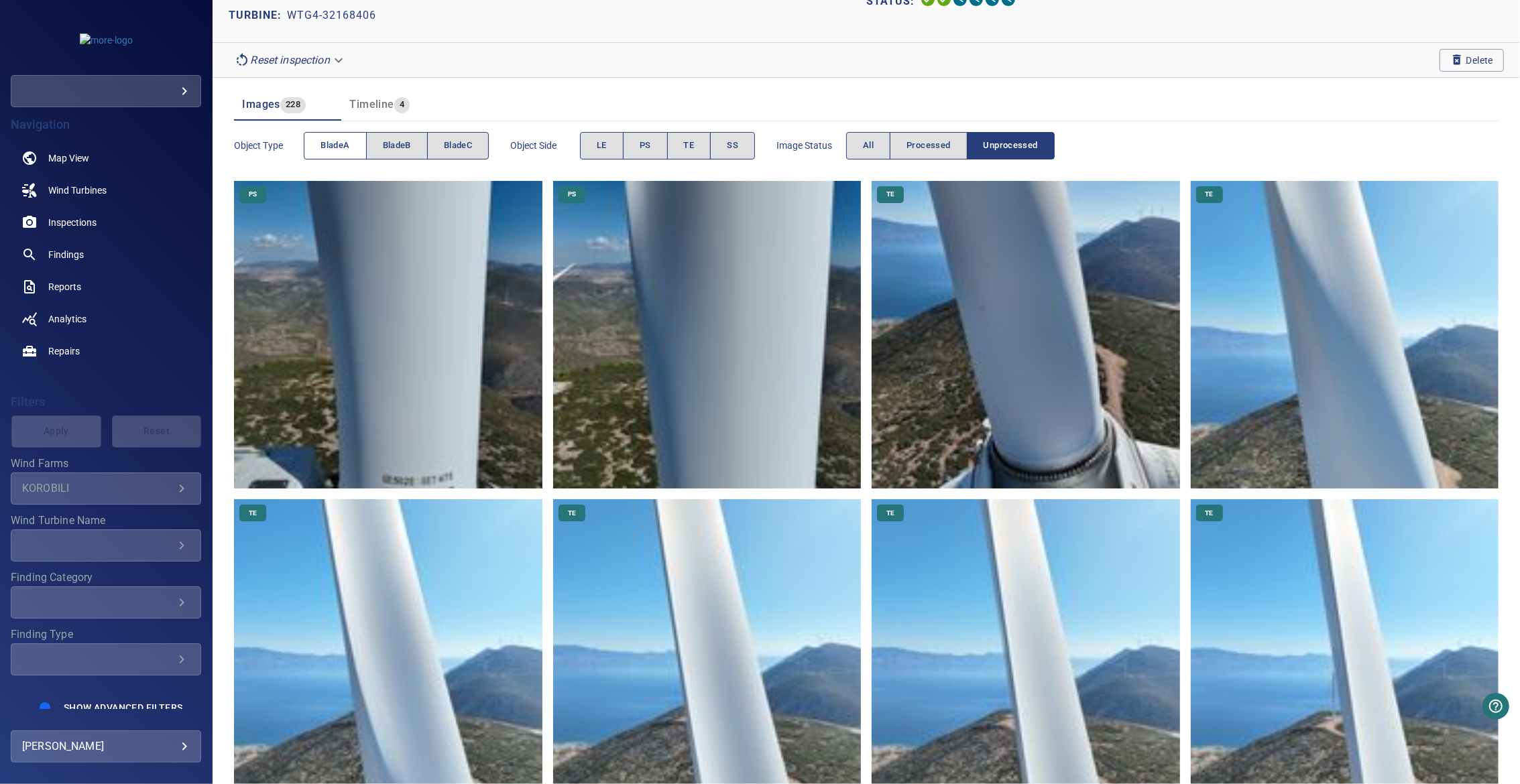
click at [351, 142] on button "bladeA" at bounding box center [334, 146] width 63 height 27
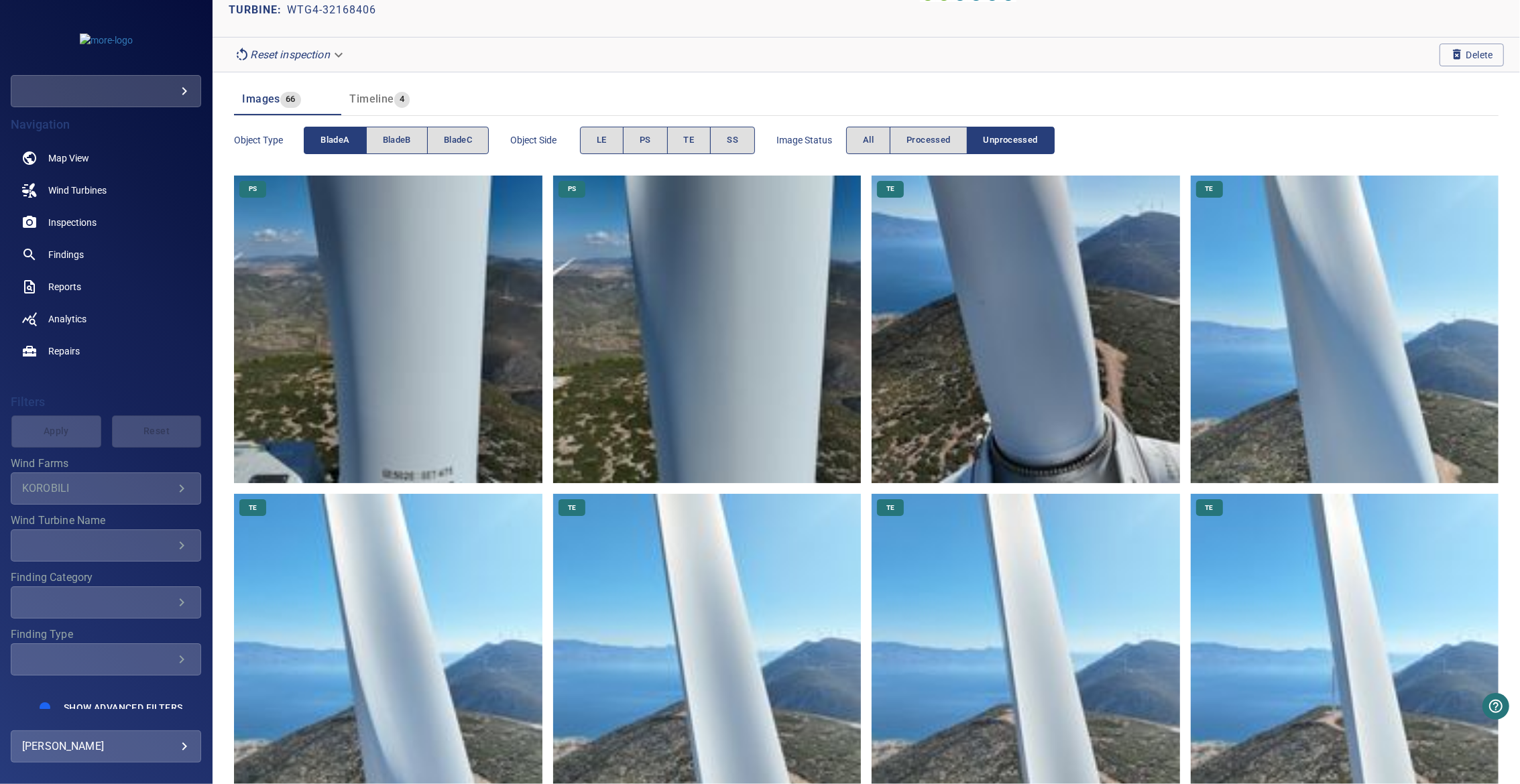
scroll to position [0, 0]
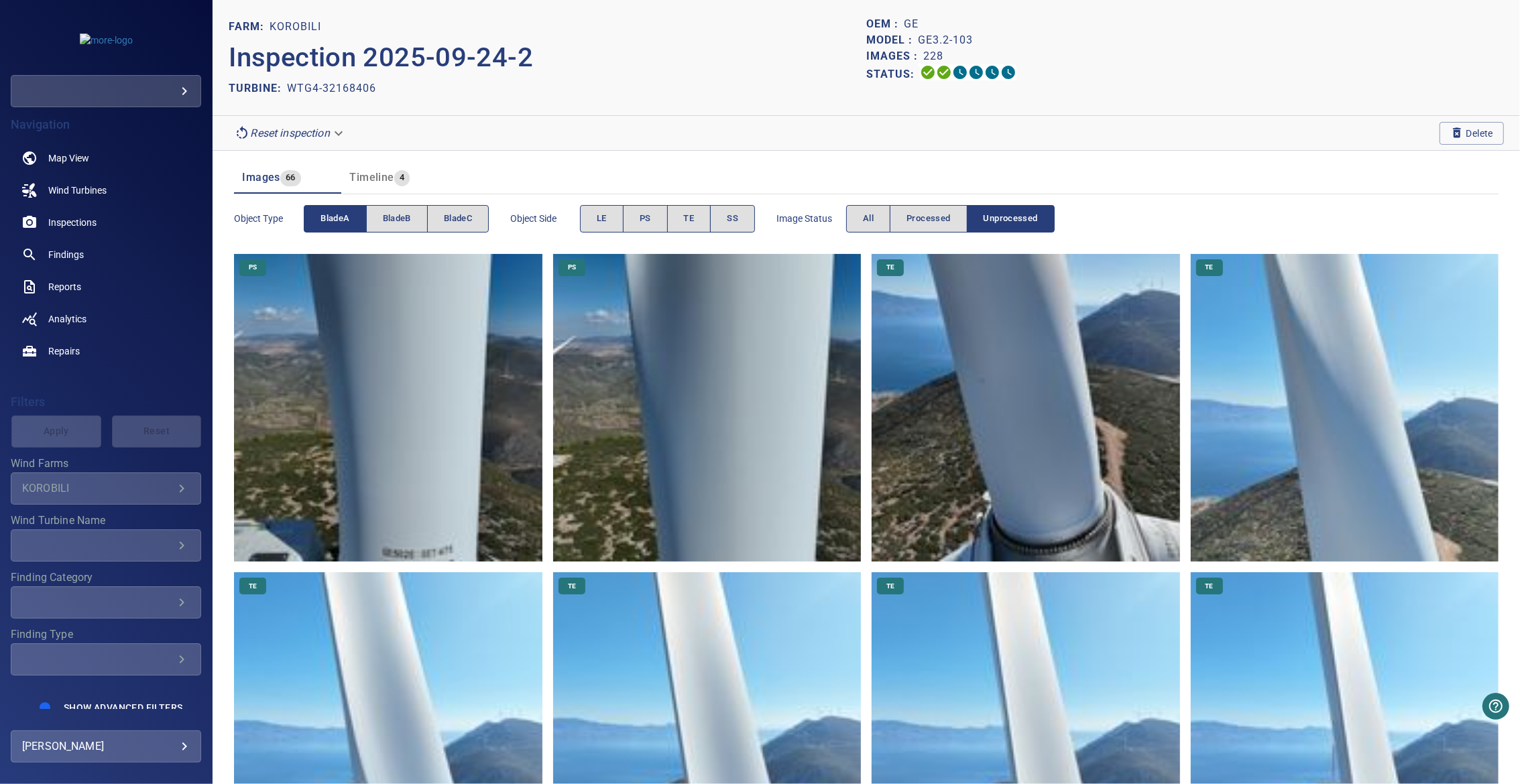
click at [332, 220] on span "bladeA" at bounding box center [335, 218] width 29 height 15
click at [429, 219] on button "bladeC" at bounding box center [458, 219] width 62 height 27
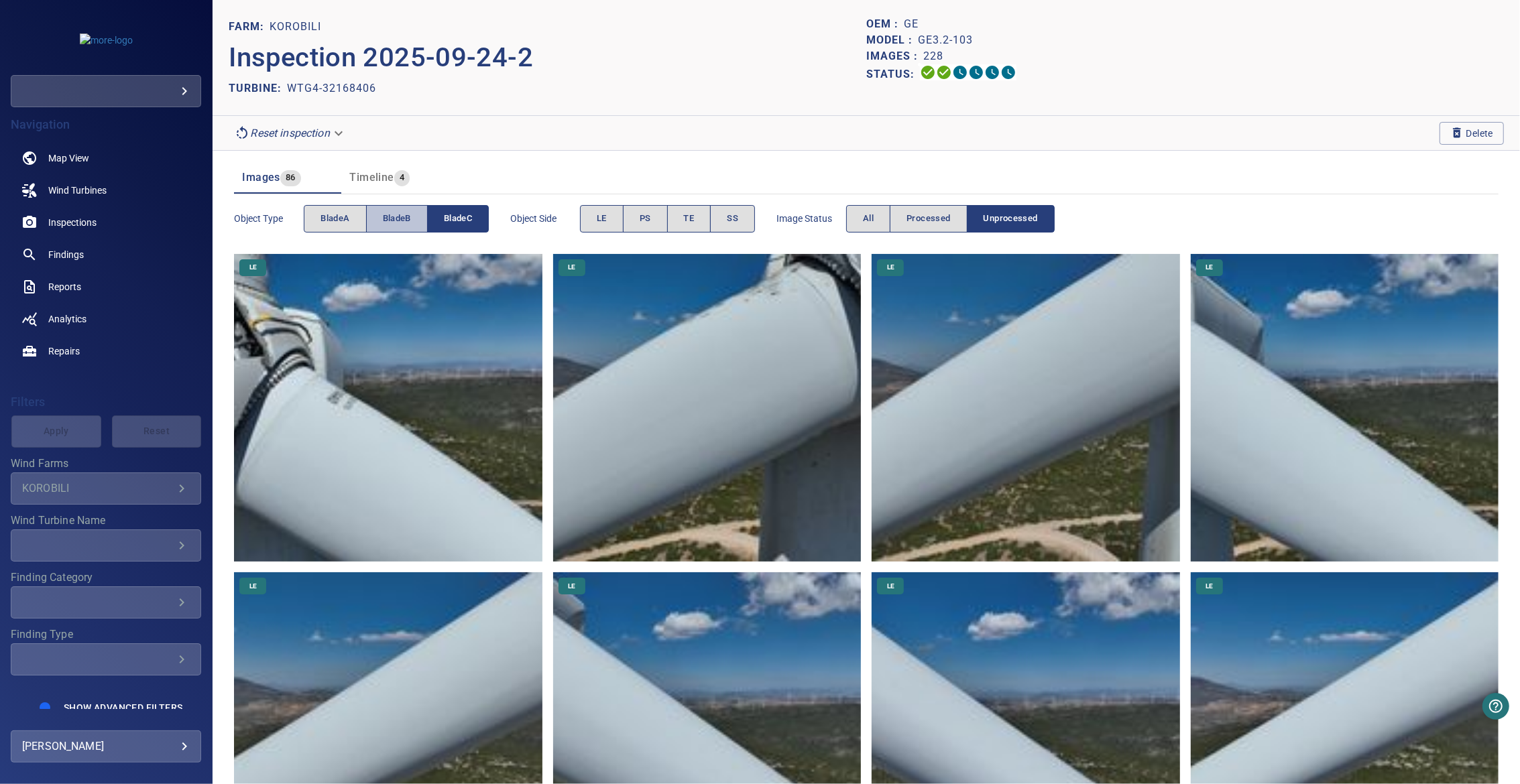
click at [383, 216] on span "bladeB" at bounding box center [396, 218] width 28 height 15
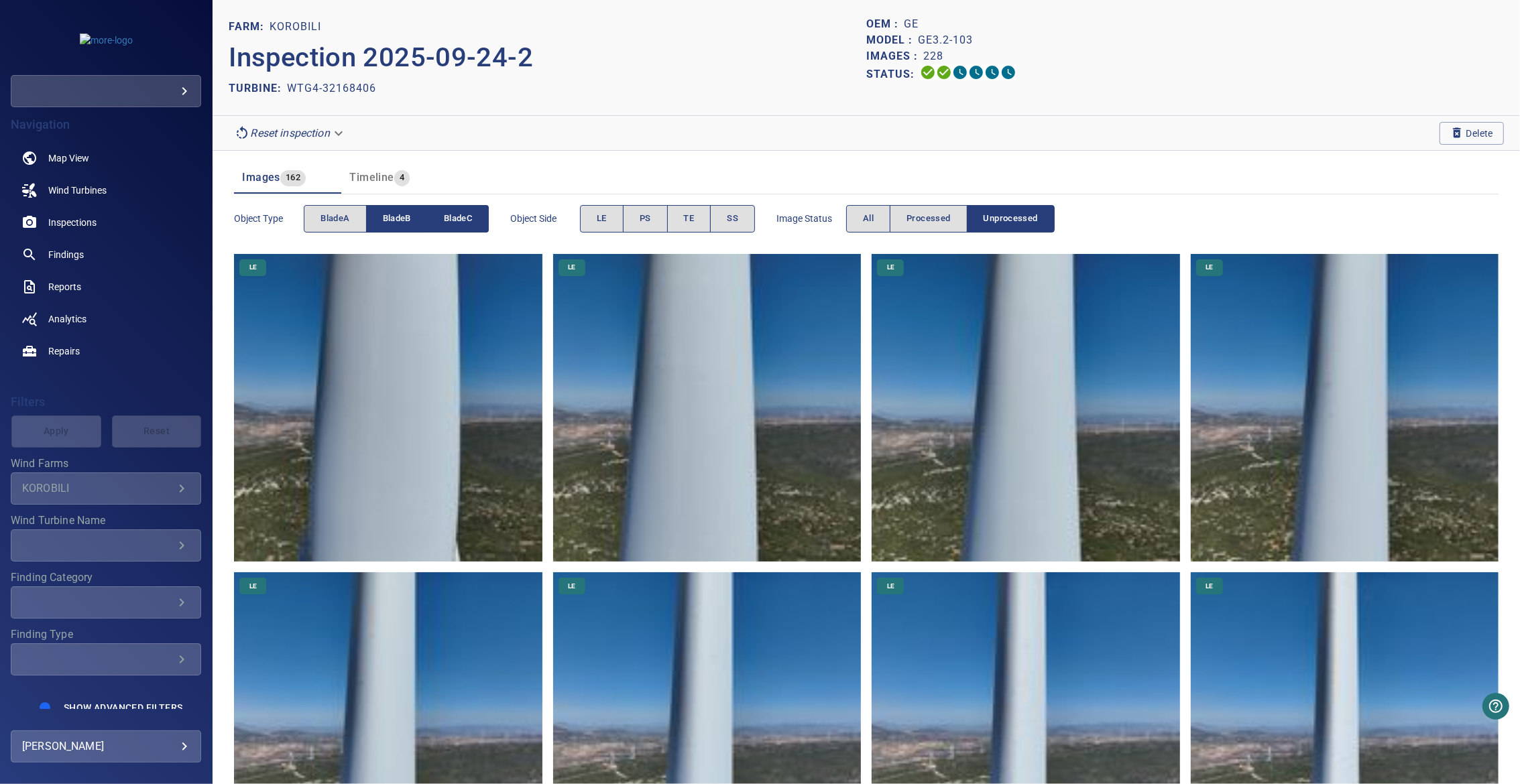
click at [483, 224] on button "bladeC" at bounding box center [458, 219] width 61 height 27
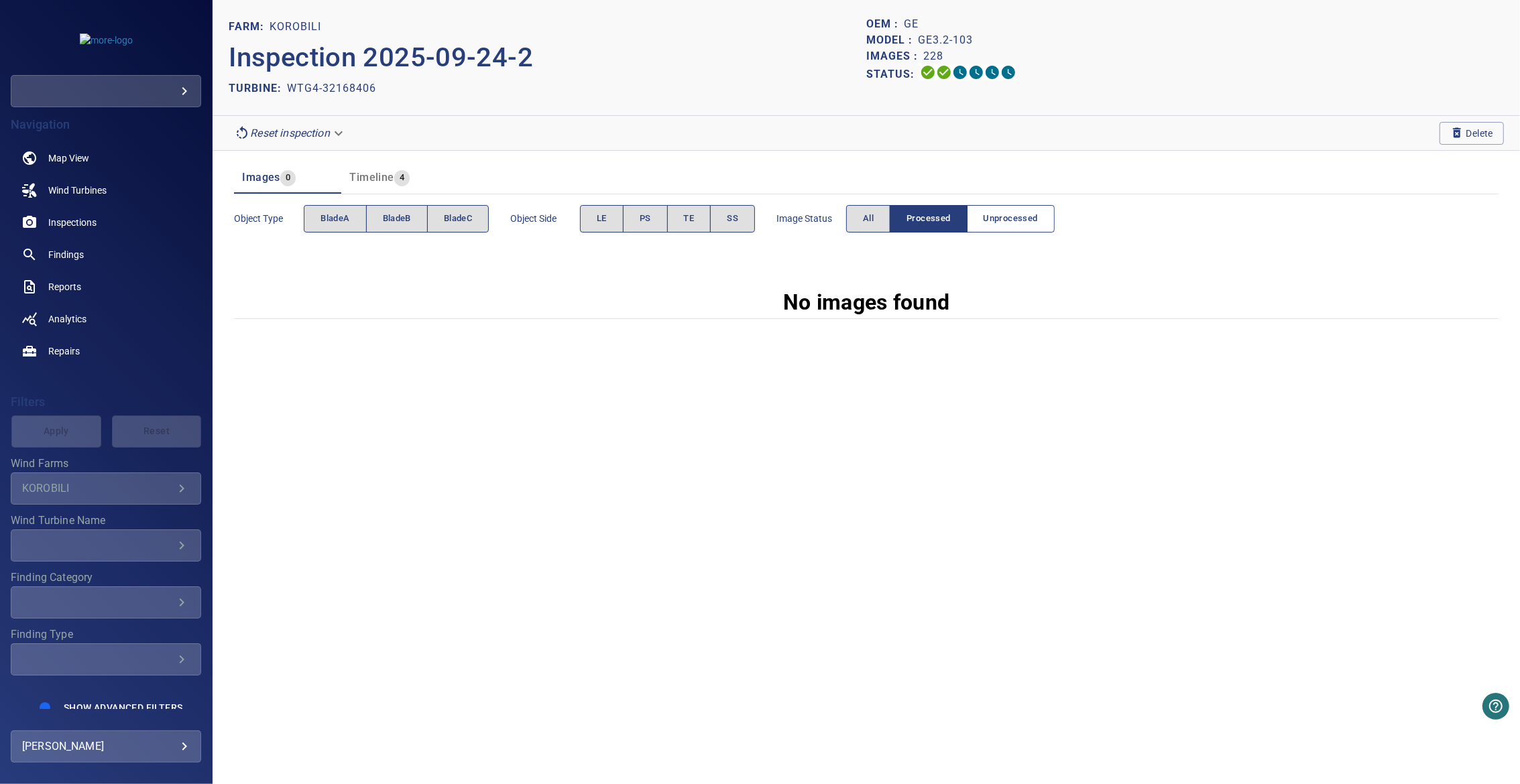
click at [1000, 214] on span "Unprocessed" at bounding box center [1010, 218] width 54 height 15
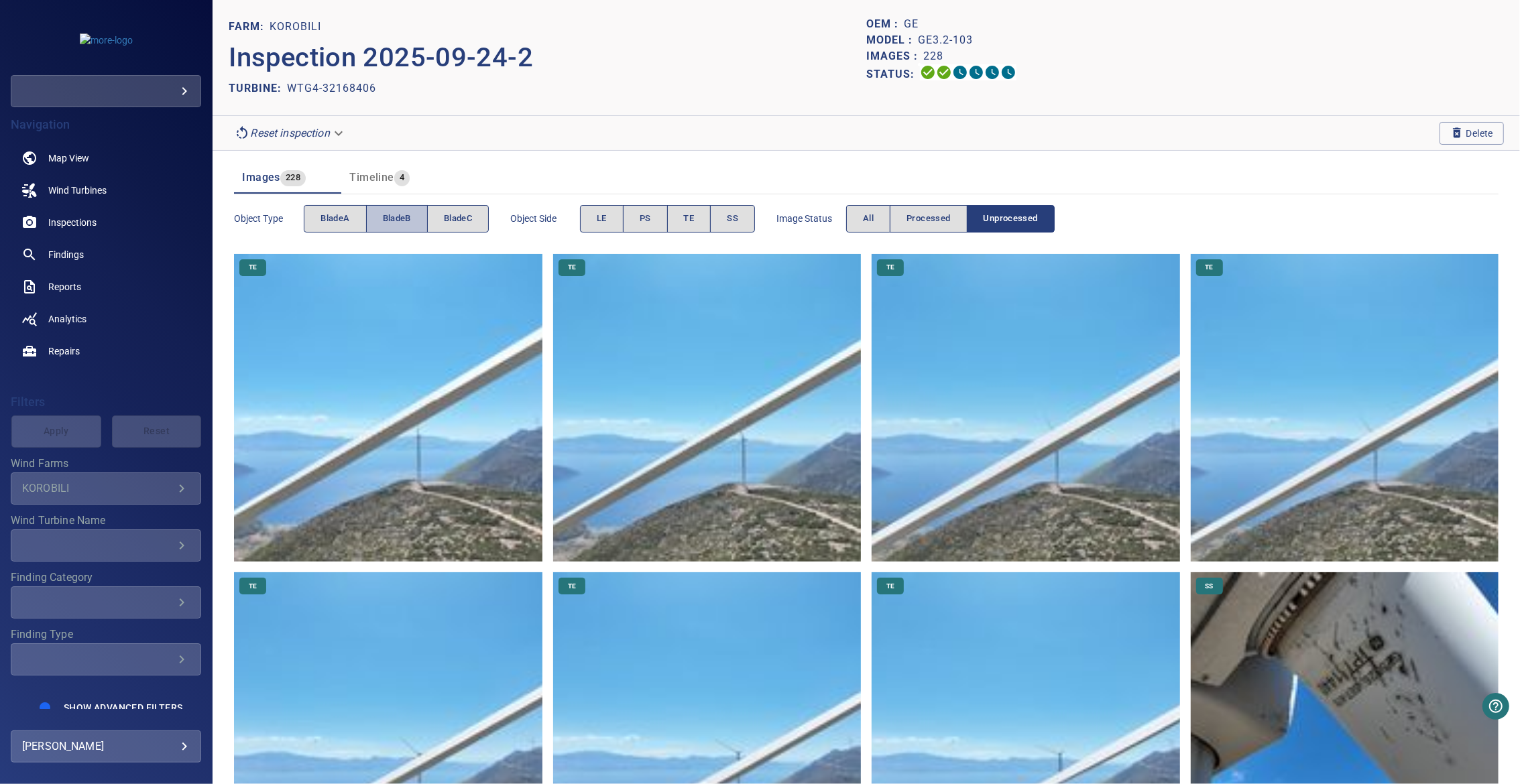
click at [405, 222] on span "bladeB" at bounding box center [396, 218] width 28 height 15
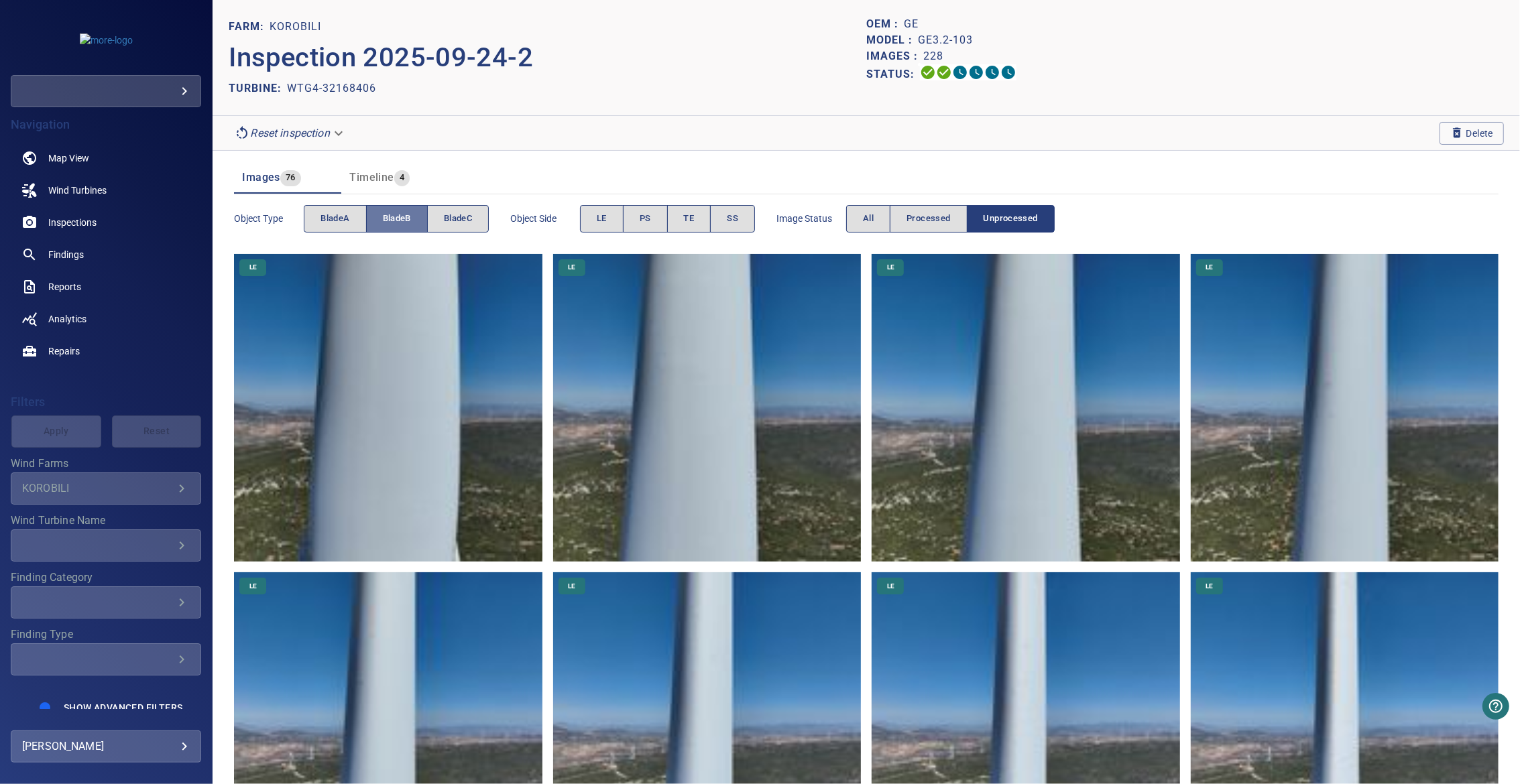
click at [405, 222] on span "bladeB" at bounding box center [396, 218] width 28 height 15
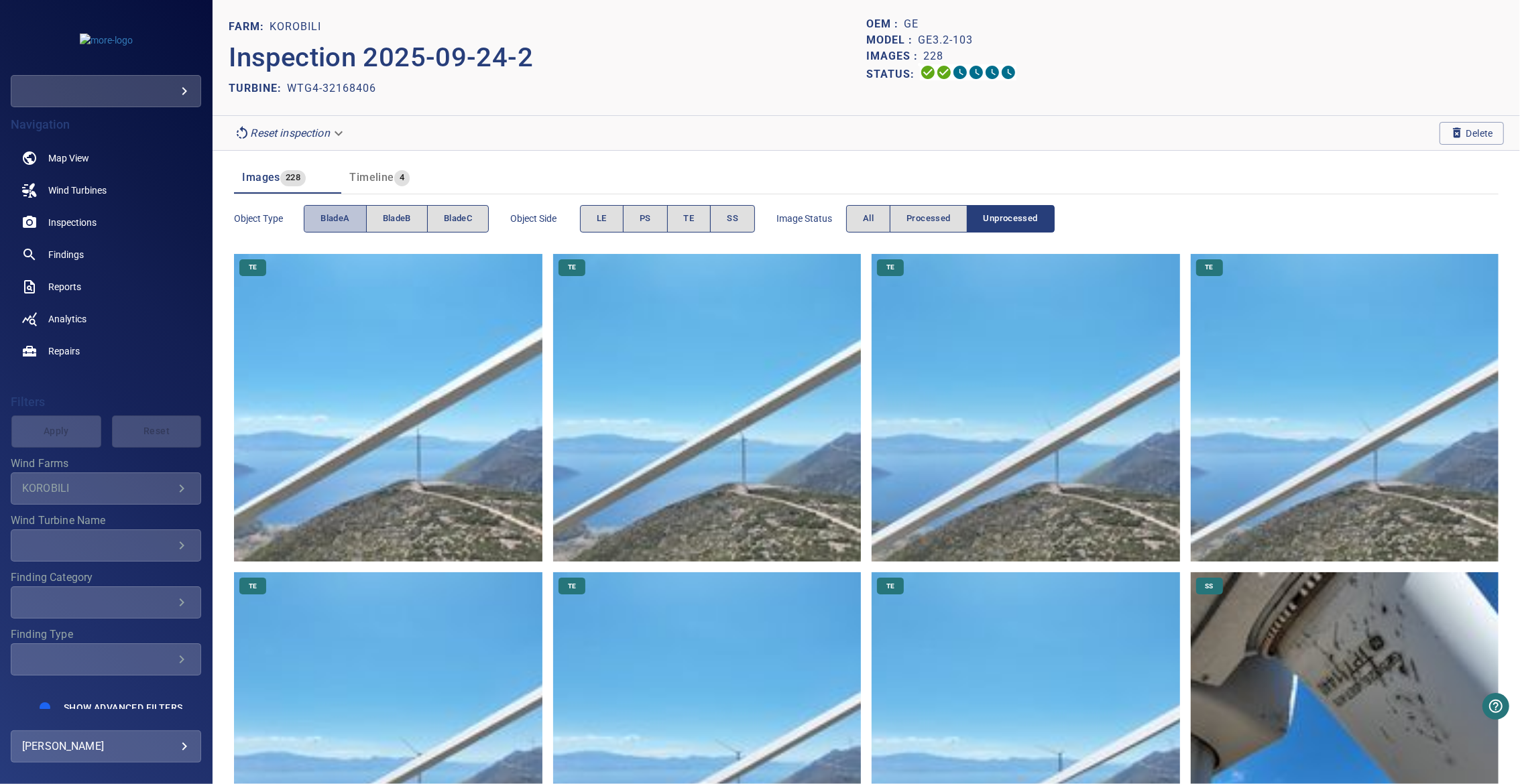
click at [352, 222] on button "bladeA" at bounding box center [334, 219] width 63 height 27
click at [473, 217] on button "bladeC" at bounding box center [458, 219] width 62 height 27
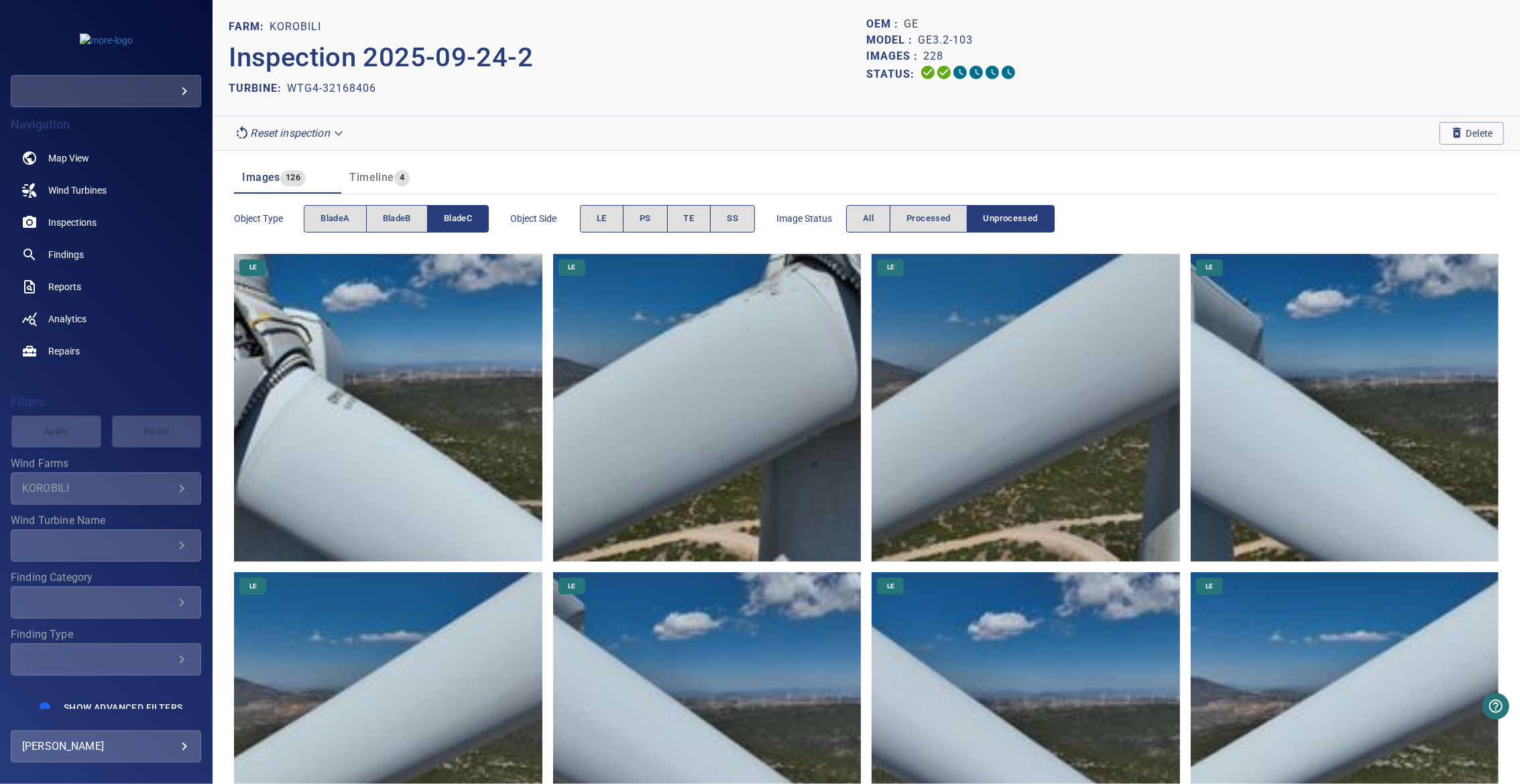
click at [473, 217] on button "bladeC" at bounding box center [458, 219] width 62 height 27
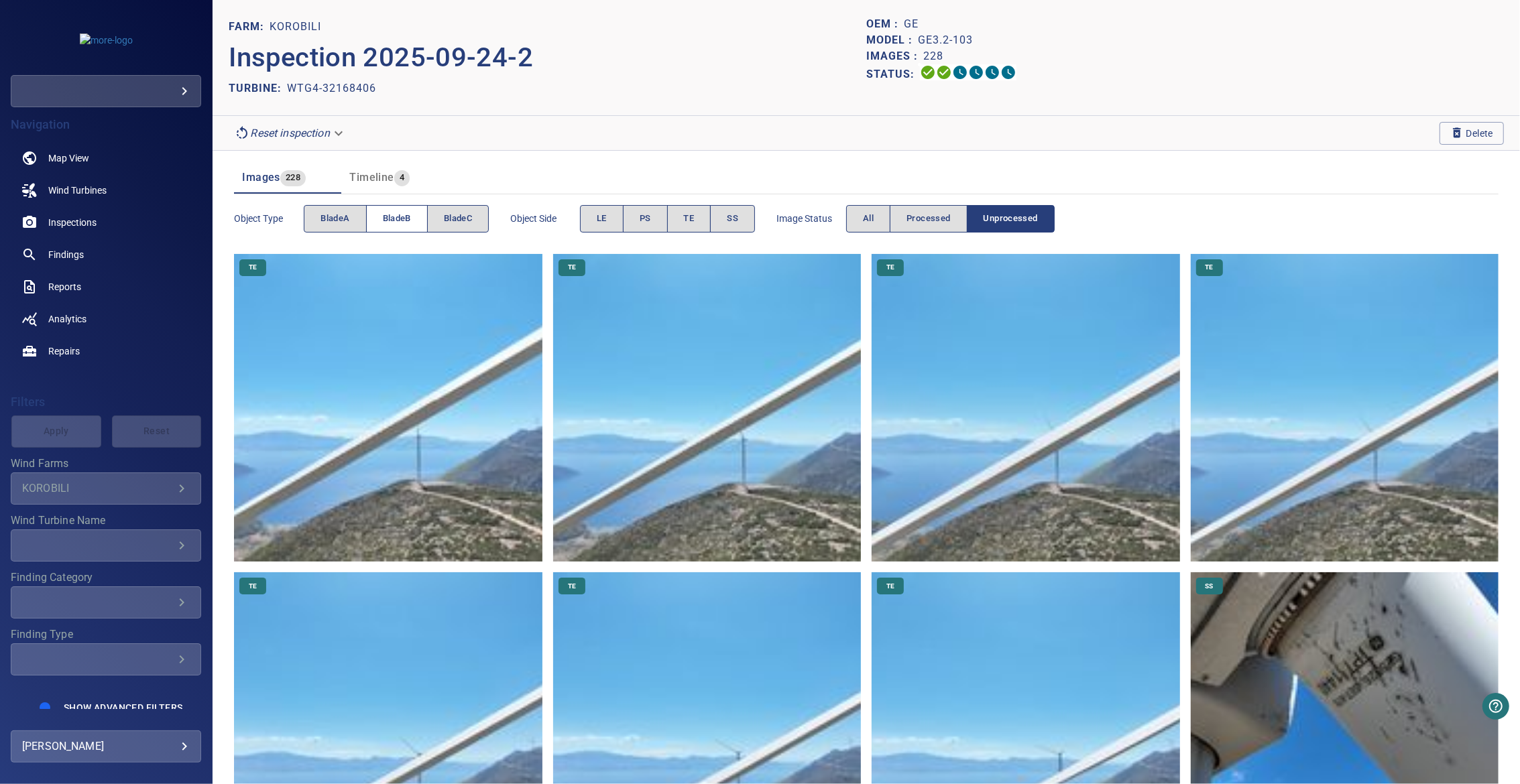
click at [389, 215] on span "bladeB" at bounding box center [396, 218] width 28 height 15
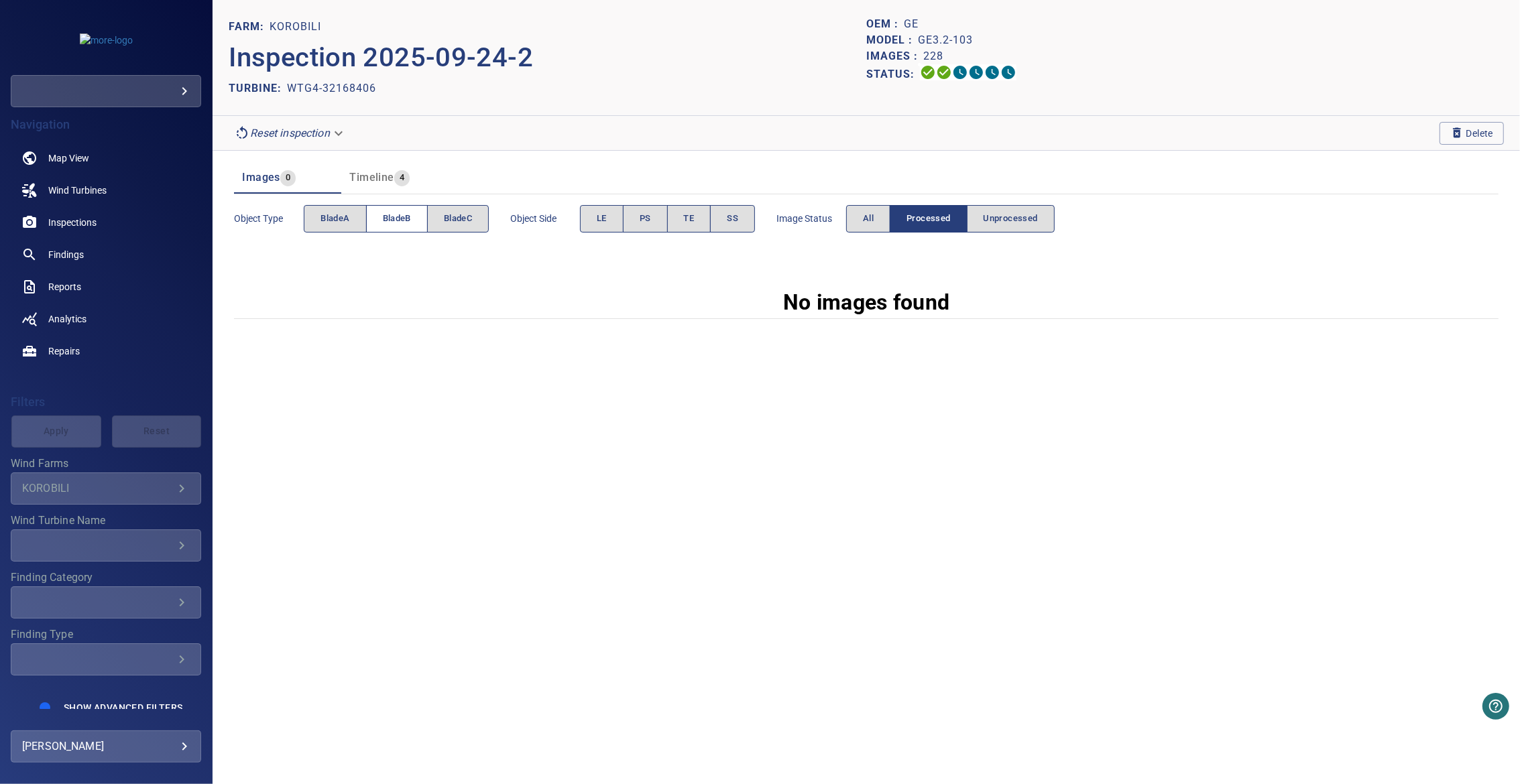
click at [395, 223] on span "bladeB" at bounding box center [396, 218] width 28 height 15
click at [1024, 214] on span "Unprocessed" at bounding box center [1010, 218] width 54 height 15
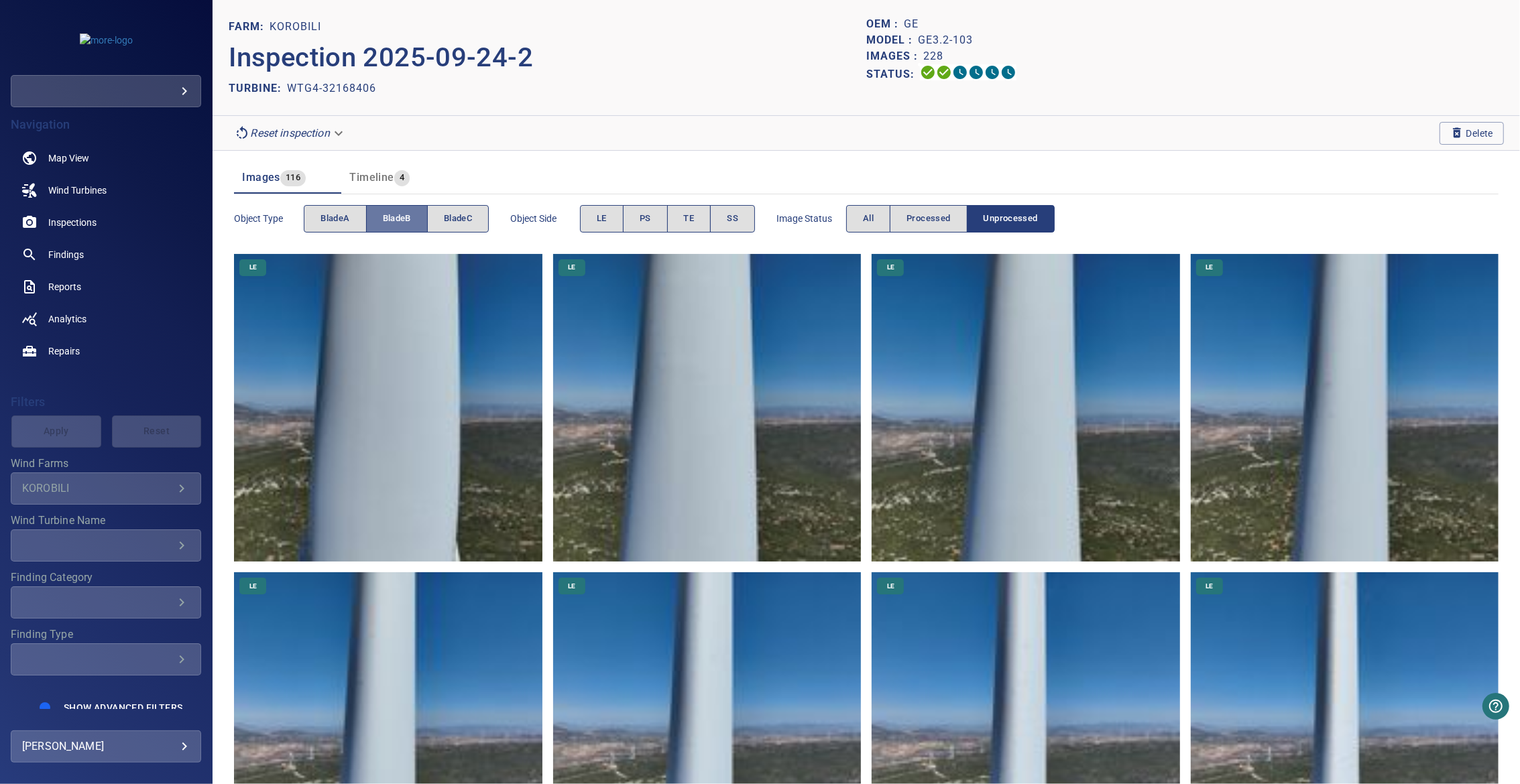
click at [402, 222] on span "bladeB" at bounding box center [396, 218] width 28 height 15
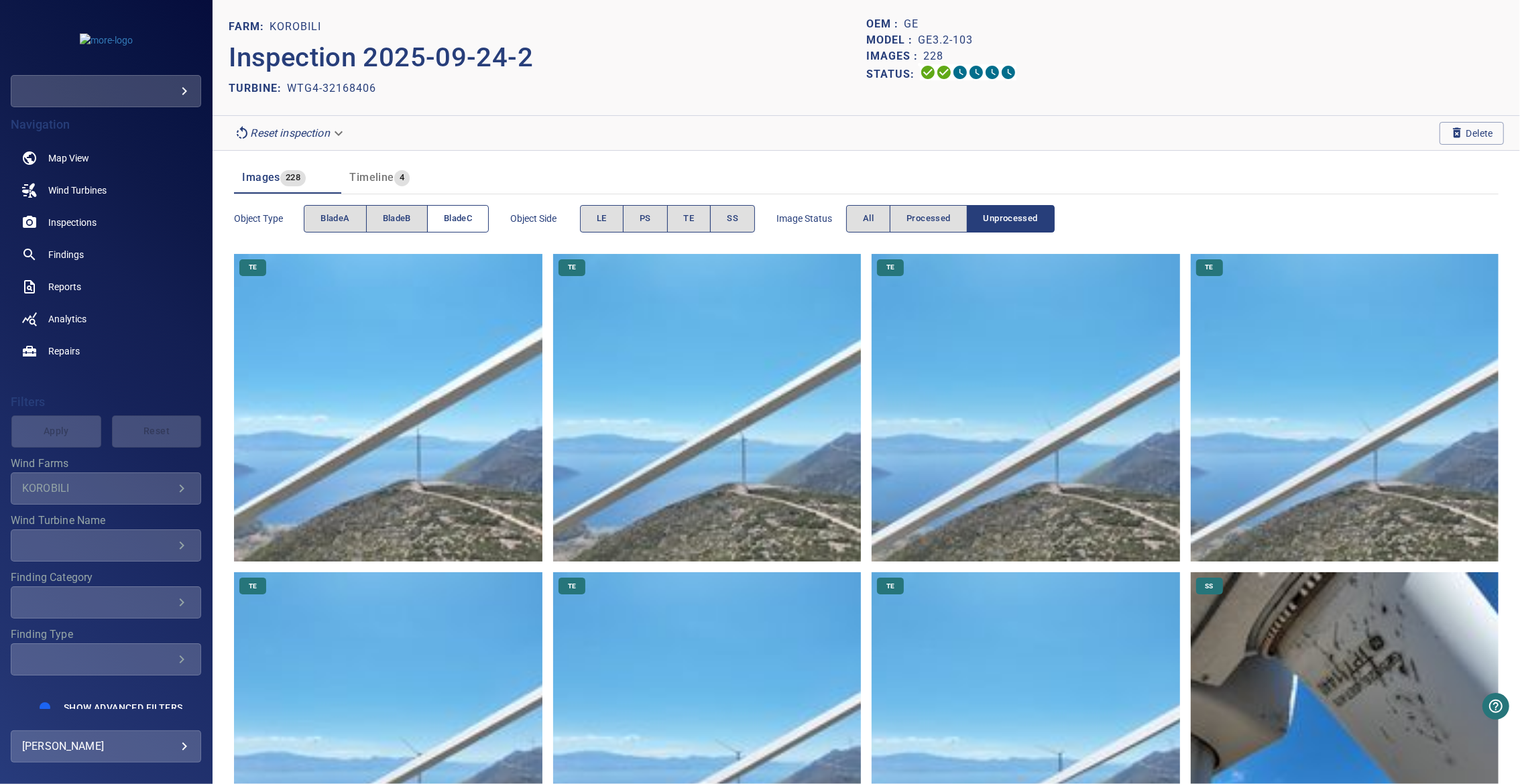
click at [442, 221] on button "bladeC" at bounding box center [458, 219] width 62 height 27
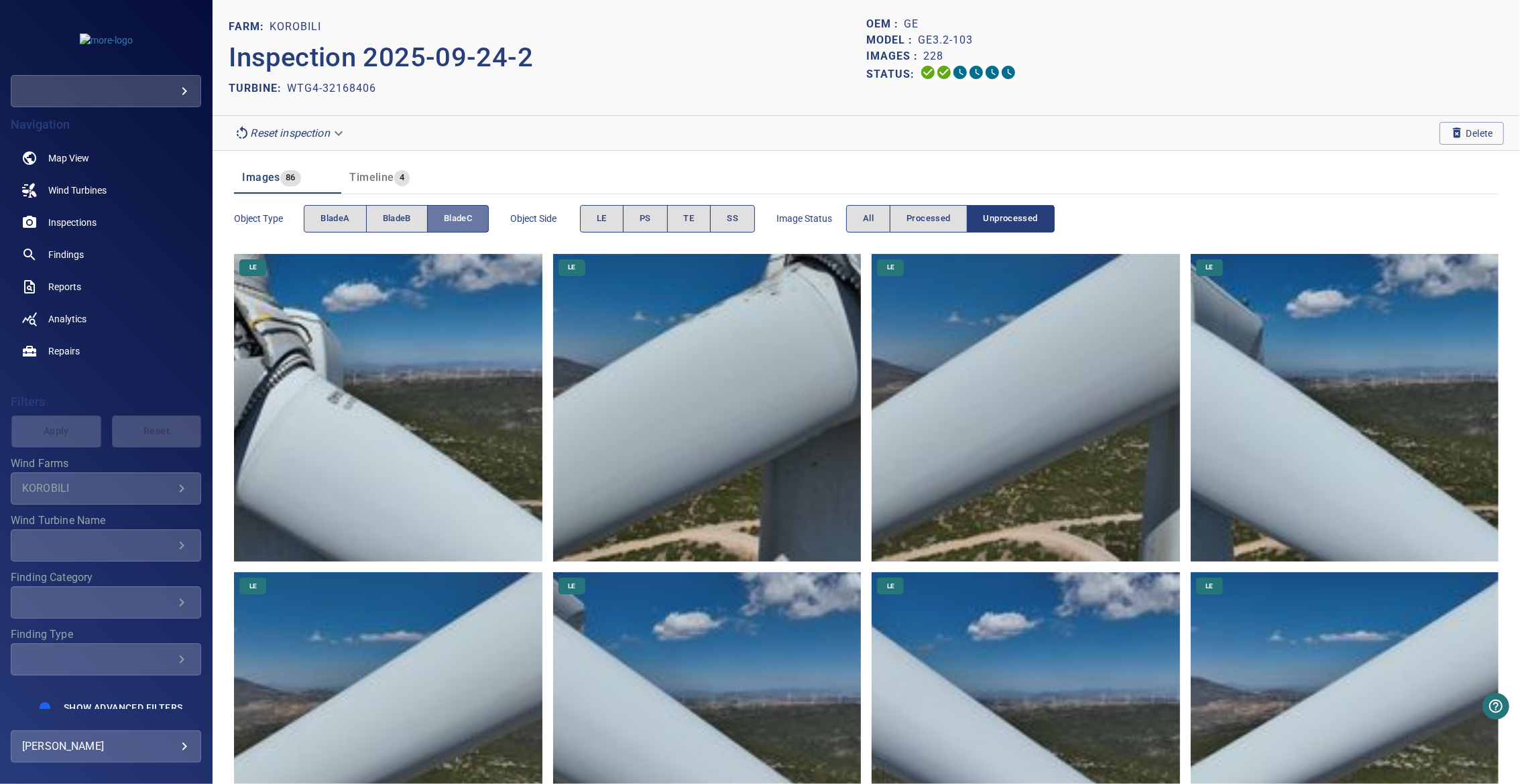
click at [442, 221] on button "bladeC" at bounding box center [458, 219] width 62 height 27
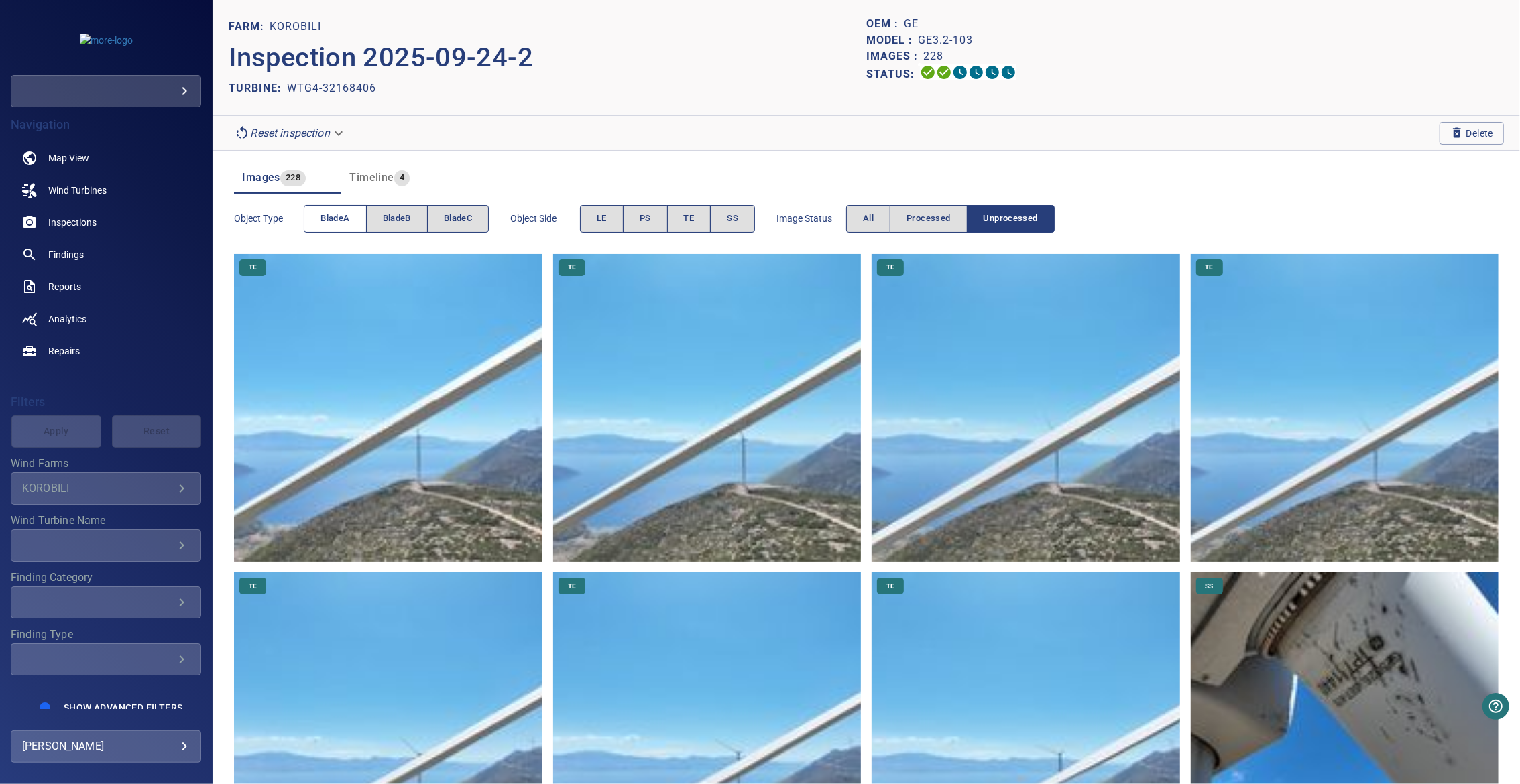
click at [347, 220] on span "bladeA" at bounding box center [335, 218] width 29 height 15
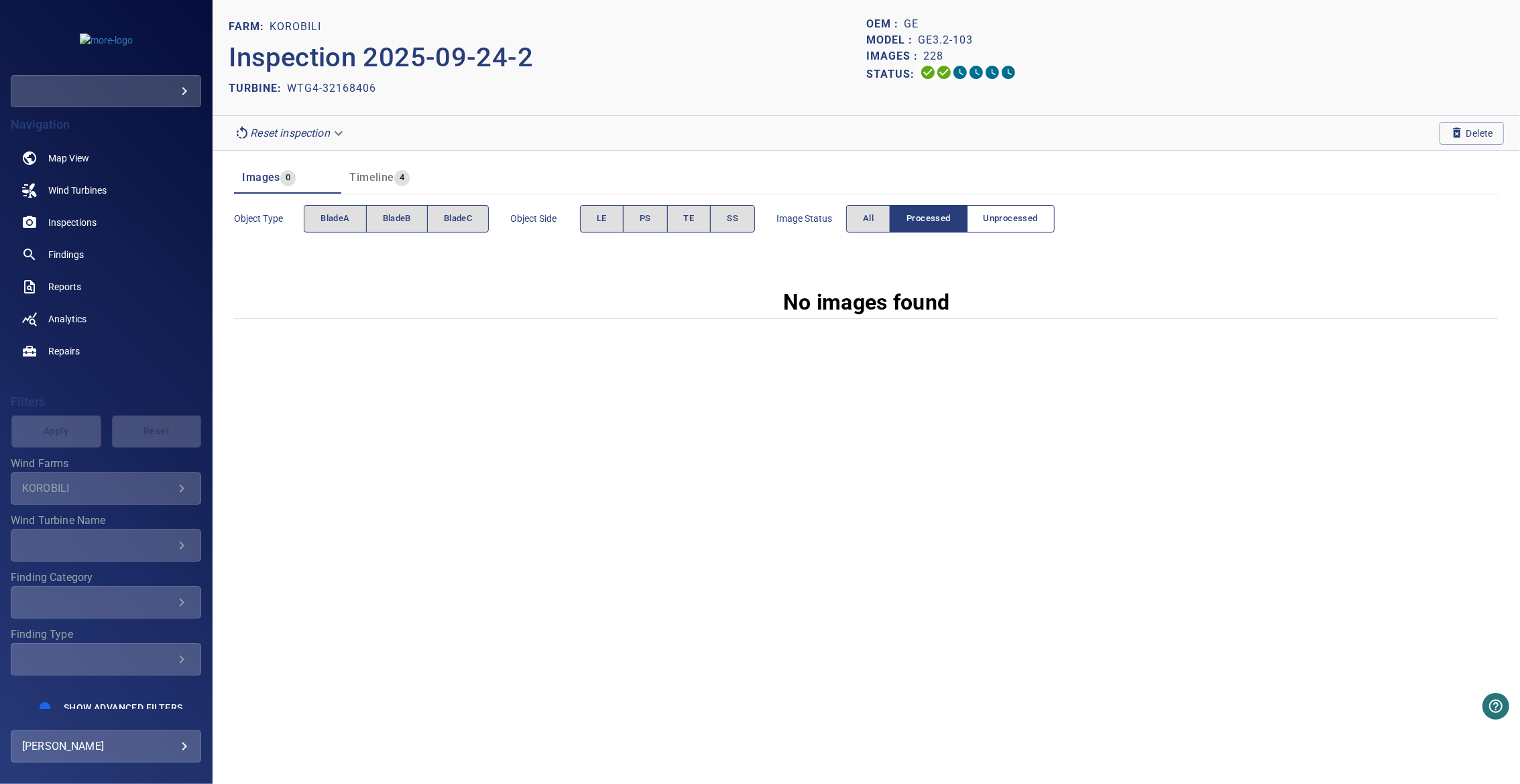
click at [968, 218] on button "Unprocessed" at bounding box center [1010, 219] width 88 height 27
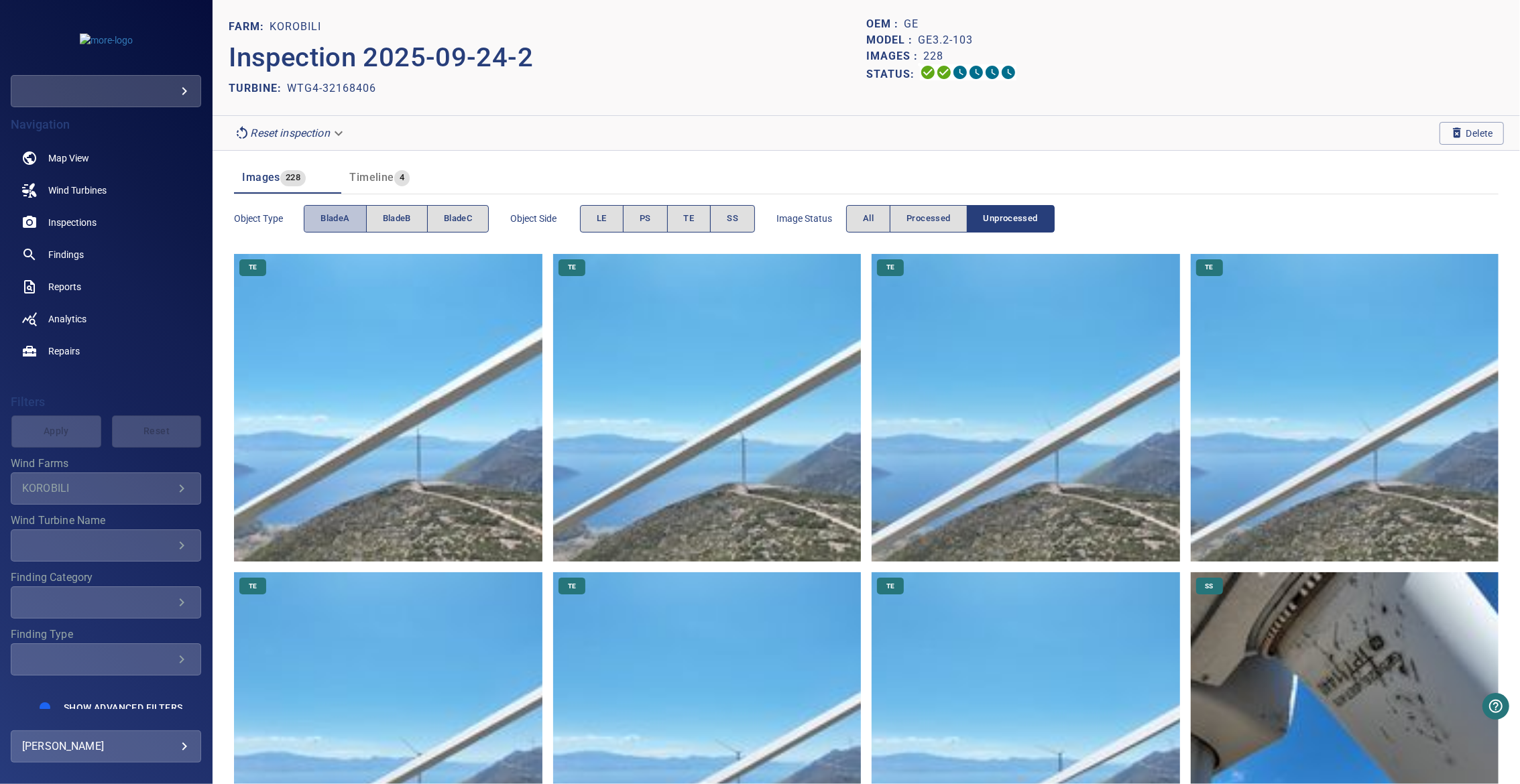
click at [345, 216] on span "bladeA" at bounding box center [335, 218] width 29 height 15
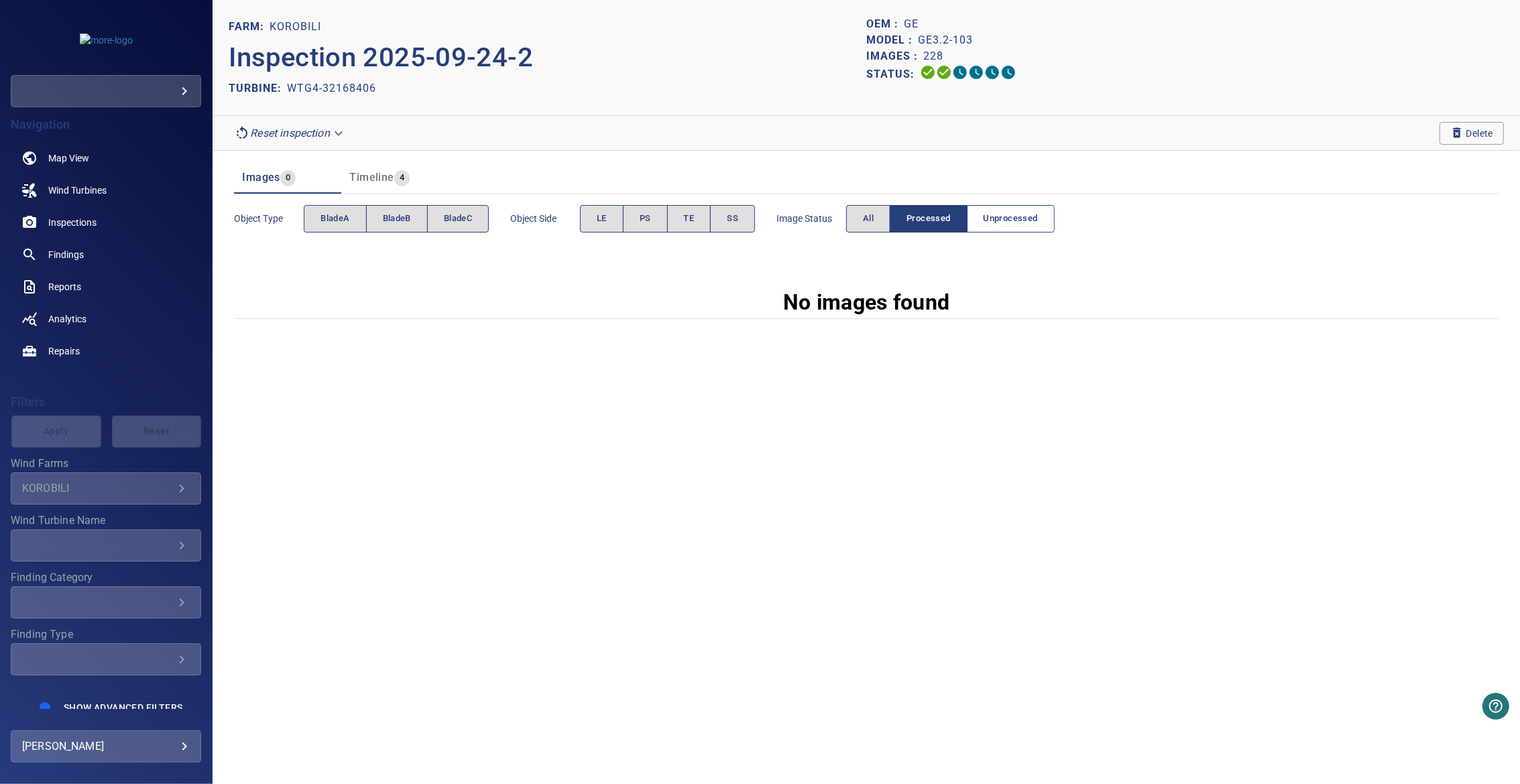
click at [1039, 228] on button "Unprocessed" at bounding box center [1010, 219] width 88 height 27
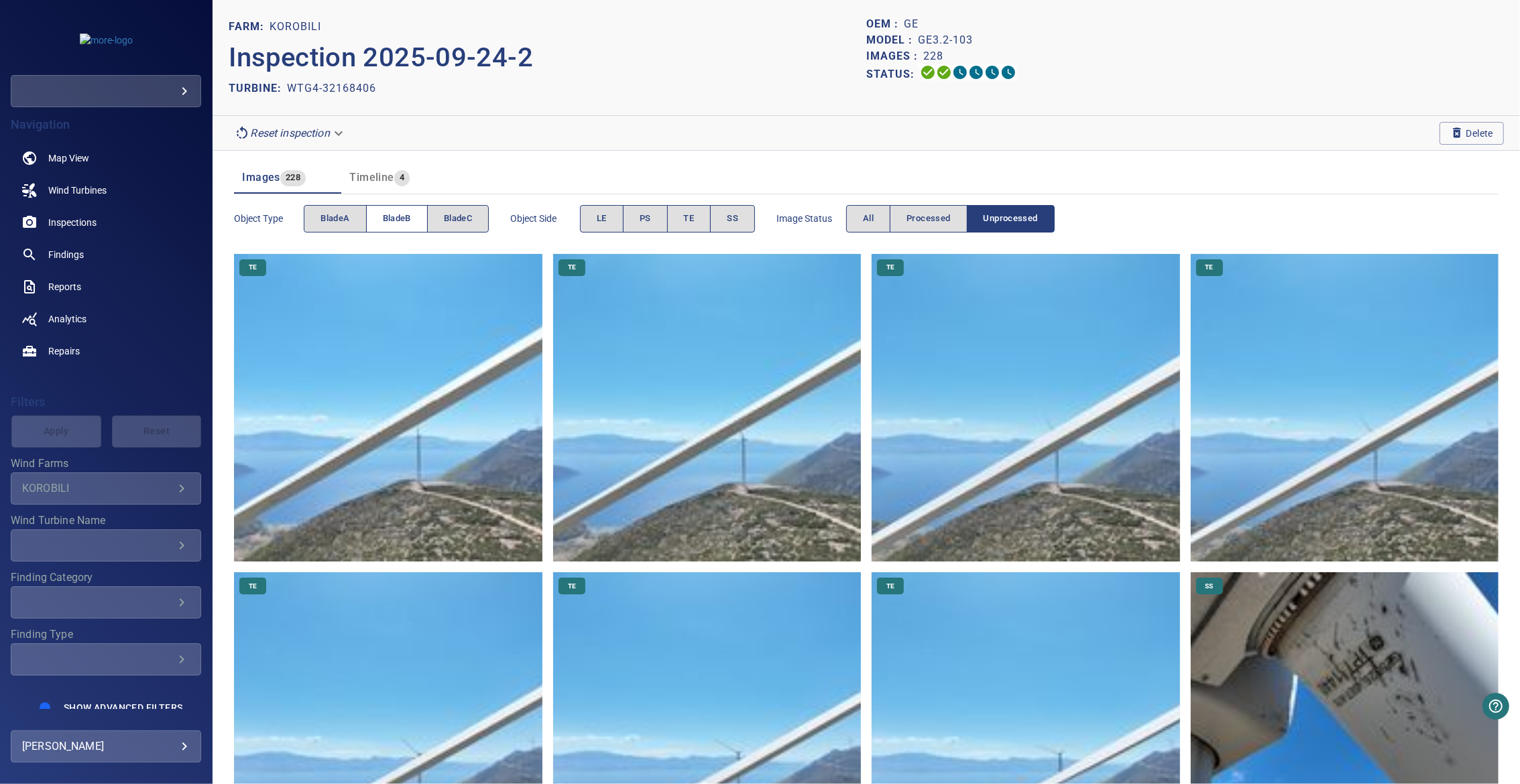
click at [381, 217] on button "bladeB" at bounding box center [397, 219] width 62 height 27
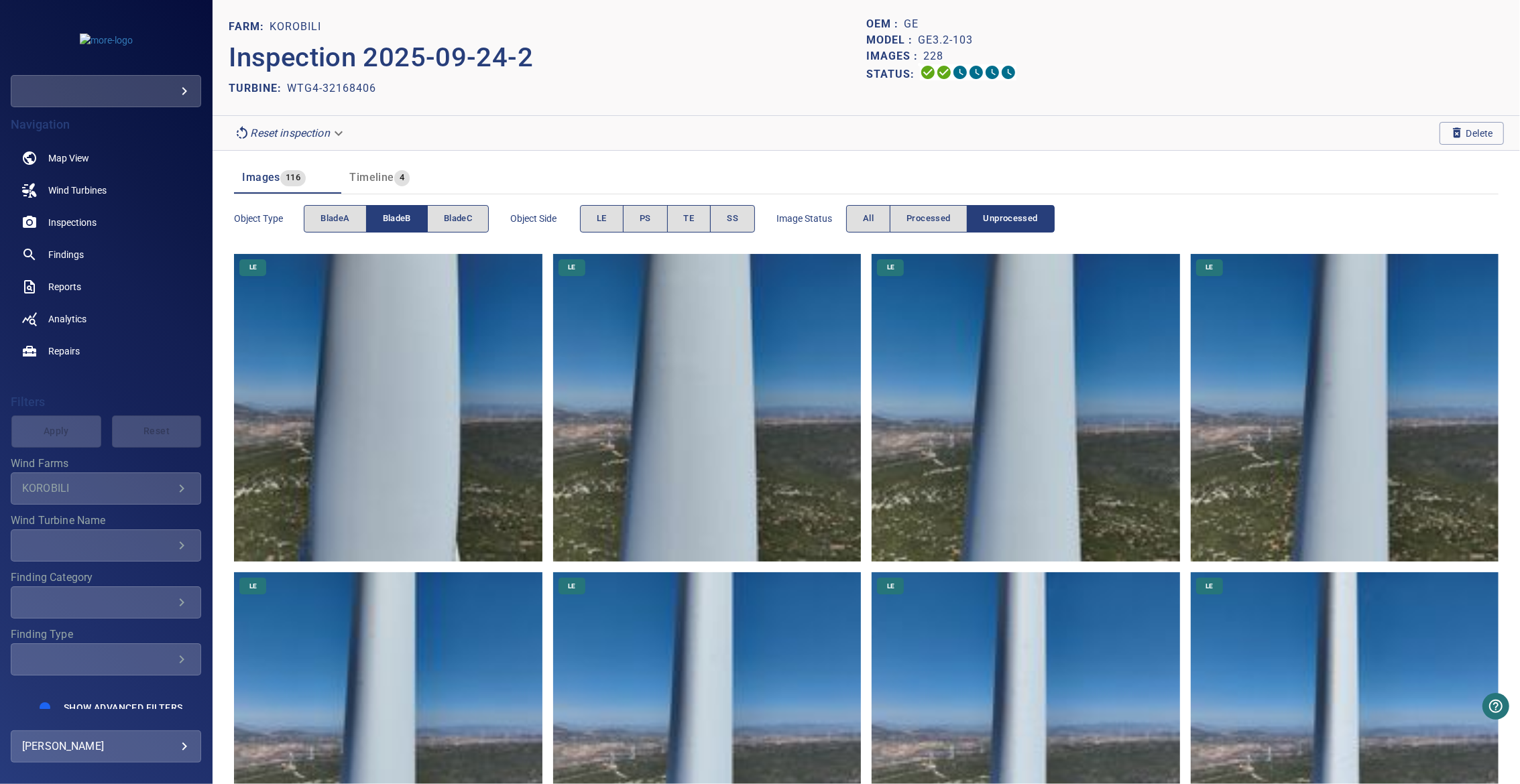
click at [381, 217] on button "bladeB" at bounding box center [397, 219] width 62 height 27
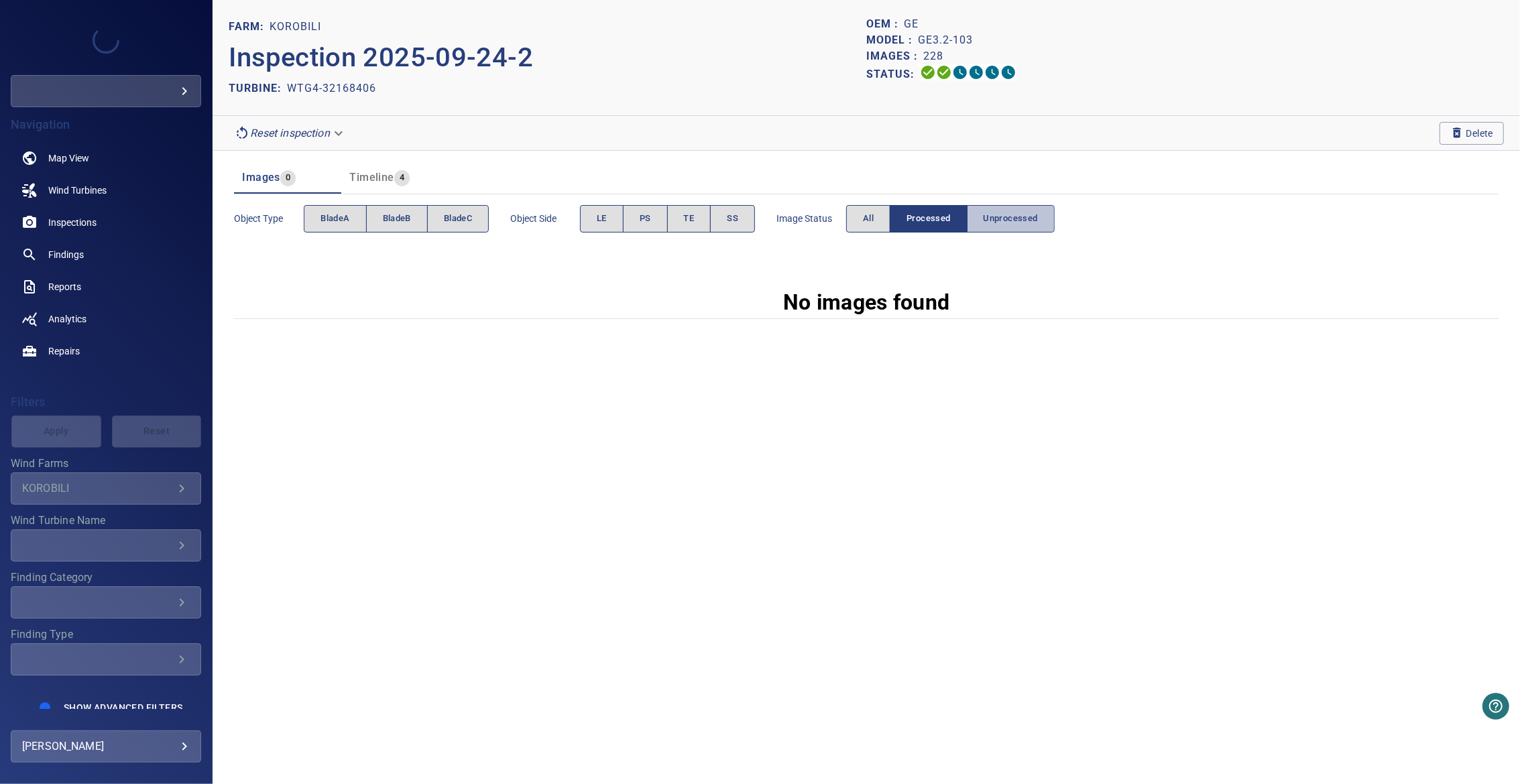
click at [1008, 211] on span "Unprocessed" at bounding box center [1010, 218] width 54 height 15
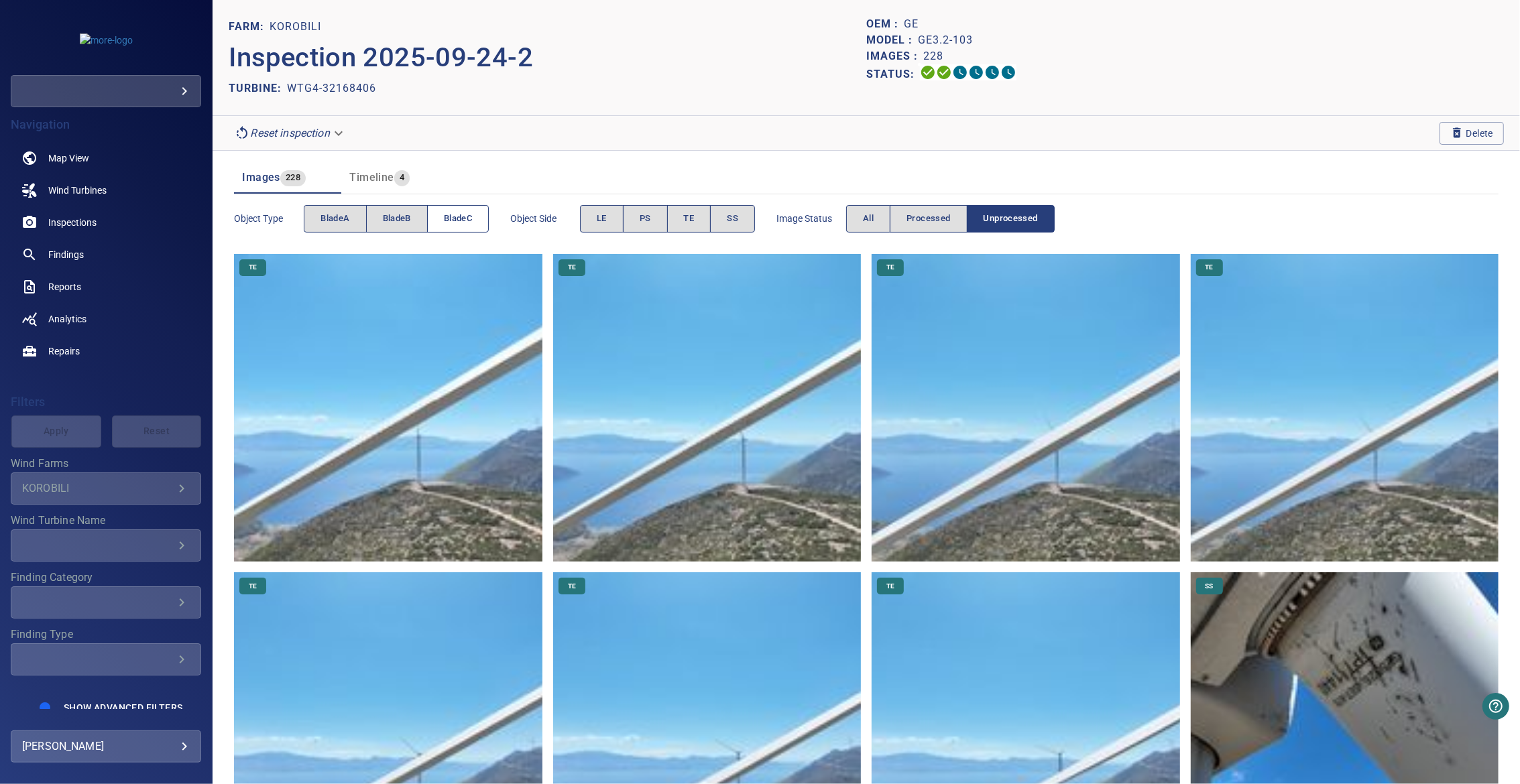
click at [444, 209] on button "bladeC" at bounding box center [458, 219] width 62 height 27
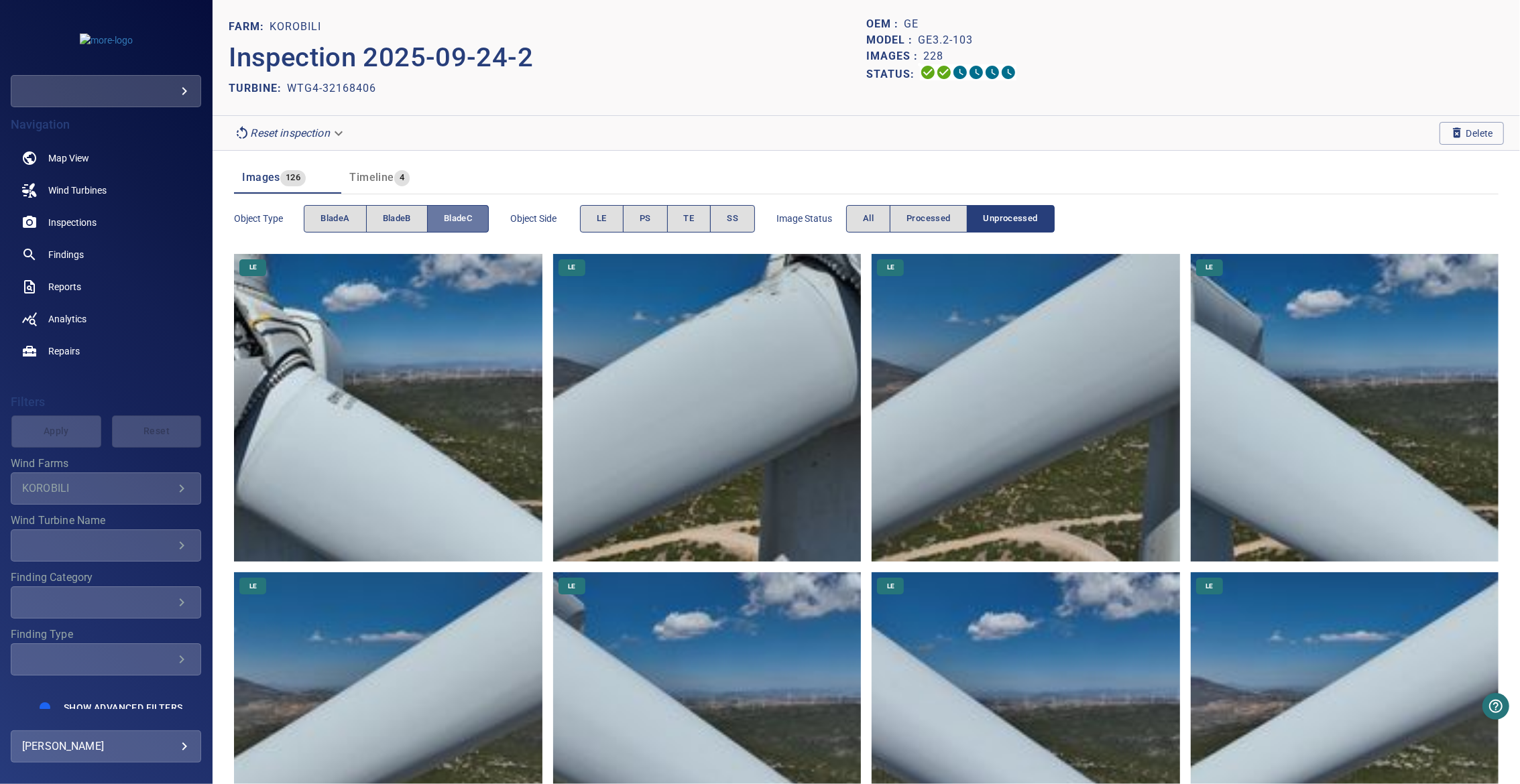
click at [446, 218] on span "bladeC" at bounding box center [457, 218] width 28 height 15
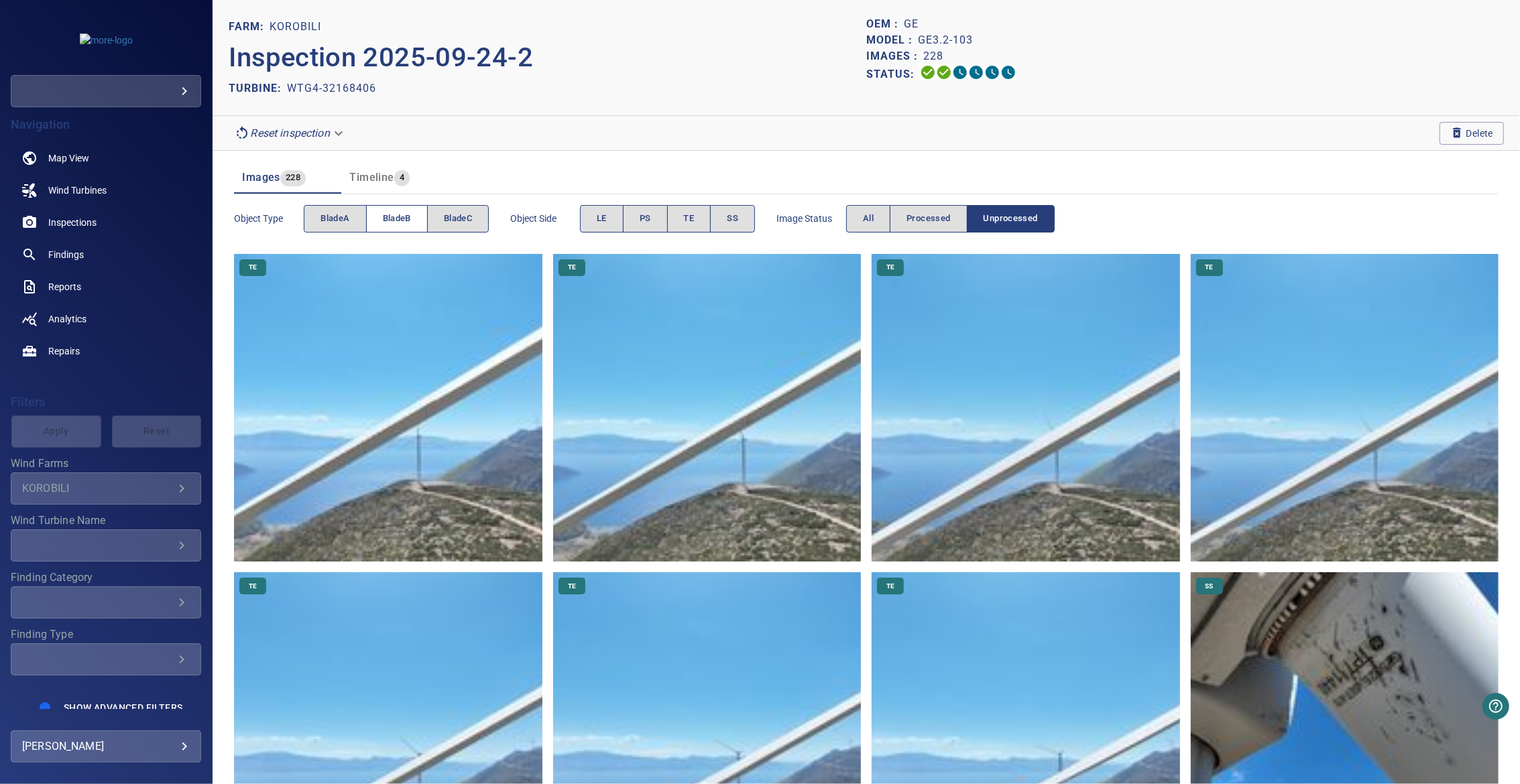
click at [395, 216] on span "bladeB" at bounding box center [396, 218] width 28 height 15
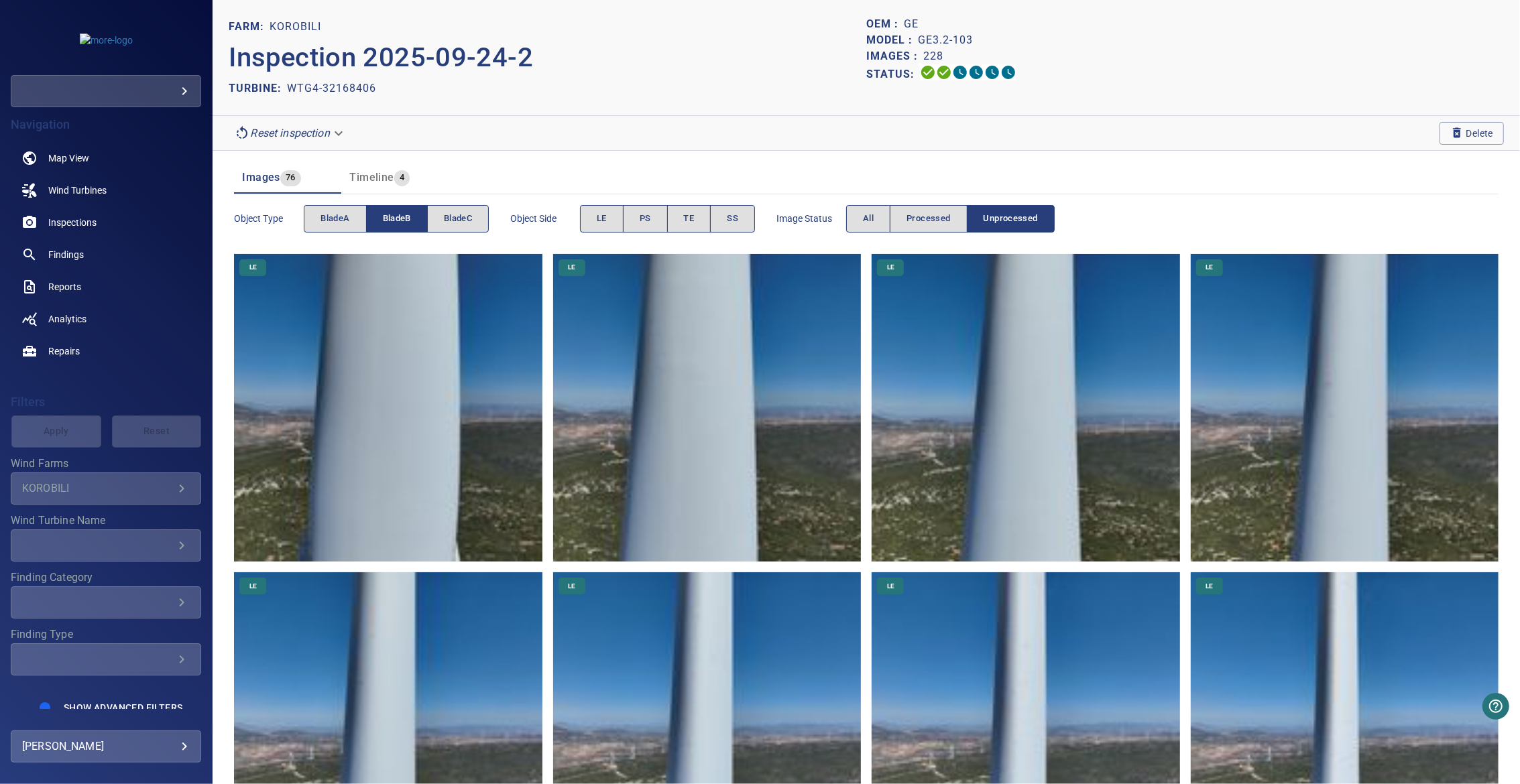
click at [395, 216] on span "bladeB" at bounding box center [396, 218] width 28 height 15
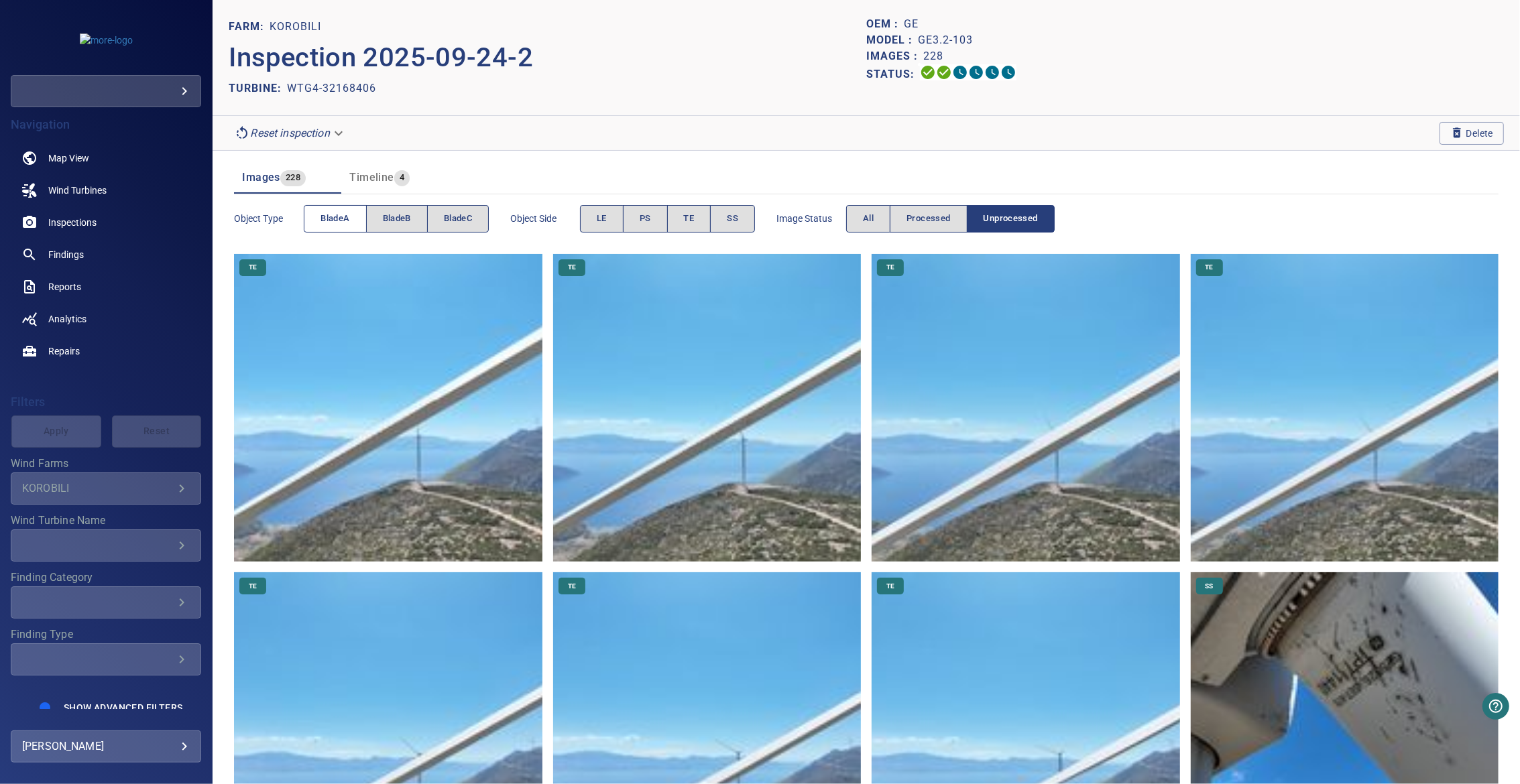
click at [330, 221] on span "bladeA" at bounding box center [335, 218] width 29 height 15
click at [446, 216] on span "bladeC" at bounding box center [457, 218] width 28 height 15
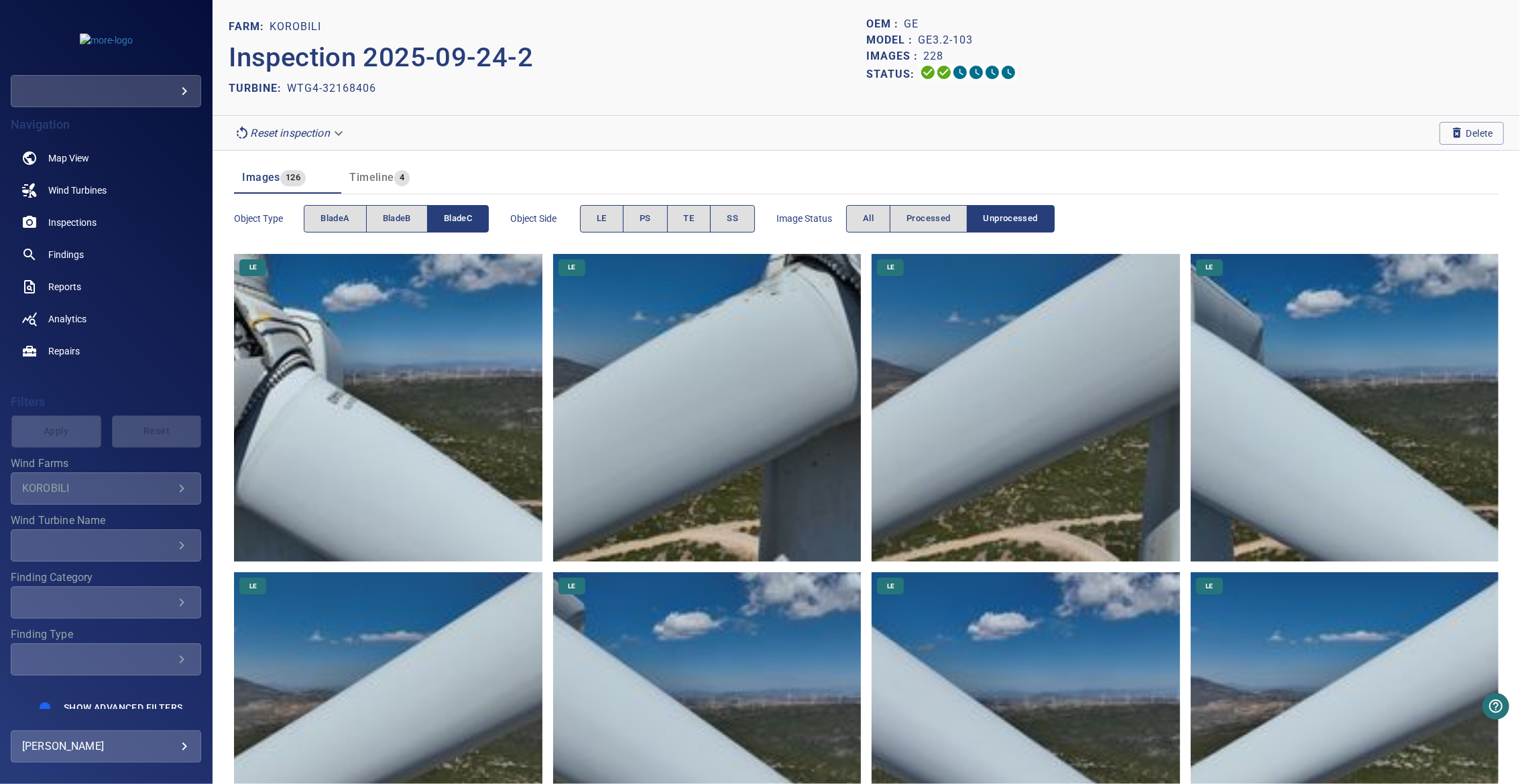
click at [446, 216] on span "bladeC" at bounding box center [457, 218] width 28 height 15
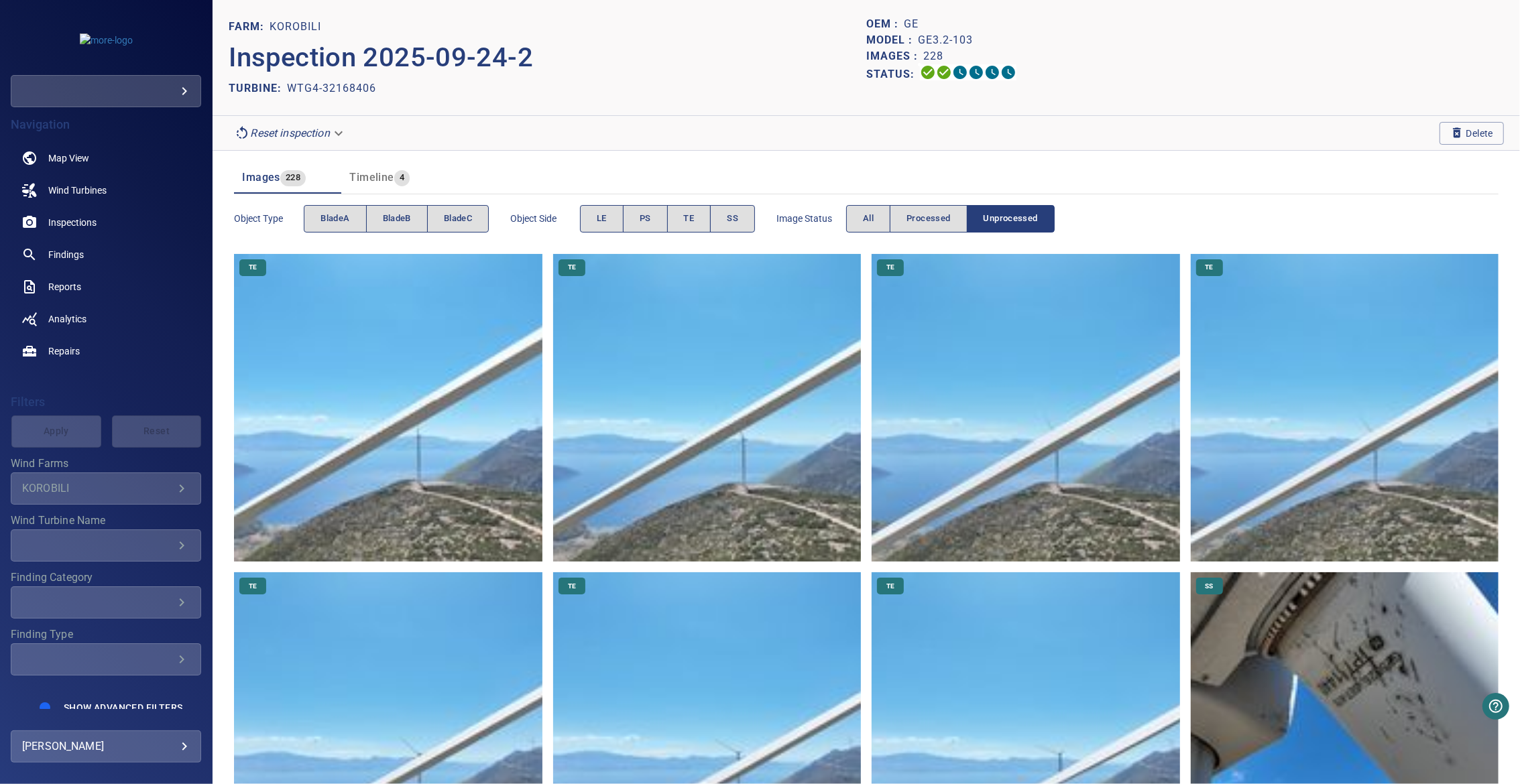
click at [446, 216] on span "bladeC" at bounding box center [457, 218] width 28 height 15
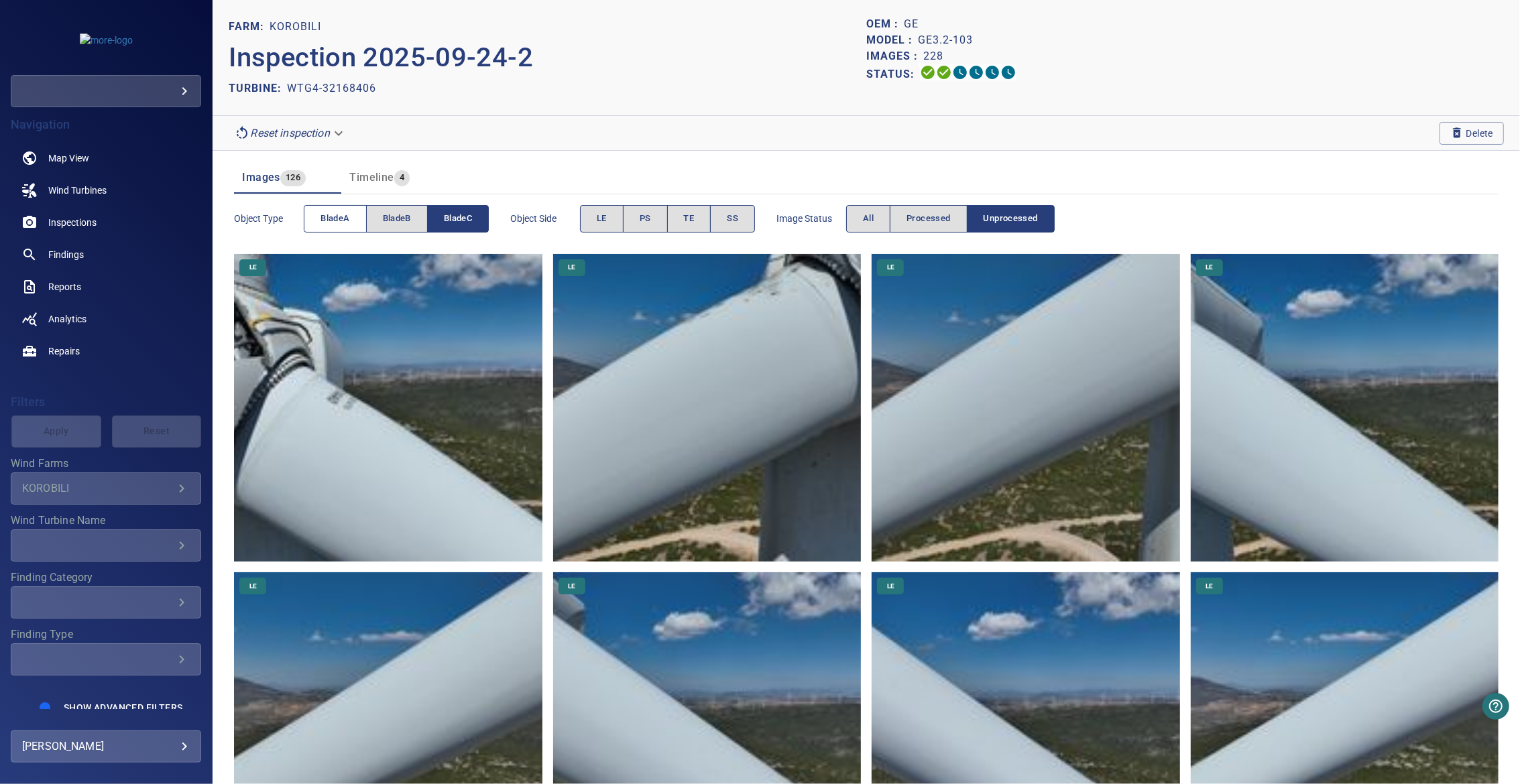
click at [341, 225] on span "bladeA" at bounding box center [335, 218] width 29 height 15
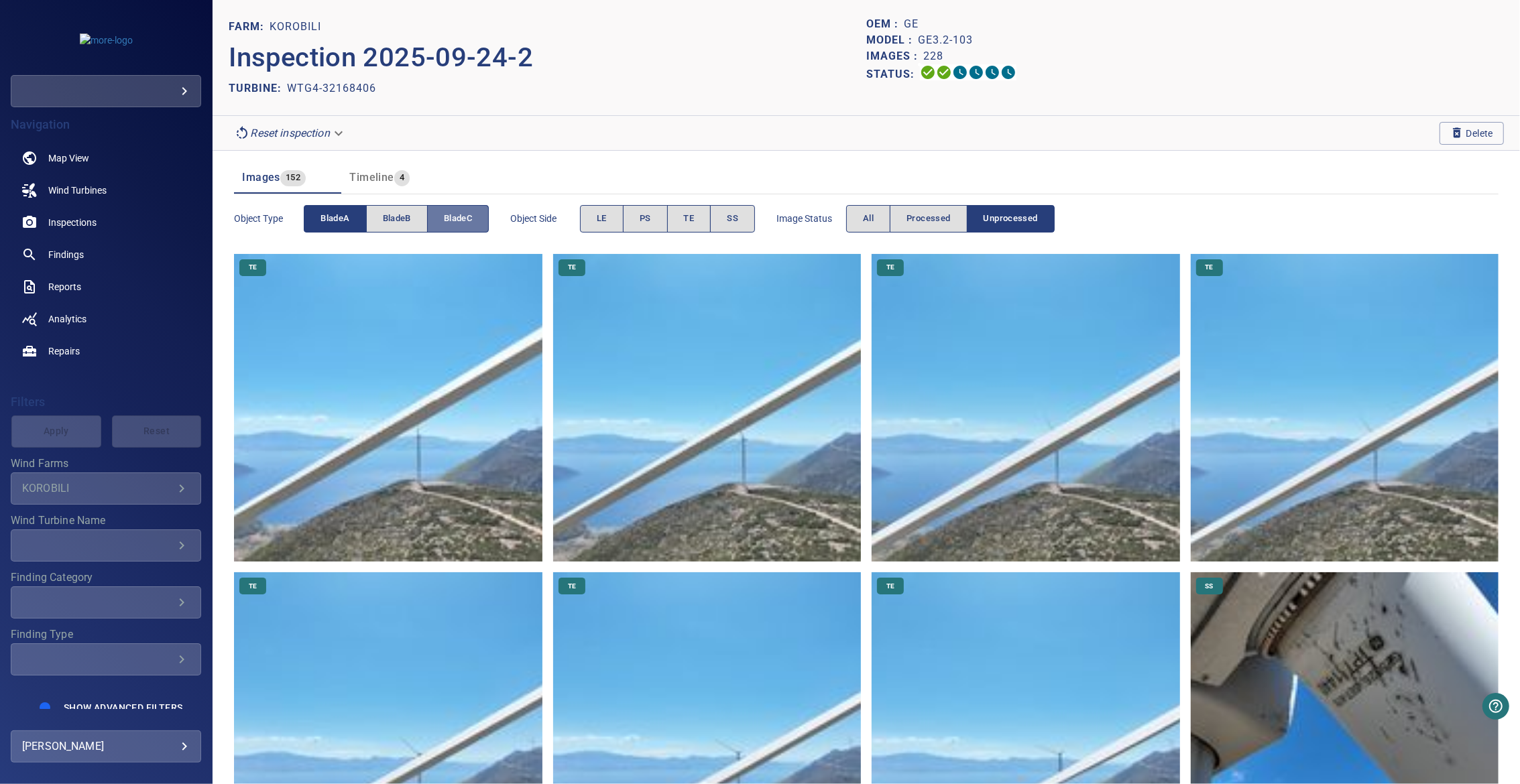
click at [465, 214] on span "bladeC" at bounding box center [457, 218] width 28 height 15
click at [464, 214] on span "bladeC" at bounding box center [457, 218] width 28 height 15
click at [350, 224] on span "bladeA" at bounding box center [335, 218] width 29 height 15
click at [73, 189] on span "Wind Turbines" at bounding box center [77, 190] width 58 height 14
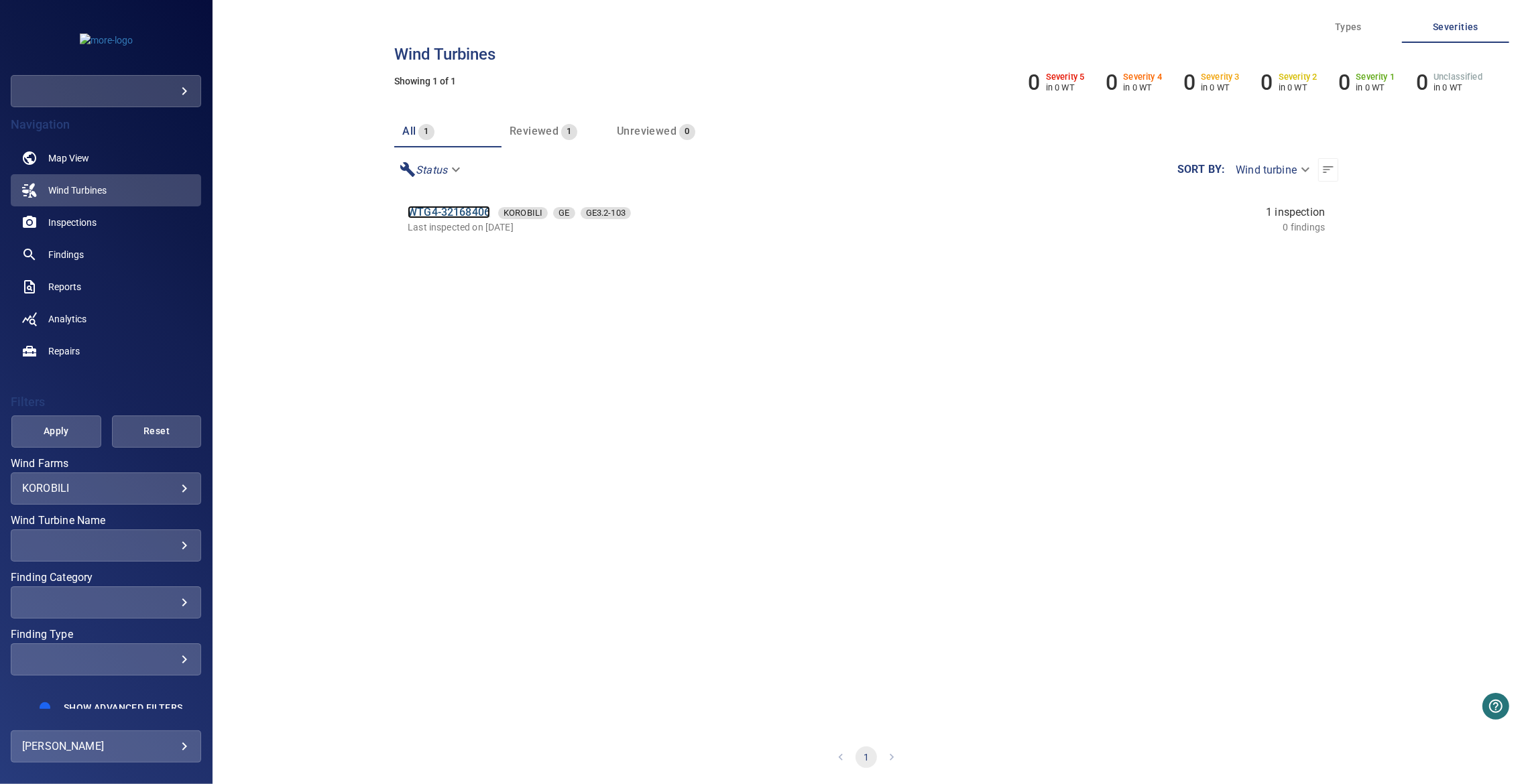
click at [413, 209] on link "WTG4-32168406" at bounding box center [449, 212] width 82 height 13
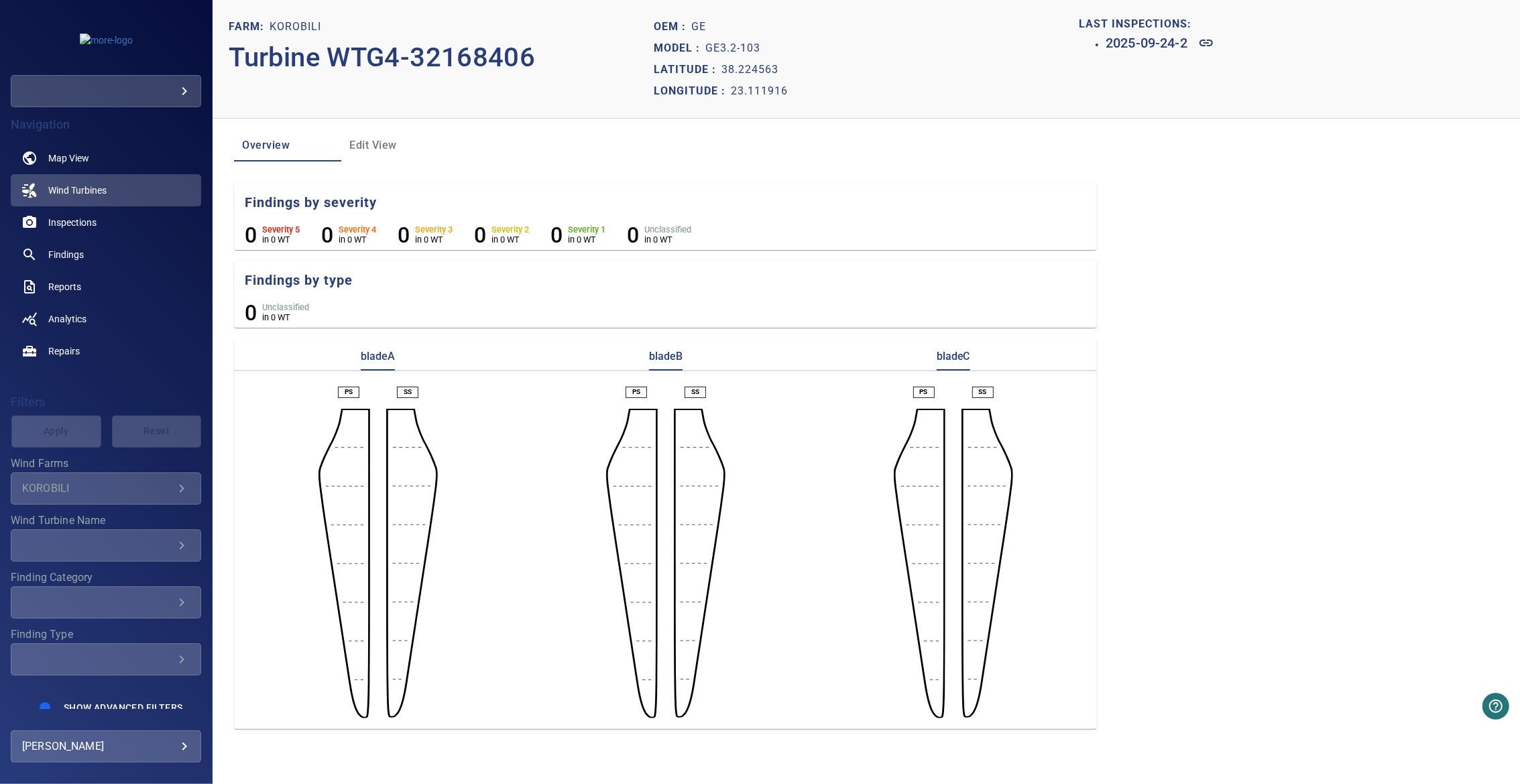
click at [369, 149] on span "Edit View" at bounding box center [395, 145] width 91 height 19
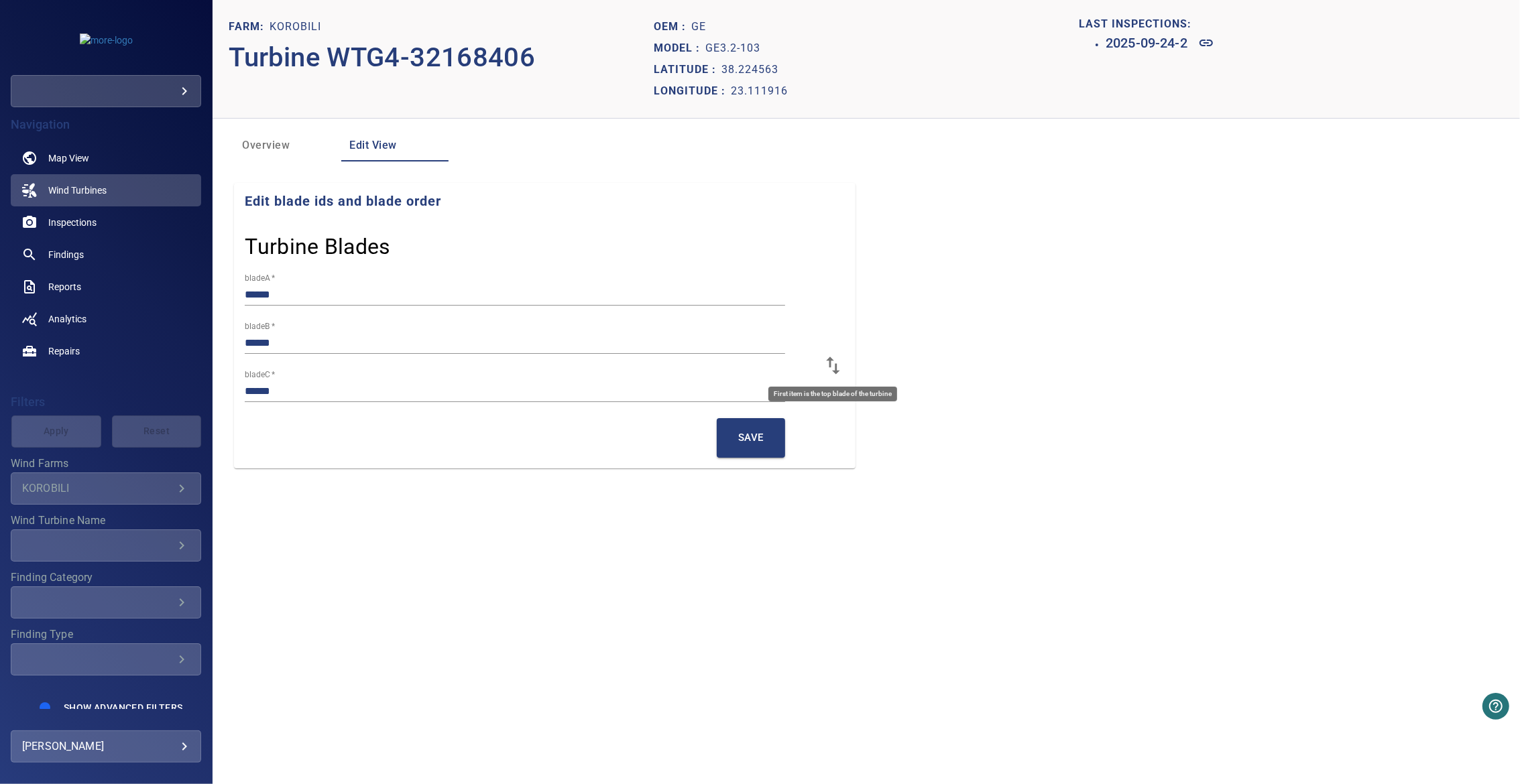
click at [836, 367] on icon at bounding box center [832, 365] width 14 height 17
click at [727, 435] on button "Save" at bounding box center [751, 437] width 69 height 39
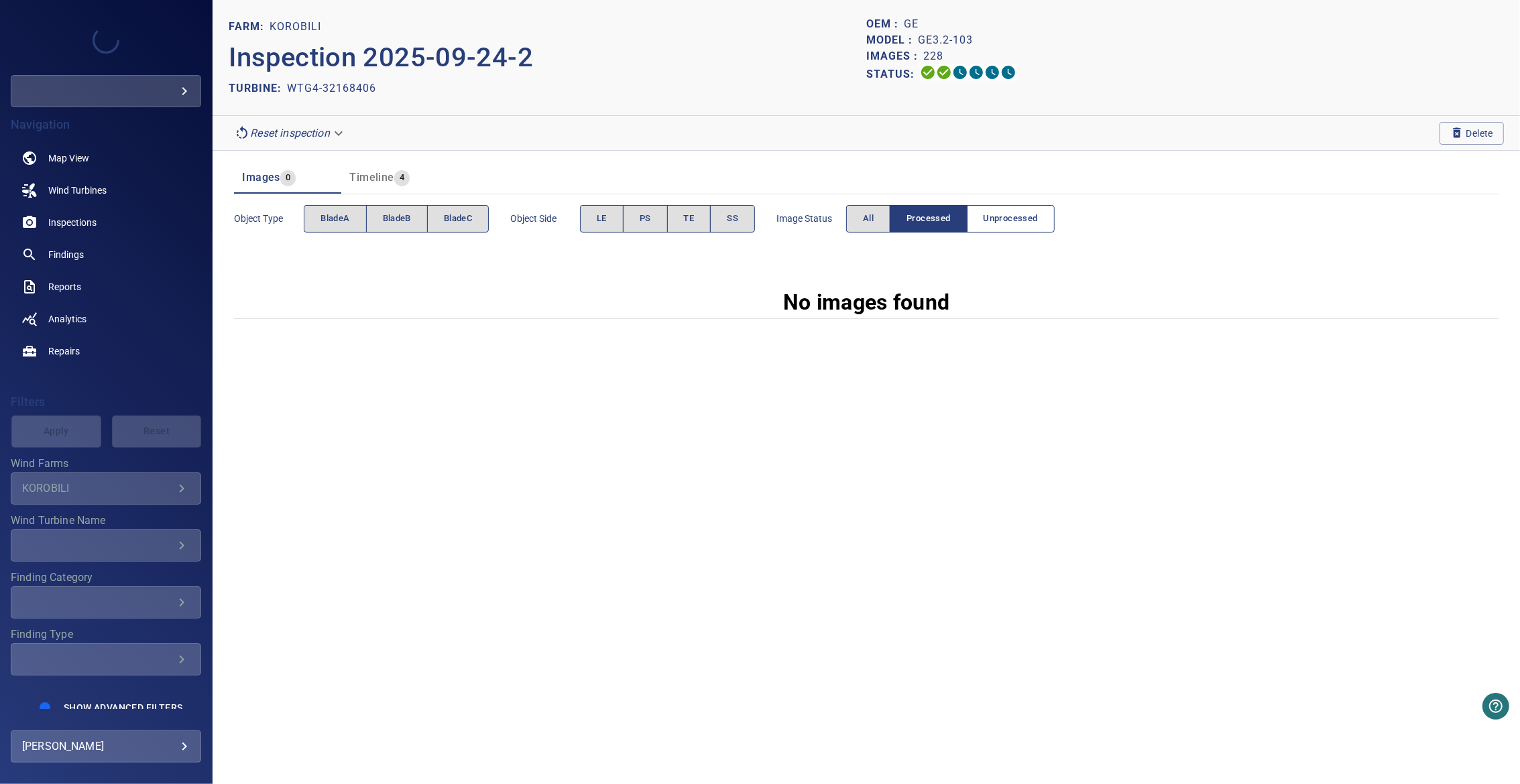
click at [980, 208] on button "Unprocessed" at bounding box center [1010, 219] width 88 height 27
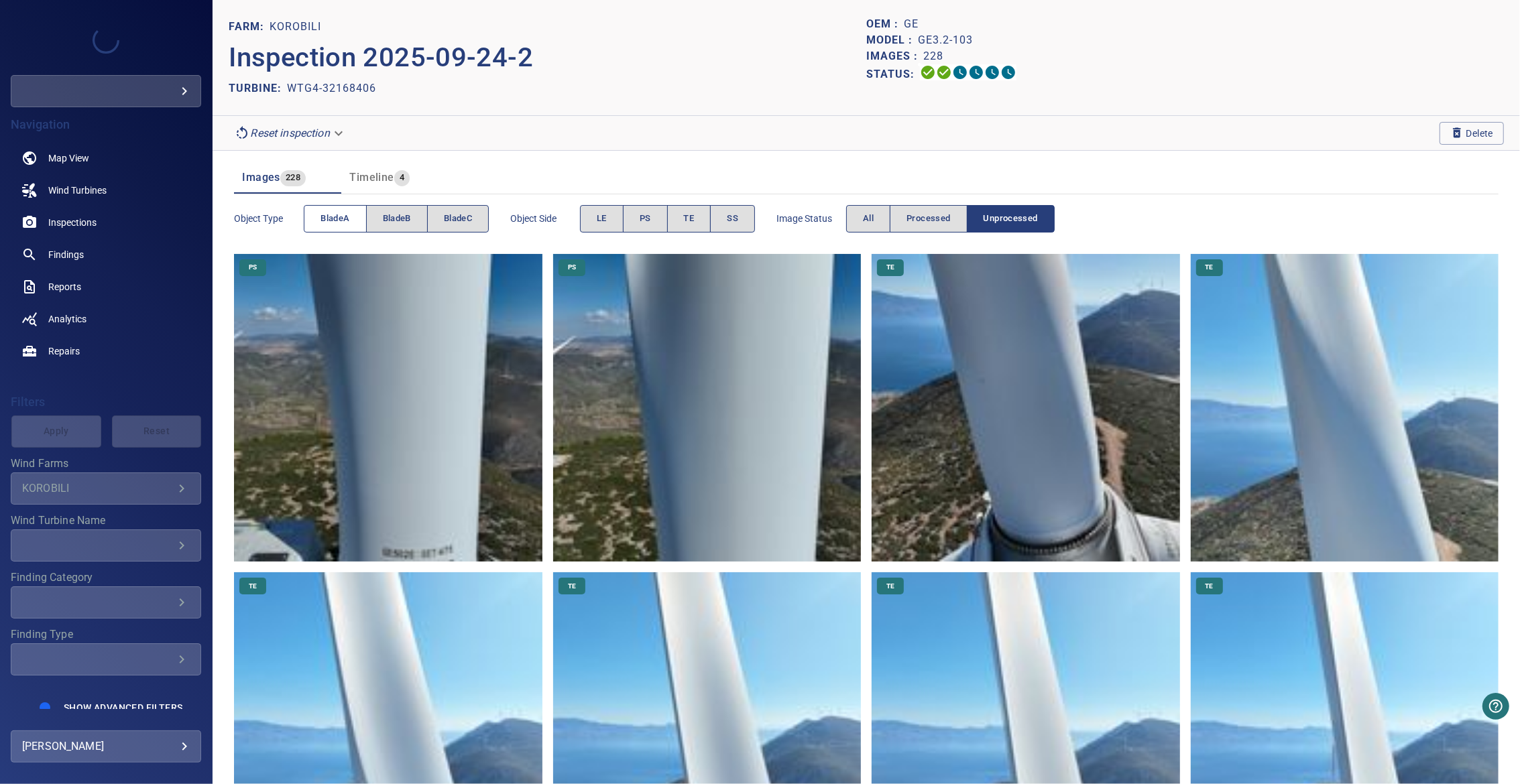
click at [338, 219] on span "bladeA" at bounding box center [335, 218] width 29 height 15
click at [343, 219] on span "bladeA" at bounding box center [335, 218] width 29 height 15
click at [400, 221] on span "bladeB" at bounding box center [396, 218] width 28 height 15
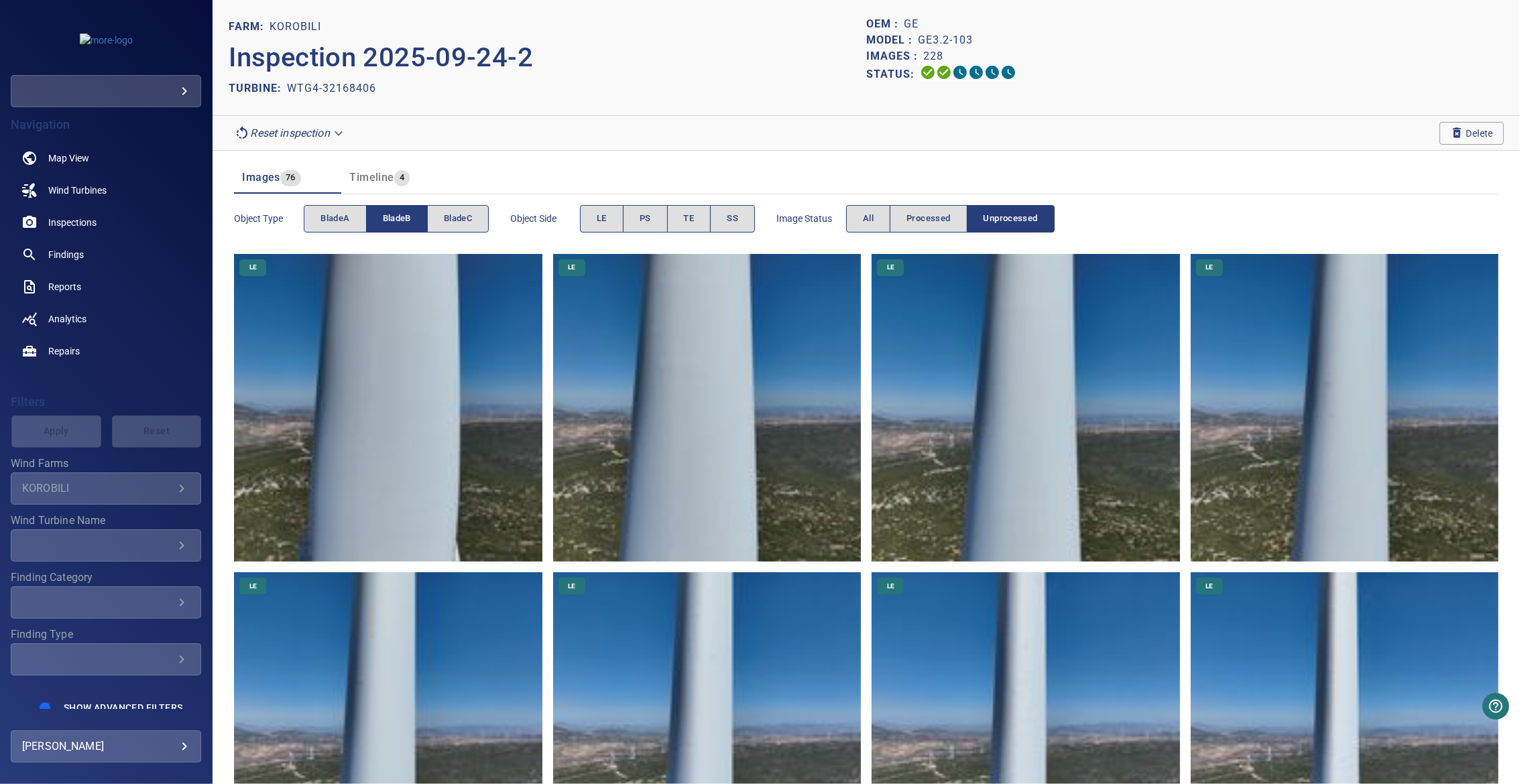
click at [400, 221] on span "bladeB" at bounding box center [396, 218] width 28 height 15
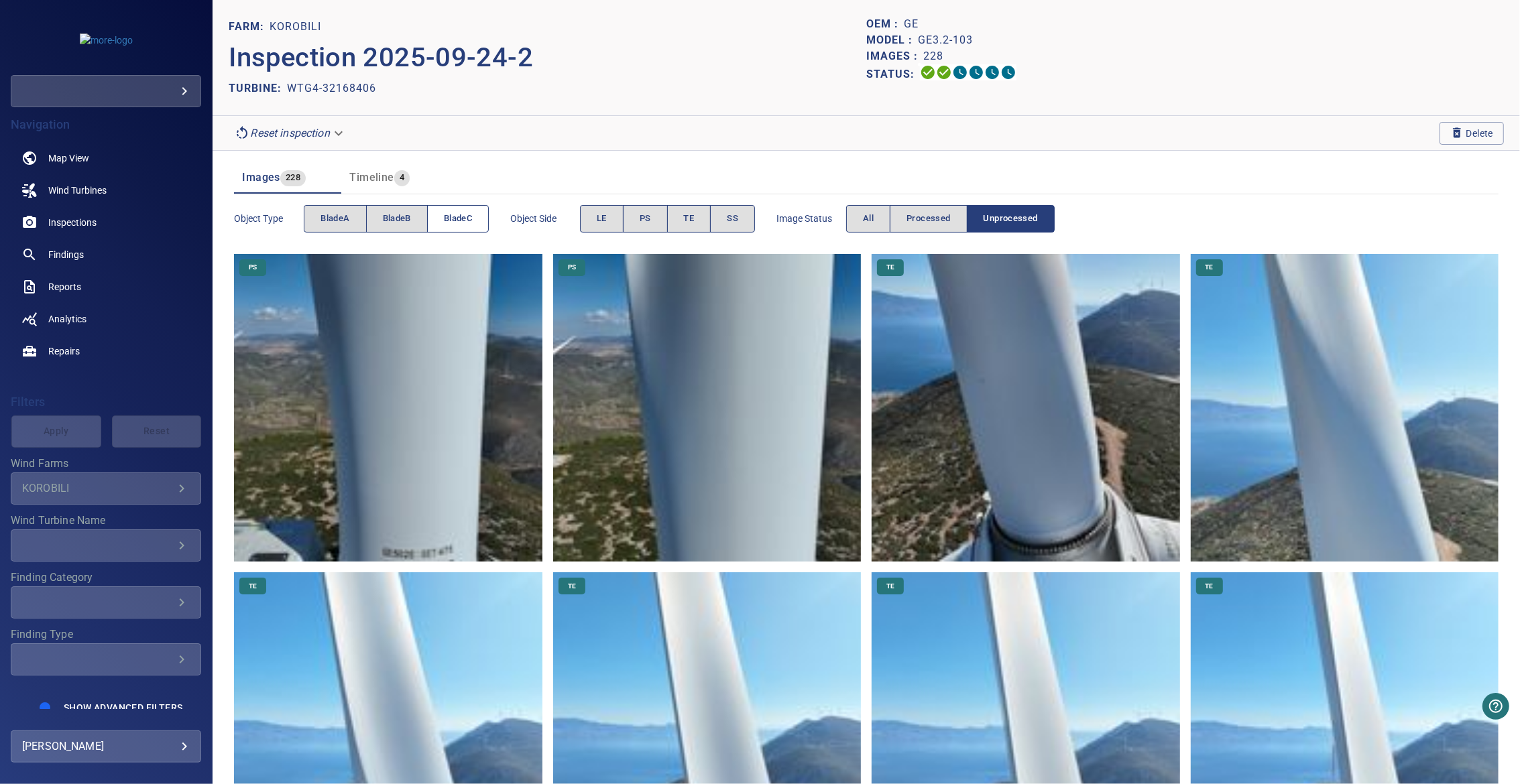
click at [442, 220] on button "bladeC" at bounding box center [458, 219] width 62 height 27
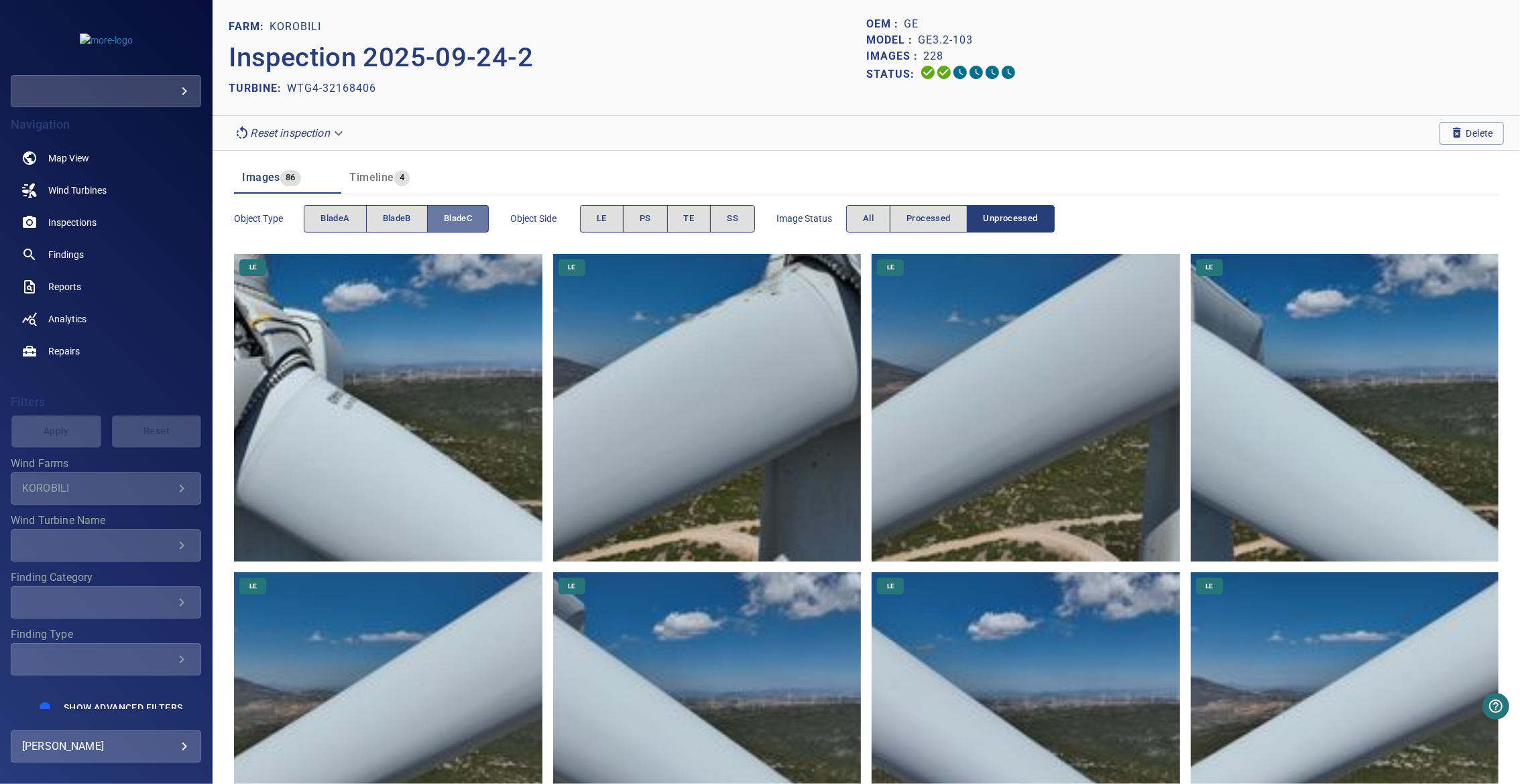
click at [442, 220] on button "bladeC" at bounding box center [458, 219] width 62 height 27
